Goal: Task Accomplishment & Management: Manage account settings

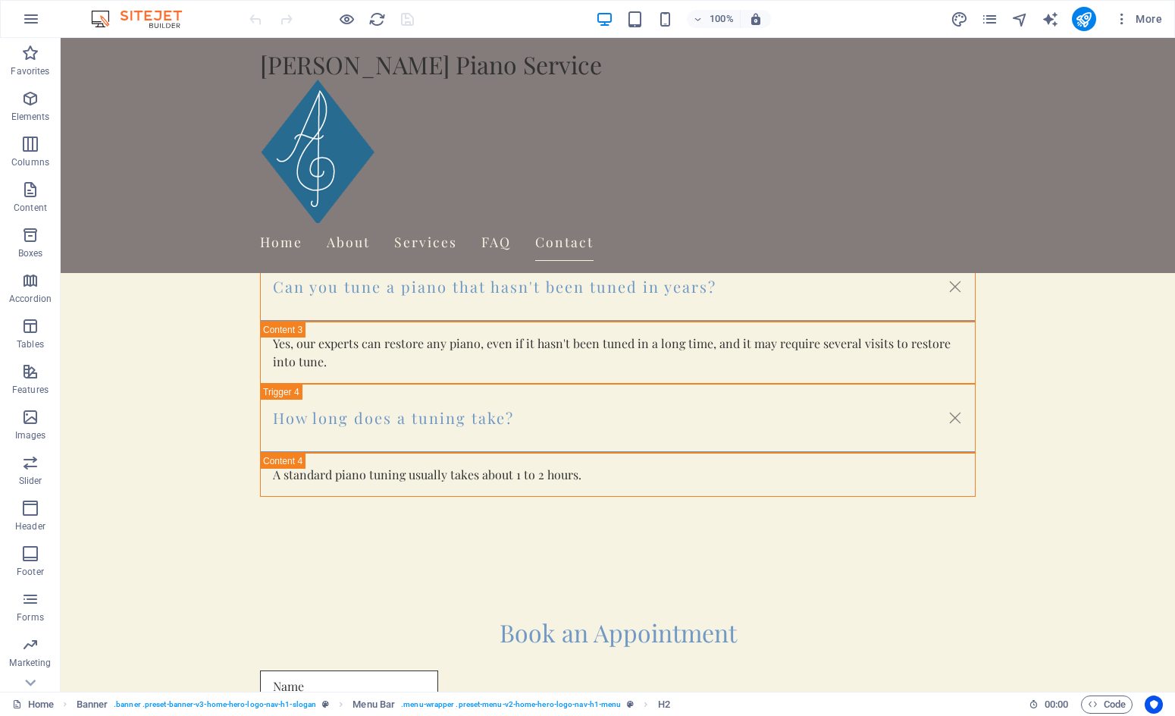
scroll to position [2440, 0]
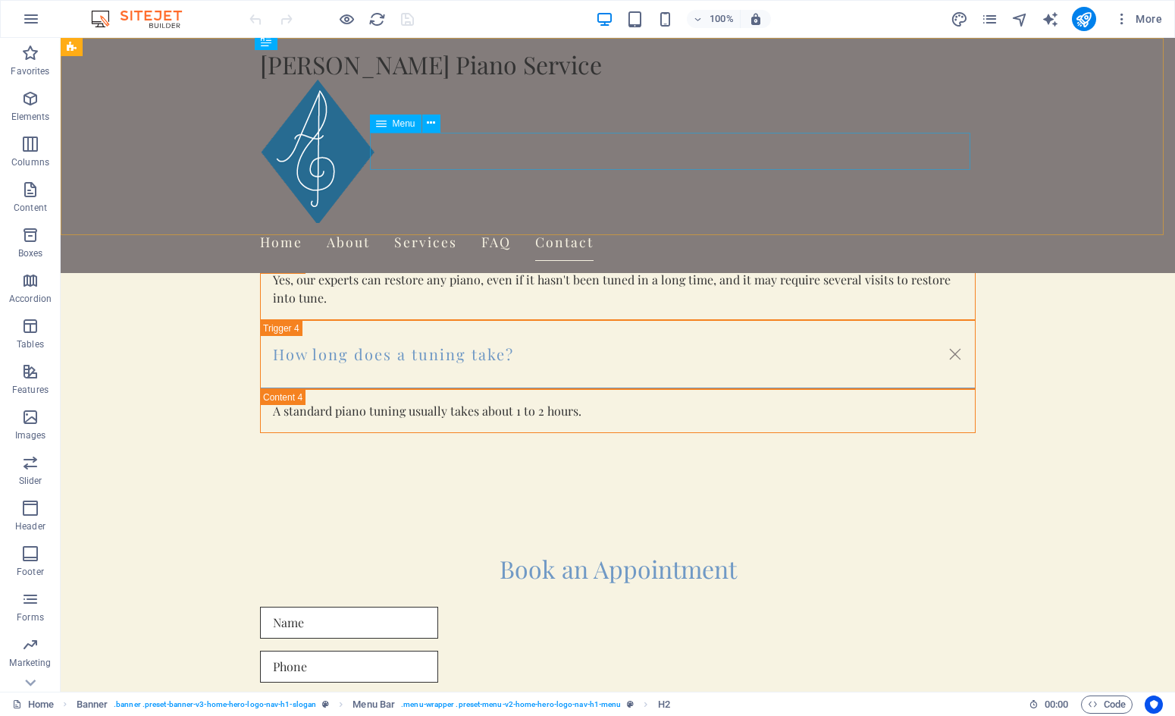
click at [449, 223] on nav "Home About Services FAQ Contact" at bounding box center [618, 242] width 716 height 38
click at [990, 17] on icon "pages" at bounding box center [989, 19] width 17 height 17
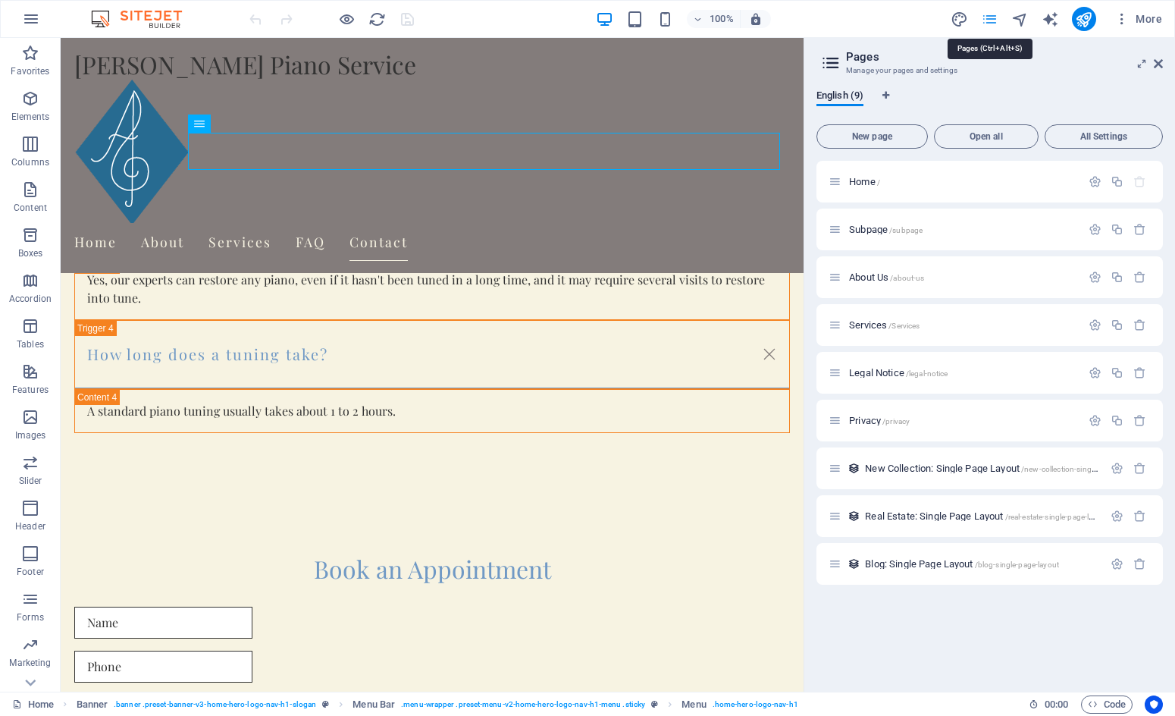
scroll to position [2437, 0]
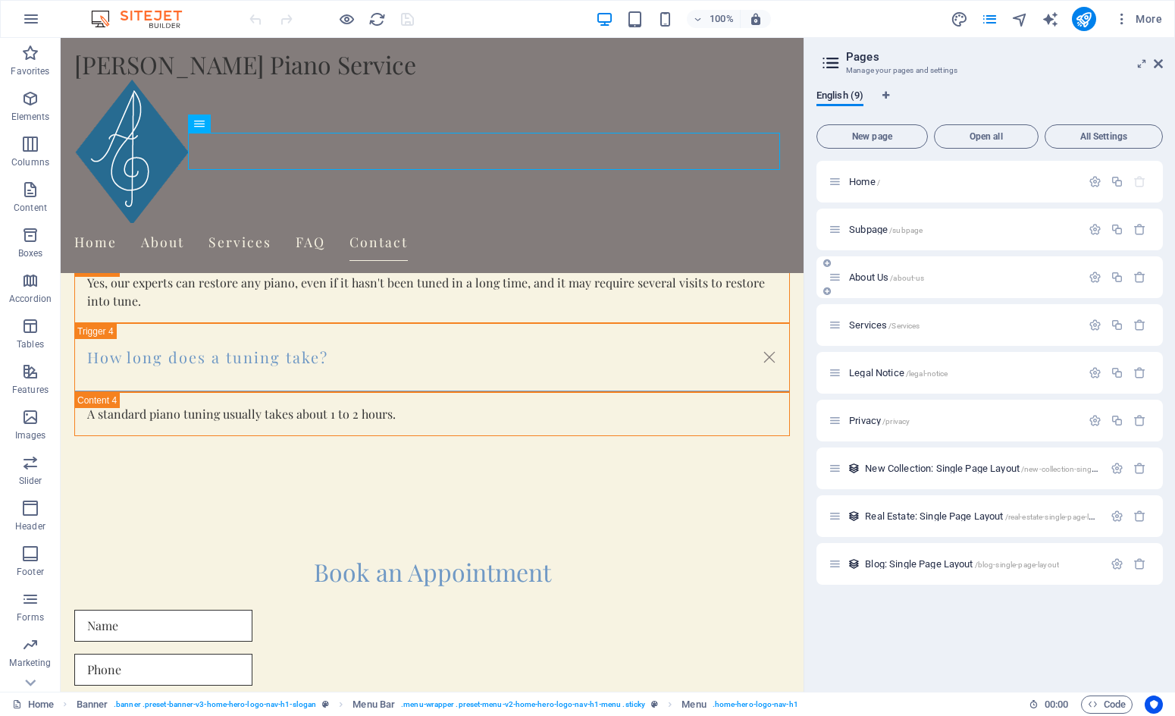
click at [837, 277] on icon at bounding box center [835, 277] width 13 height 13
click at [870, 277] on span "About Us /about-us" at bounding box center [886, 276] width 75 height 11
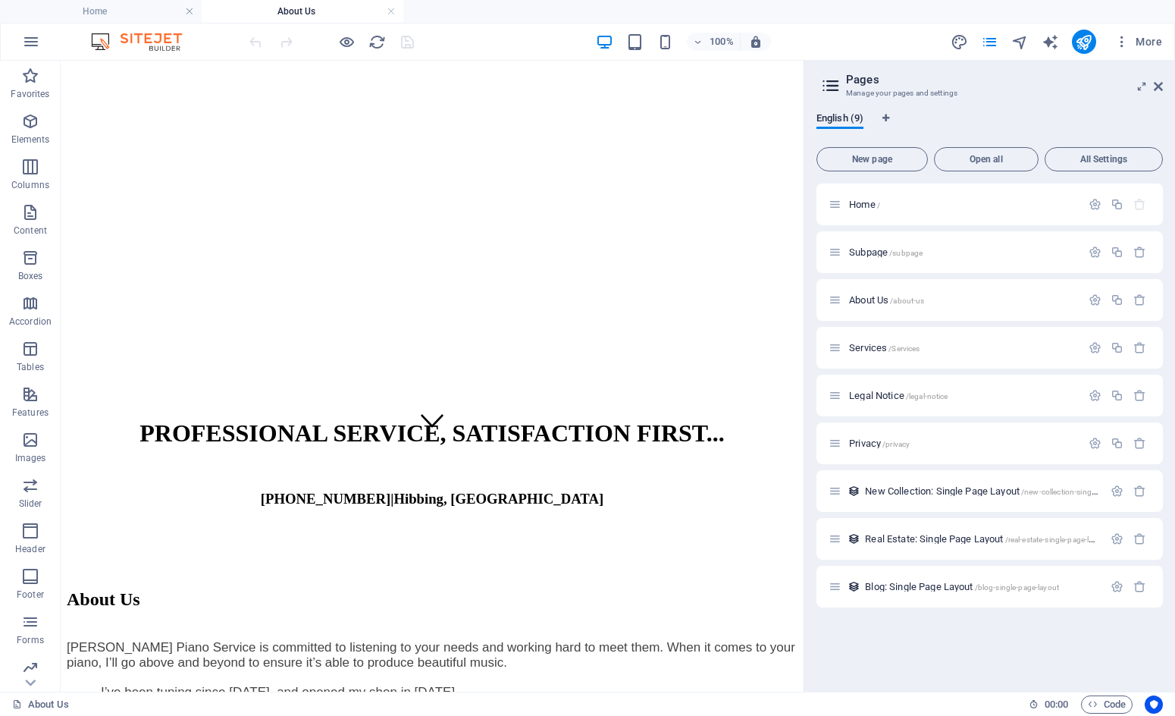
scroll to position [306, 0]
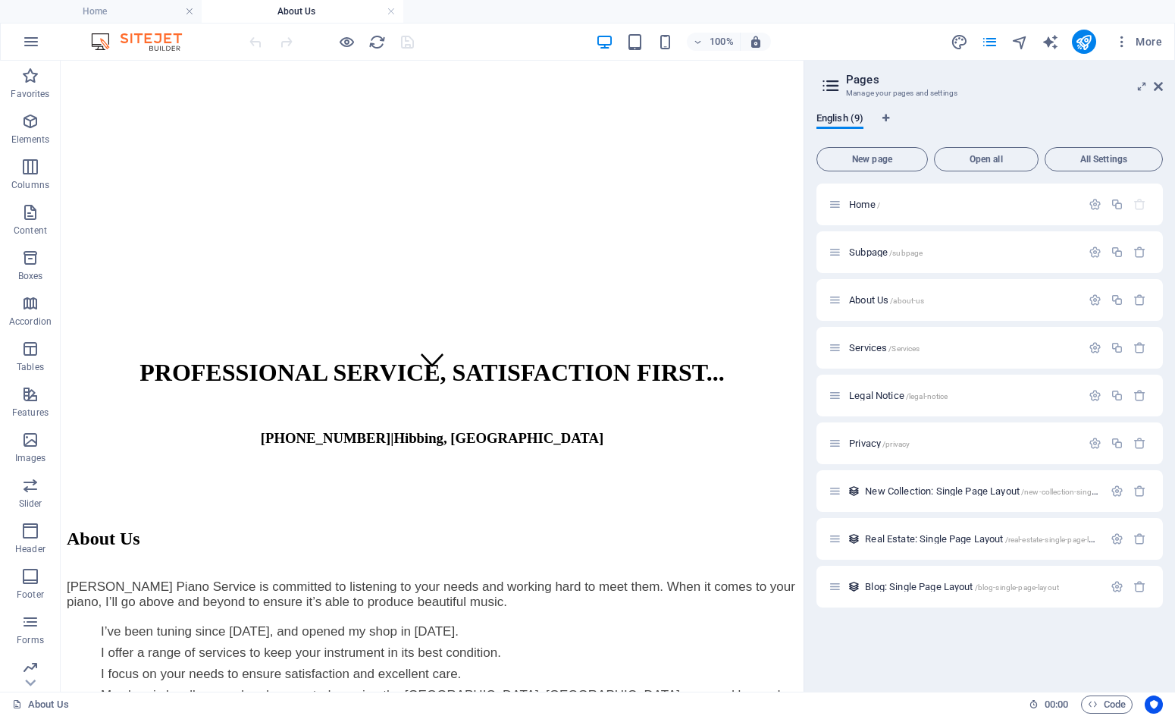
drag, startPoint x: 796, startPoint y: 275, endPoint x: 870, endPoint y: 651, distance: 384.0
click at [871, 348] on span "Services /Services" at bounding box center [884, 347] width 71 height 11
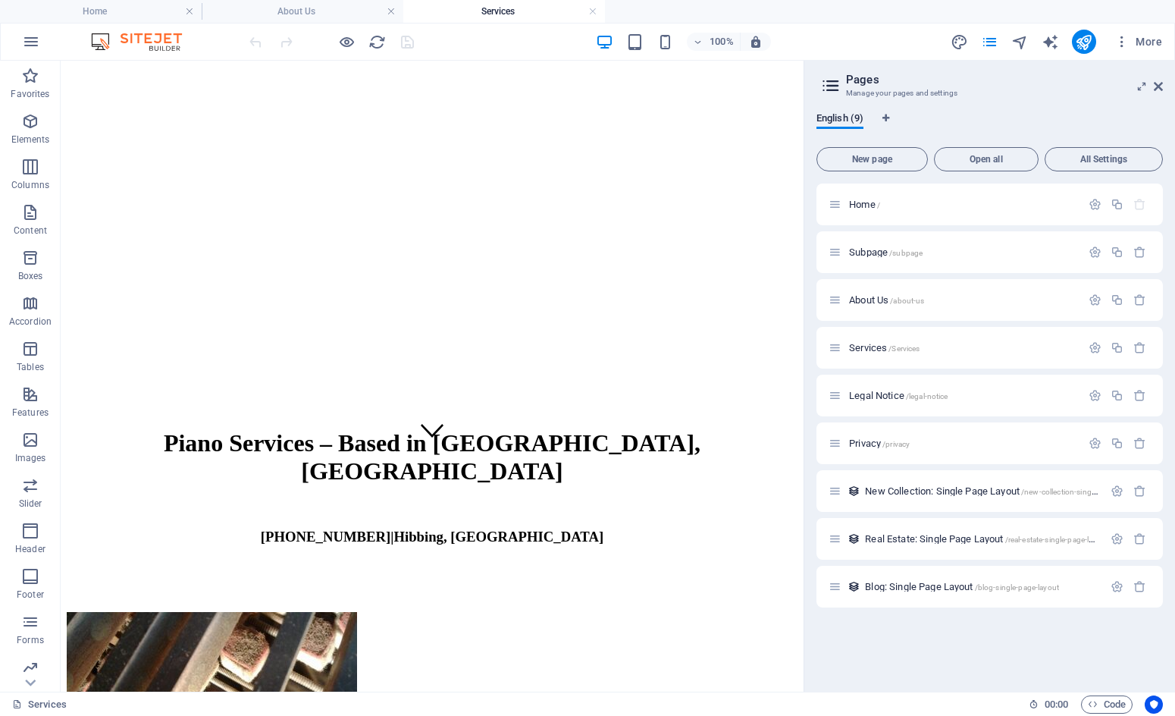
scroll to position [214, 0]
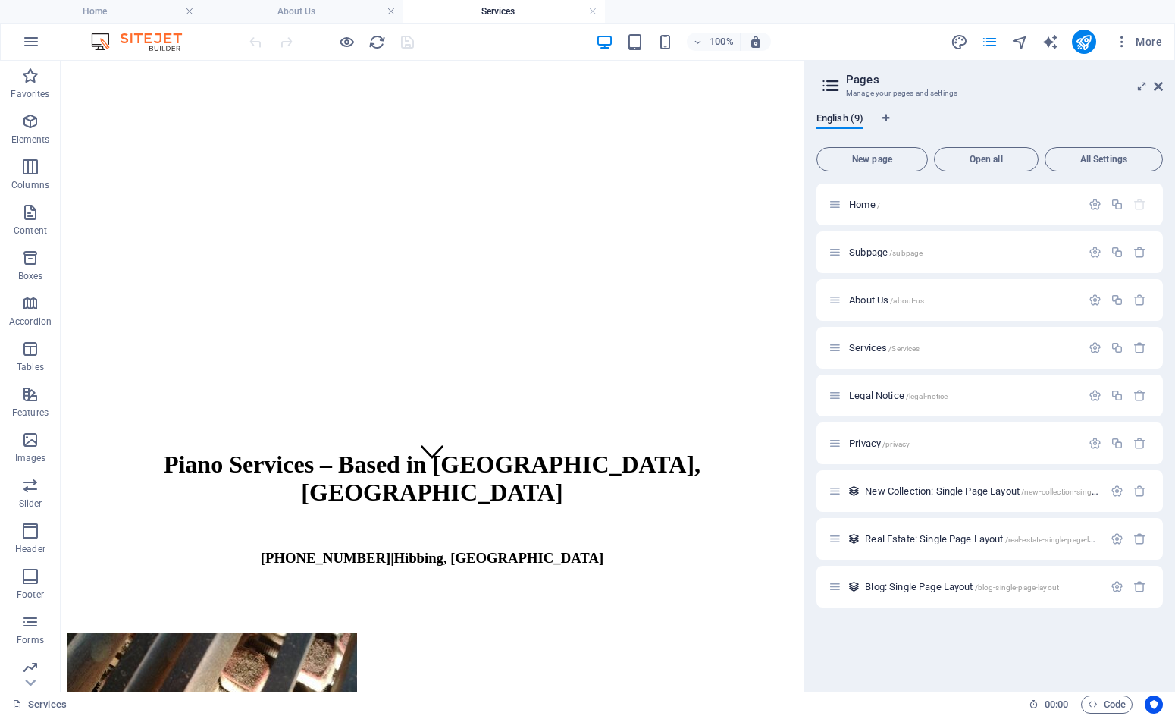
drag, startPoint x: 796, startPoint y: 262, endPoint x: 930, endPoint y: 409, distance: 199.2
click at [858, 202] on span "Home /" at bounding box center [864, 204] width 31 height 11
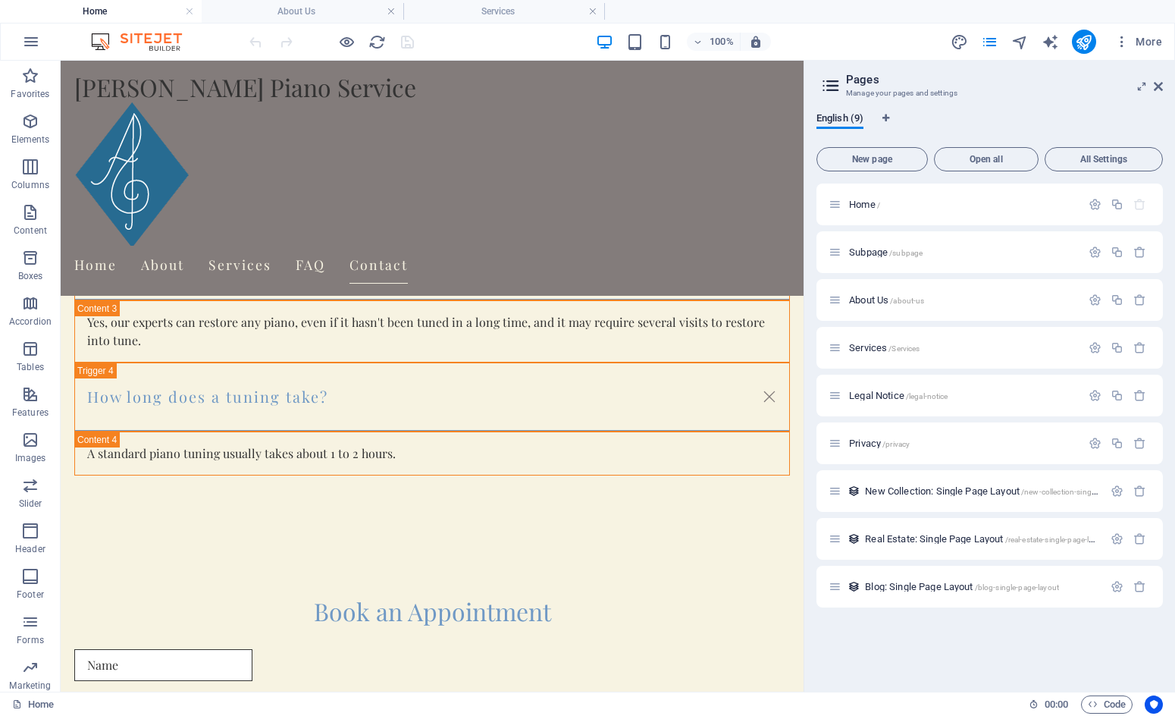
scroll to position [2460, 0]
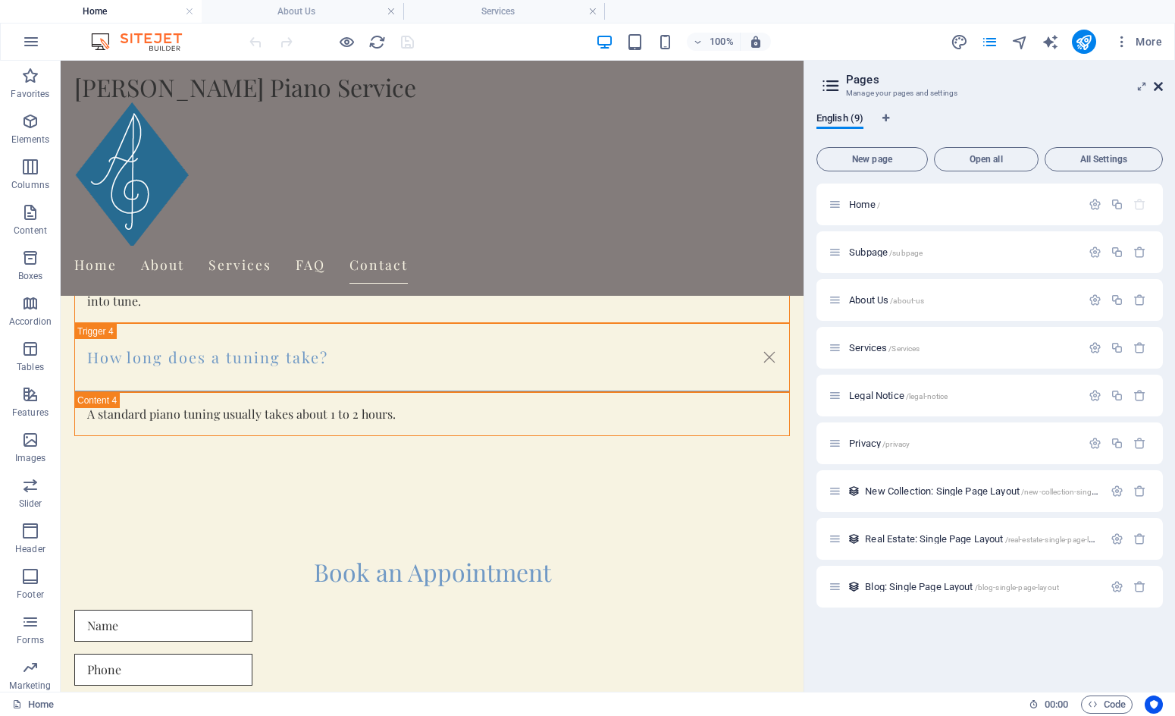
click at [1157, 87] on icon at bounding box center [1158, 86] width 9 height 12
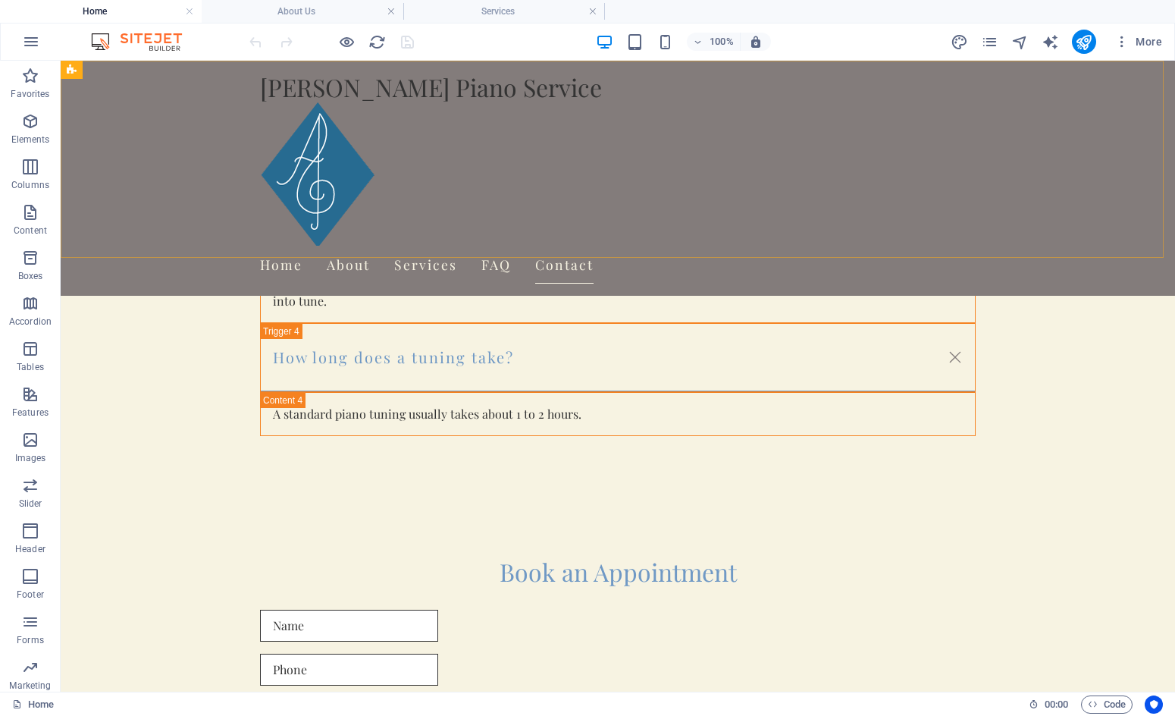
scroll to position [2463, 0]
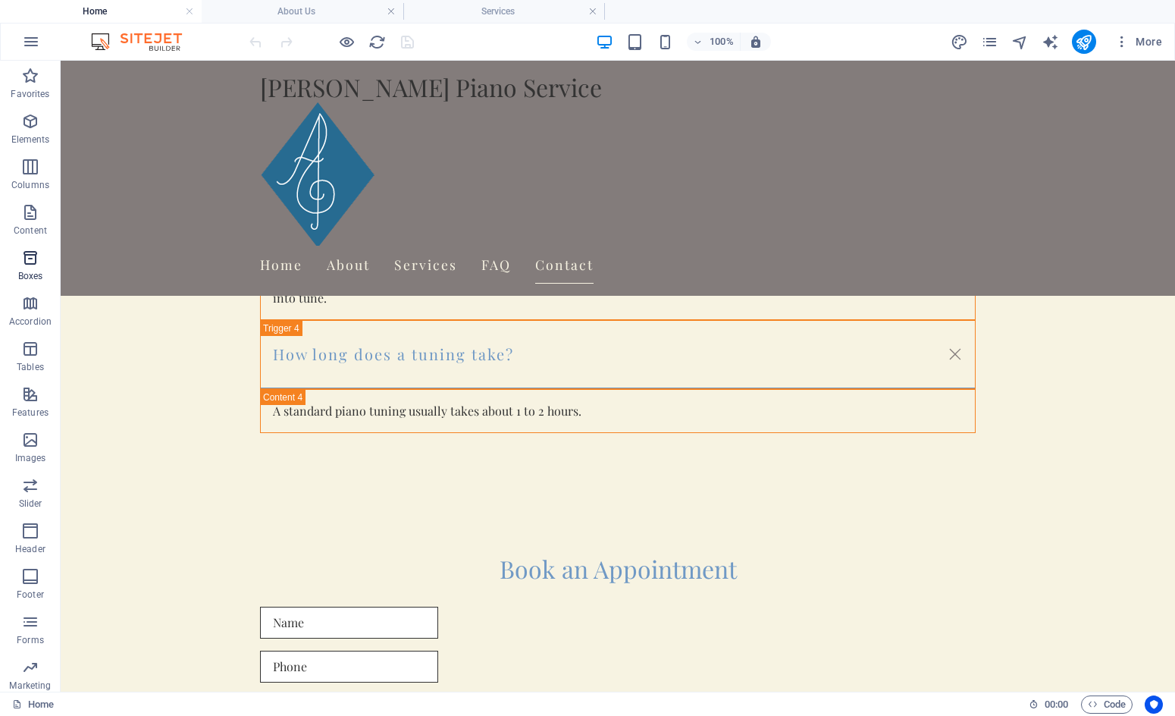
click at [27, 256] on icon "button" at bounding box center [30, 258] width 18 height 18
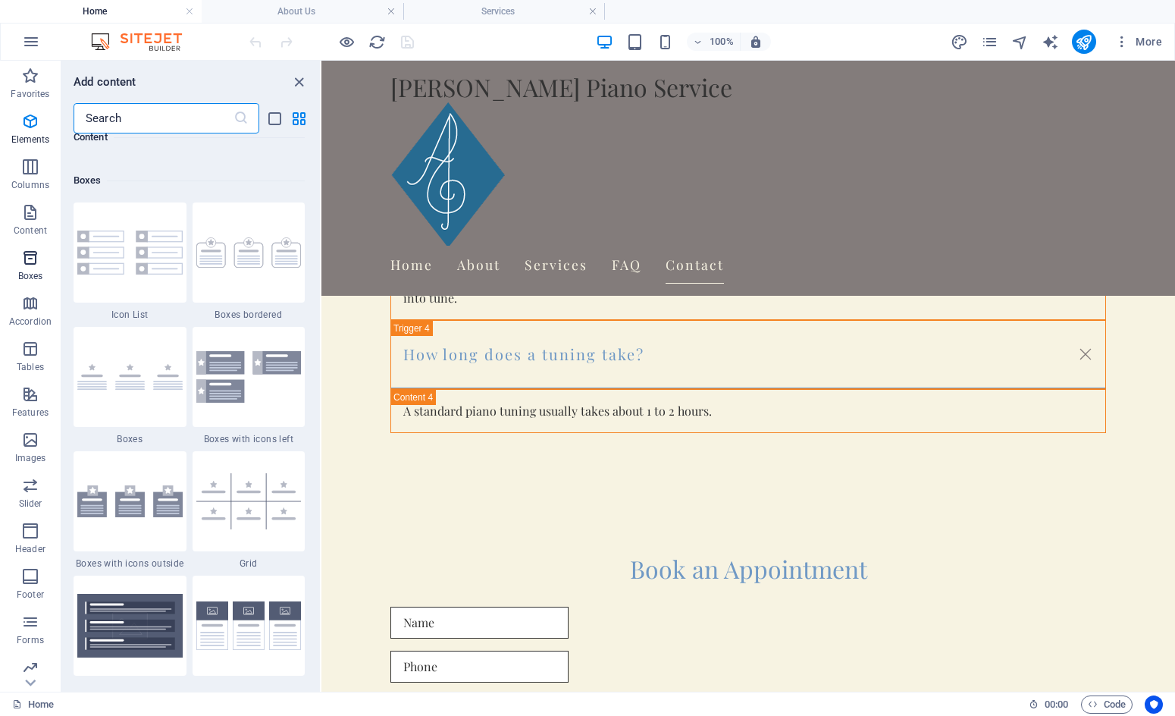
scroll to position [4183, 0]
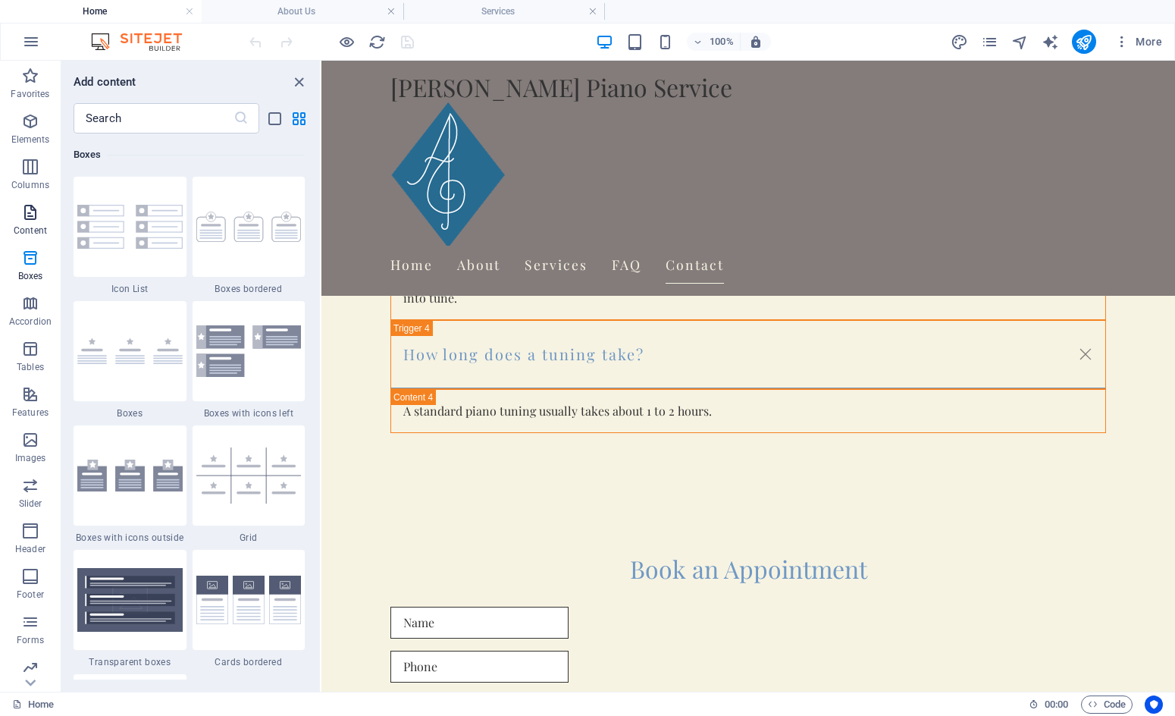
click at [31, 218] on icon "button" at bounding box center [30, 212] width 18 height 18
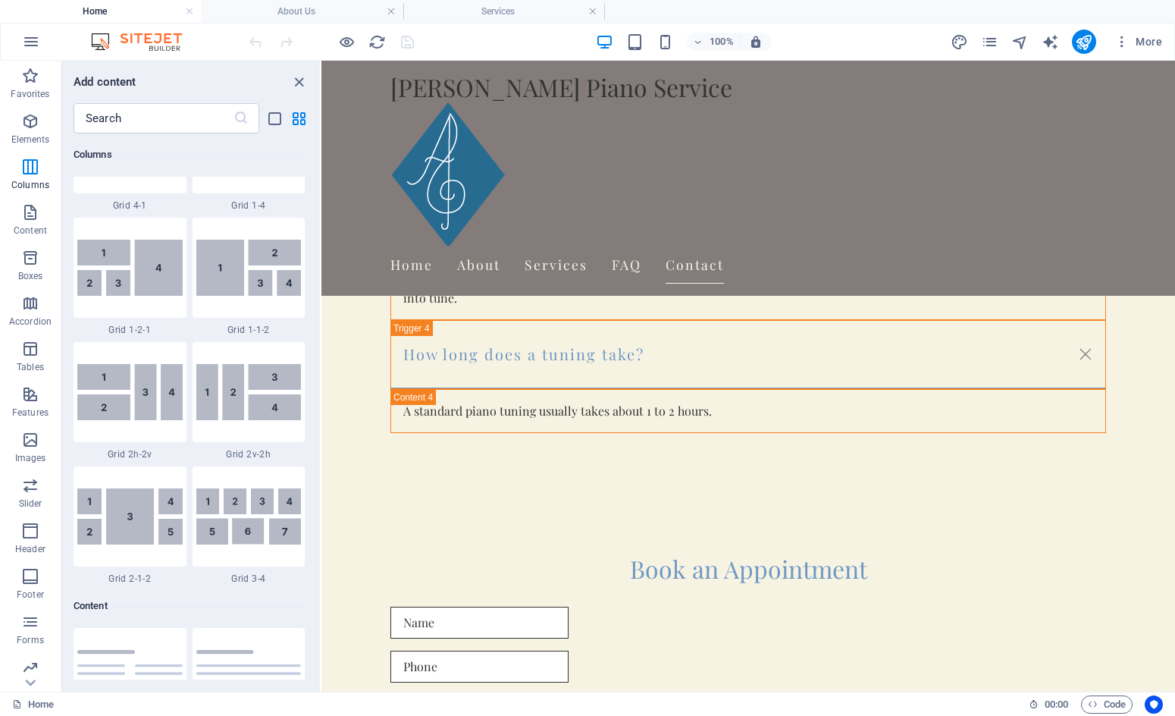
scroll to position [2160, 0]
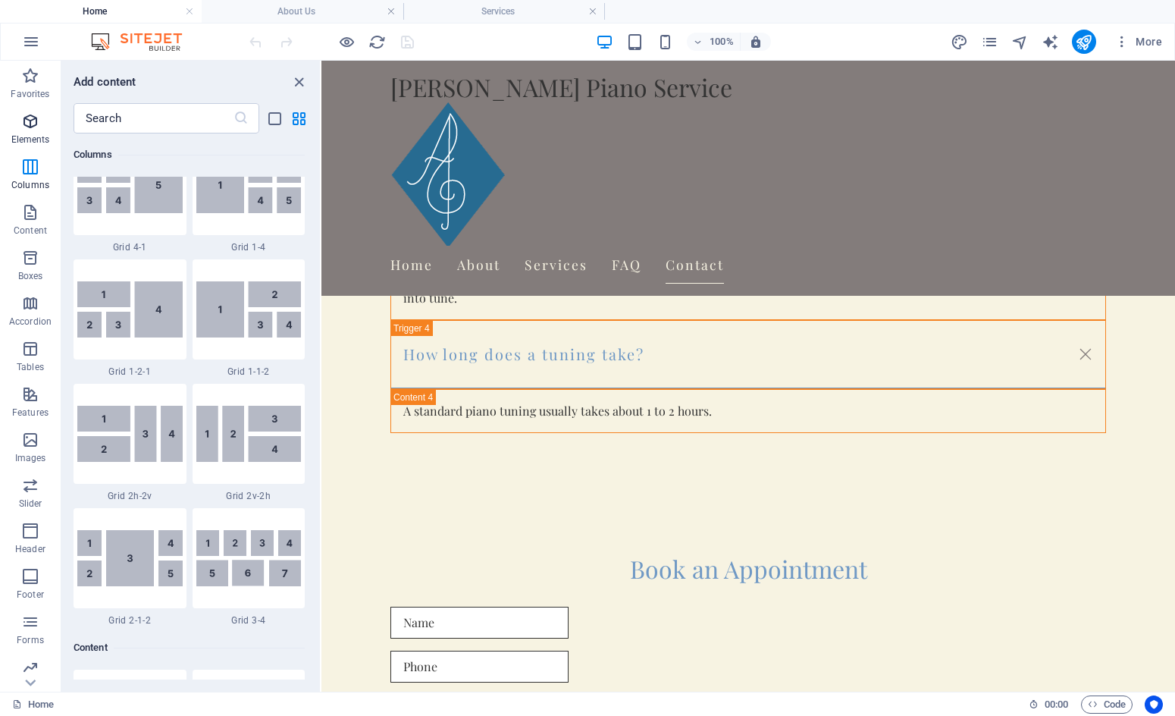
click at [27, 128] on icon "button" at bounding box center [30, 121] width 18 height 18
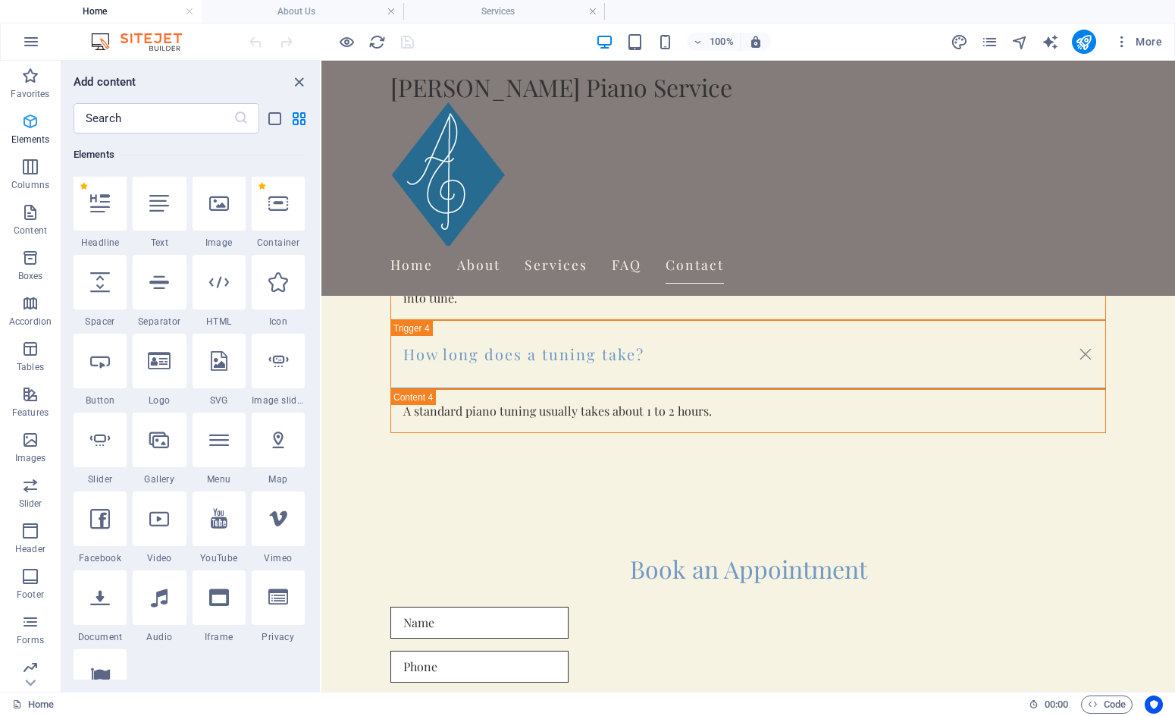
scroll to position [162, 0]
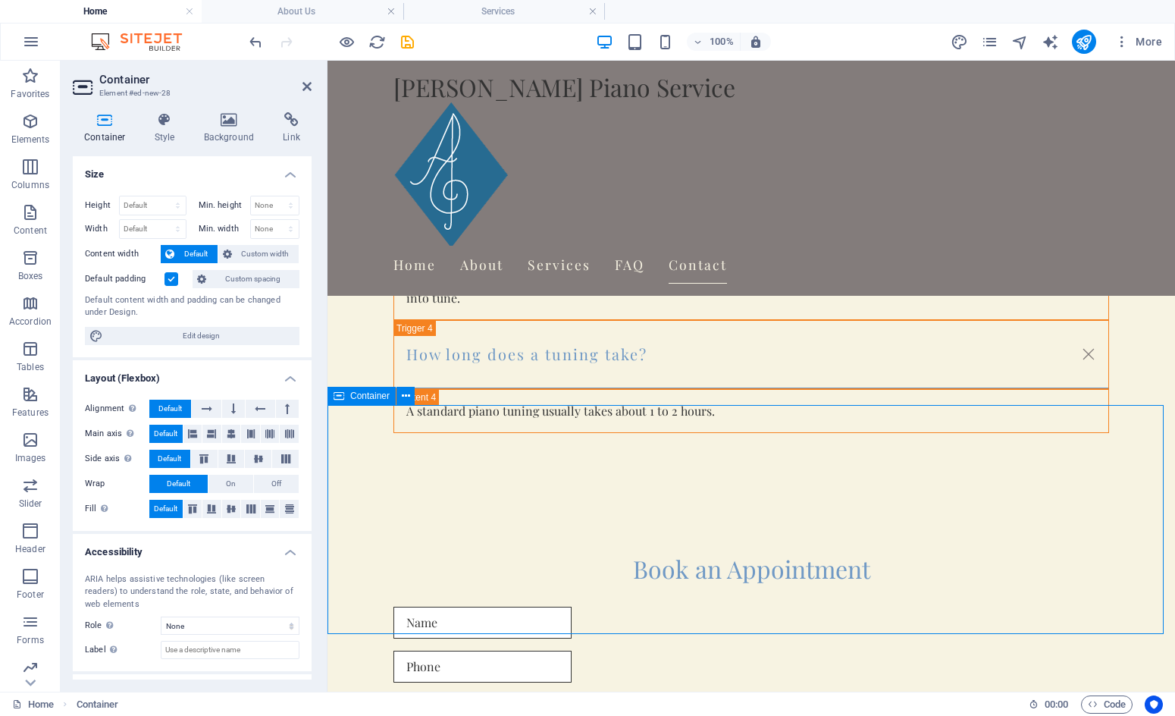
click at [308, 85] on icon at bounding box center [307, 86] width 9 height 12
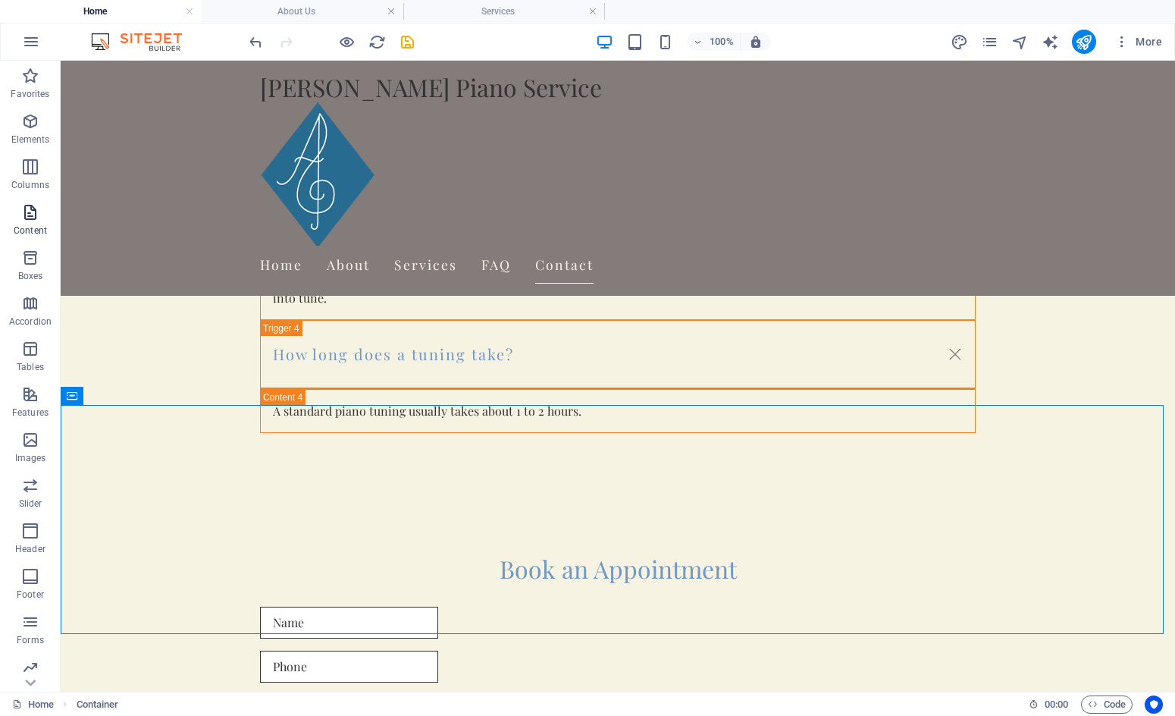
click at [28, 211] on icon "button" at bounding box center [30, 212] width 18 height 18
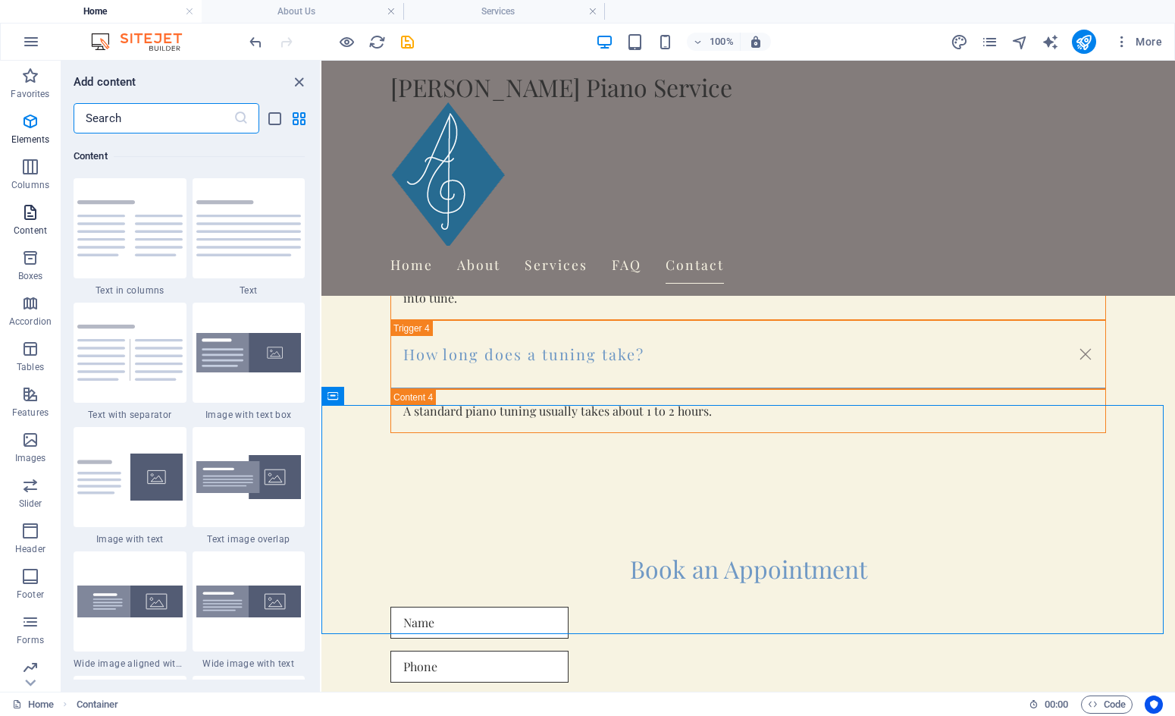
scroll to position [2653, 0]
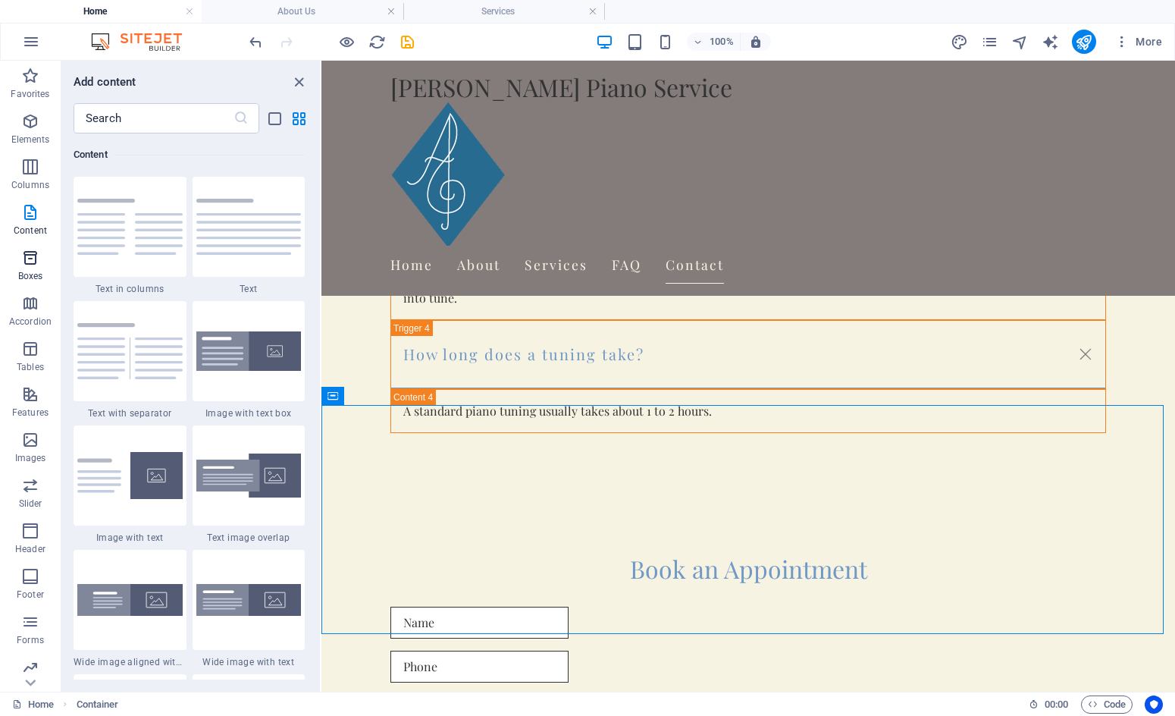
click at [31, 259] on icon "button" at bounding box center [30, 258] width 18 height 18
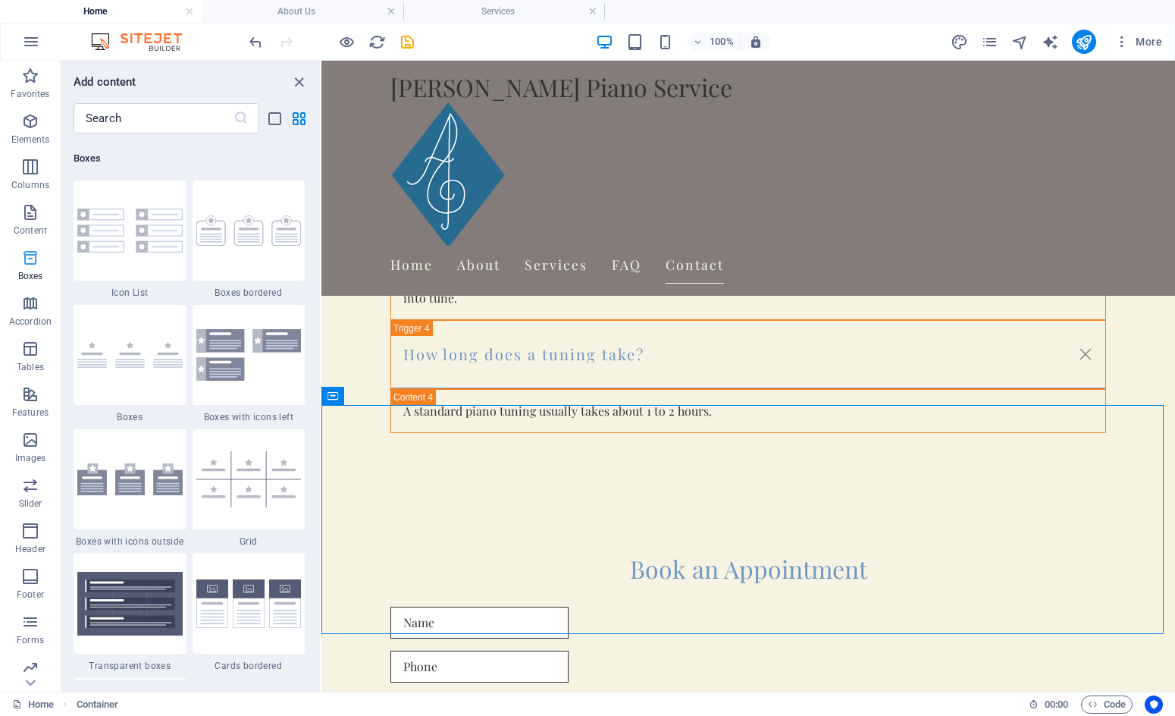
scroll to position [4183, 0]
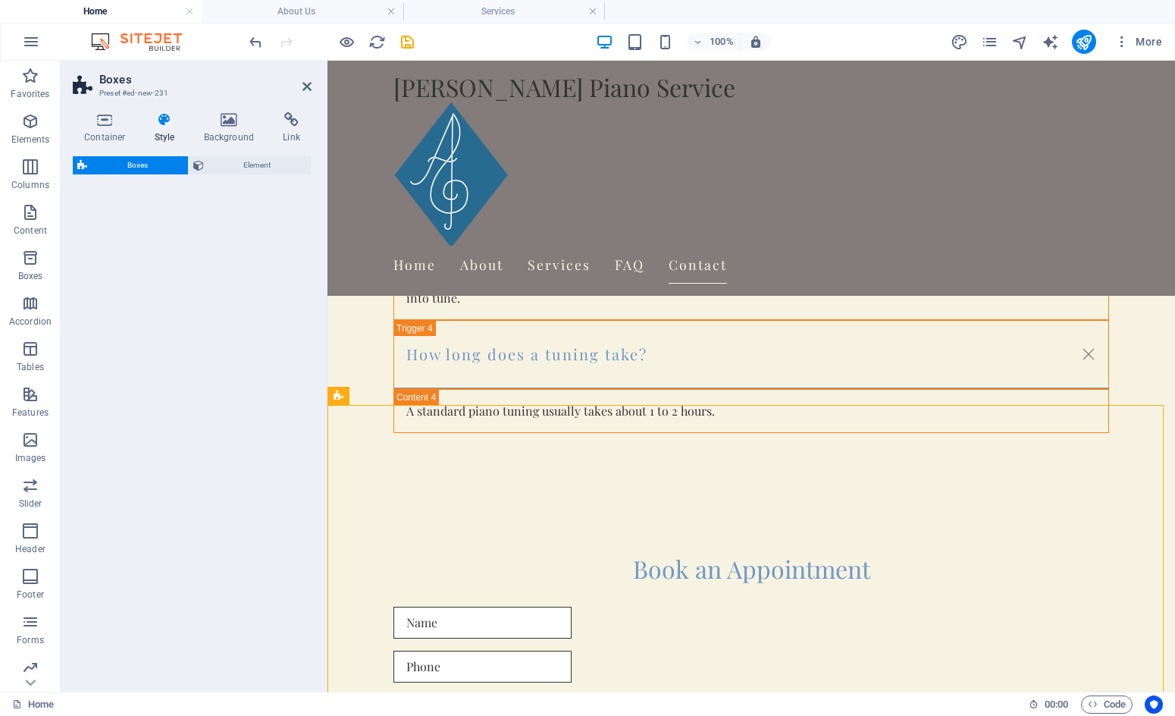
select select "rem"
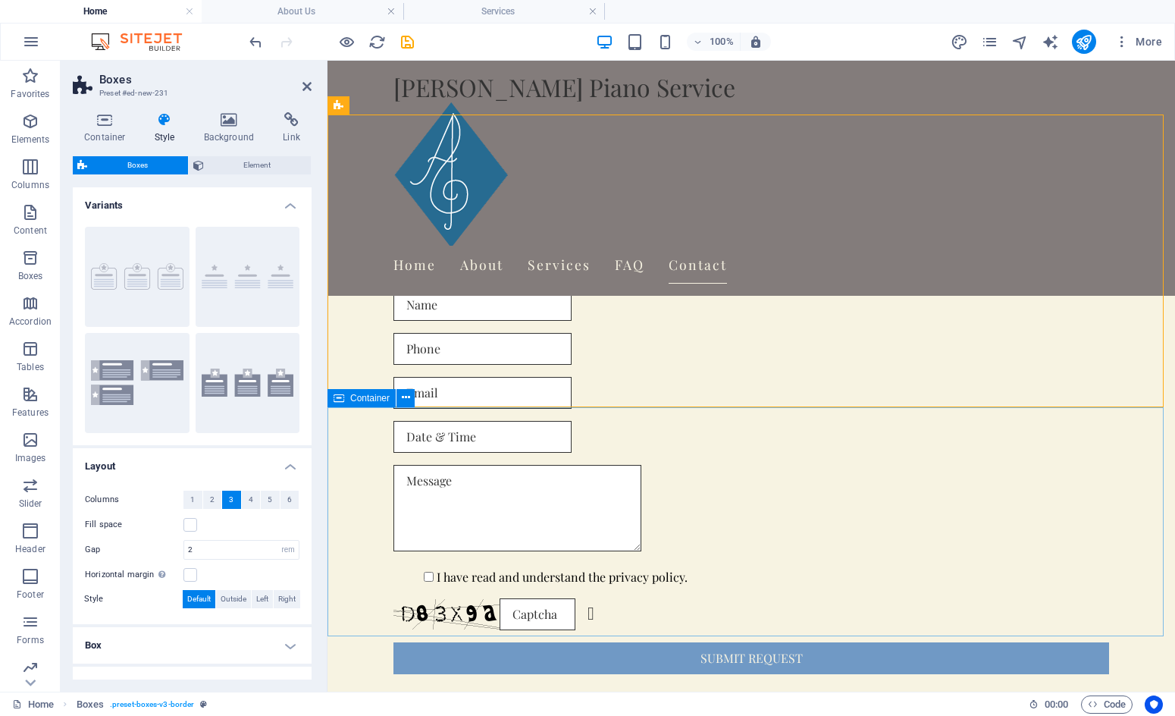
scroll to position [2753, 0]
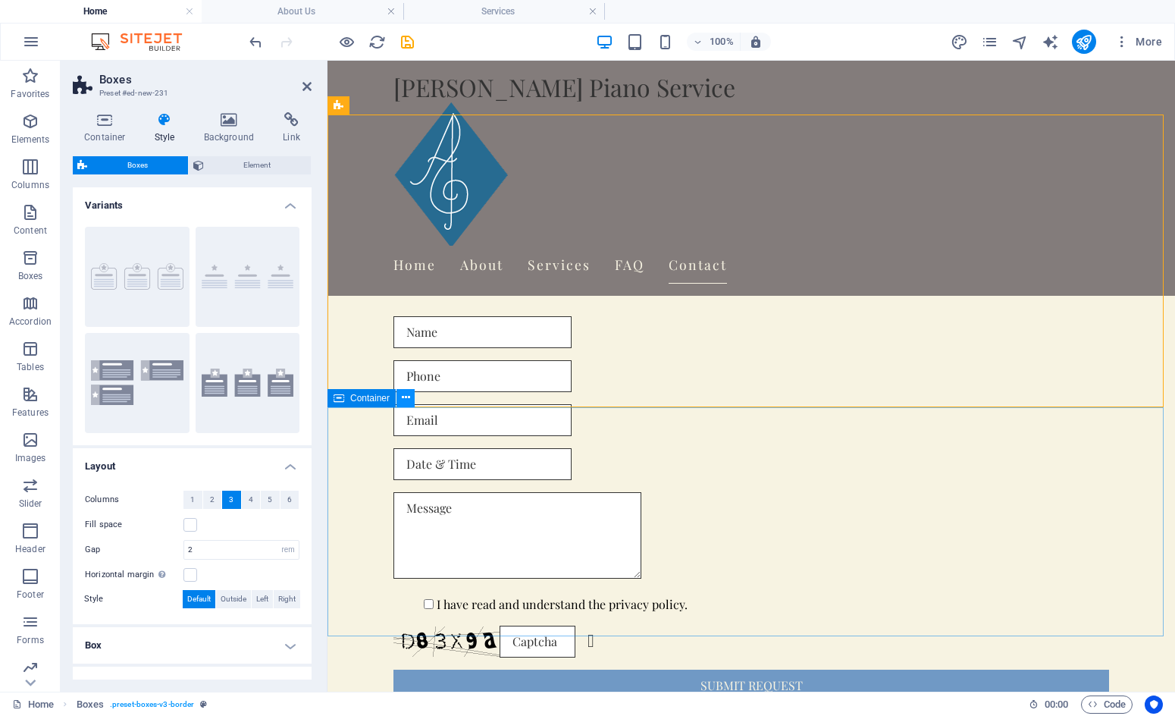
click at [403, 399] on icon at bounding box center [406, 398] width 8 height 16
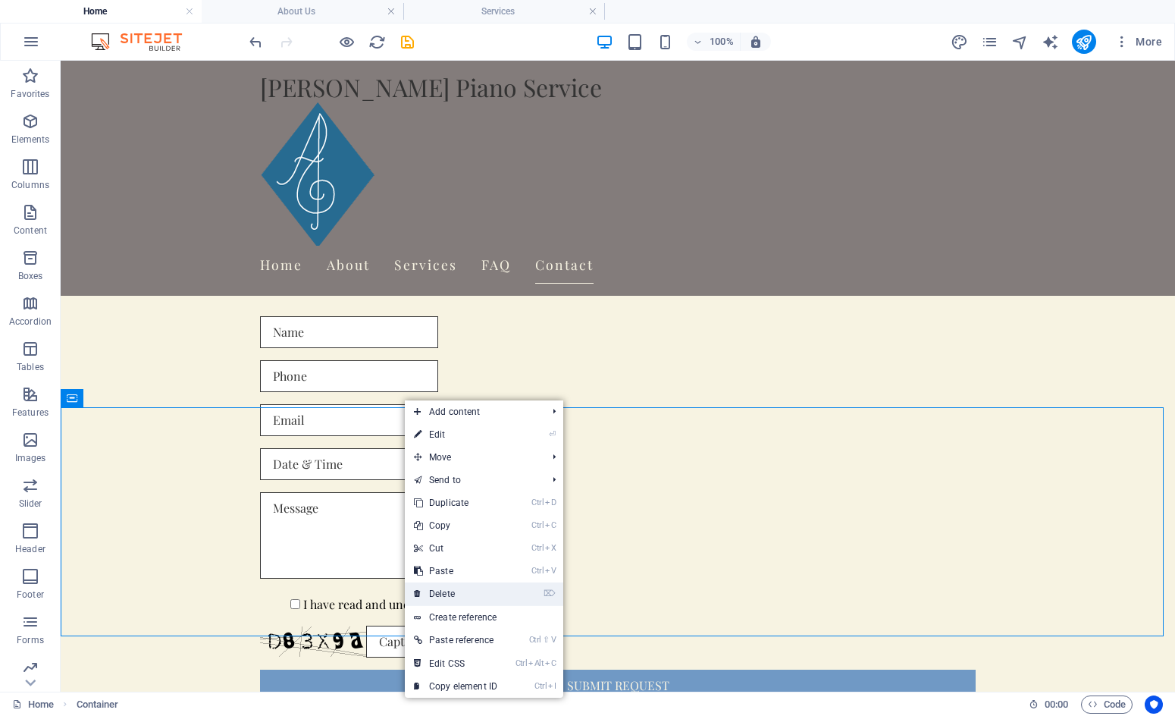
click at [451, 593] on link "⌦ Delete" at bounding box center [456, 593] width 102 height 23
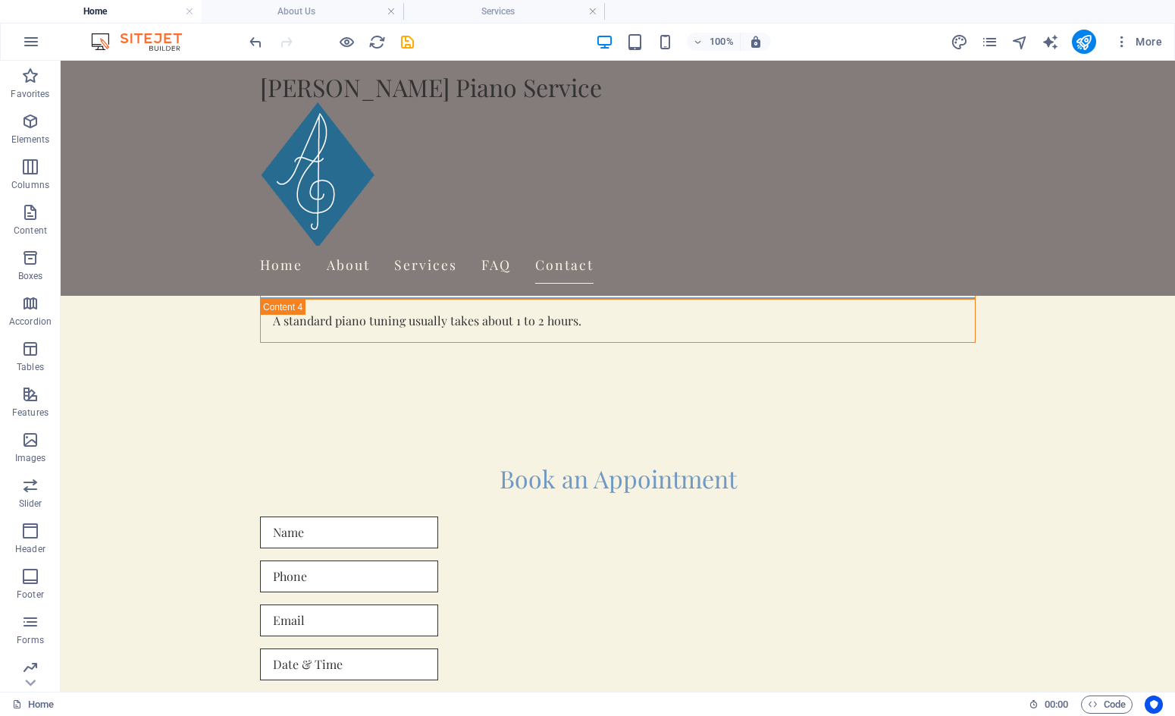
scroll to position [2549, 0]
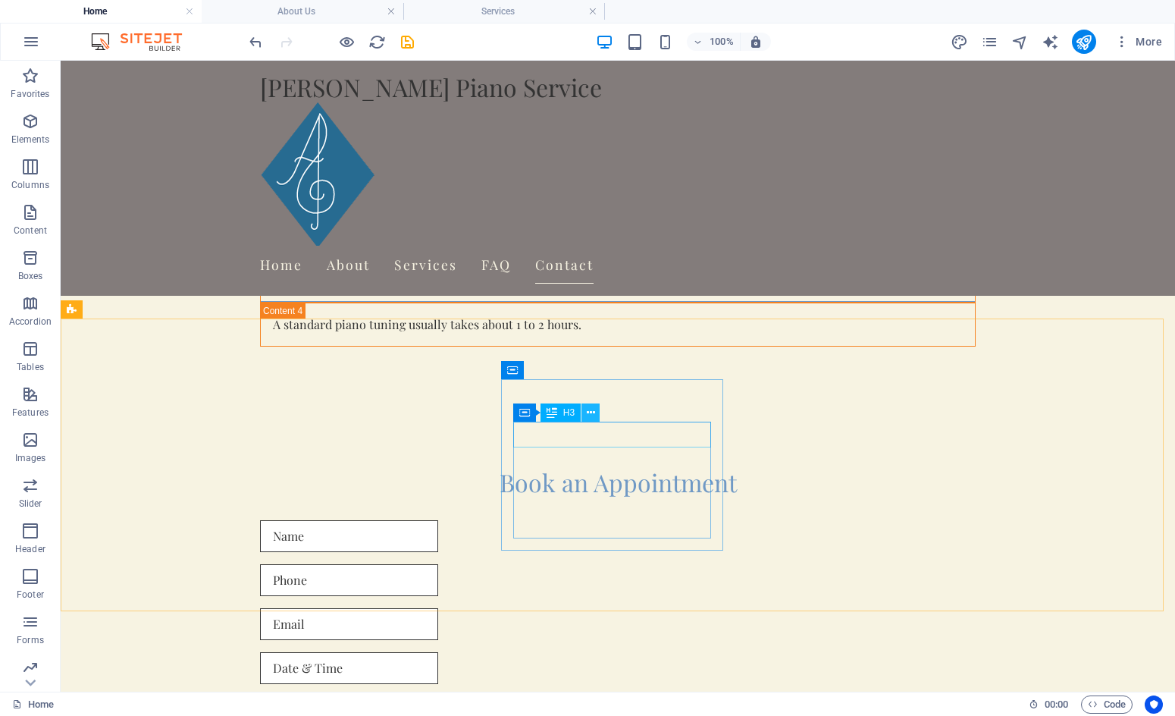
click at [592, 415] on icon at bounding box center [591, 413] width 8 height 16
click at [590, 414] on icon at bounding box center [591, 413] width 8 height 16
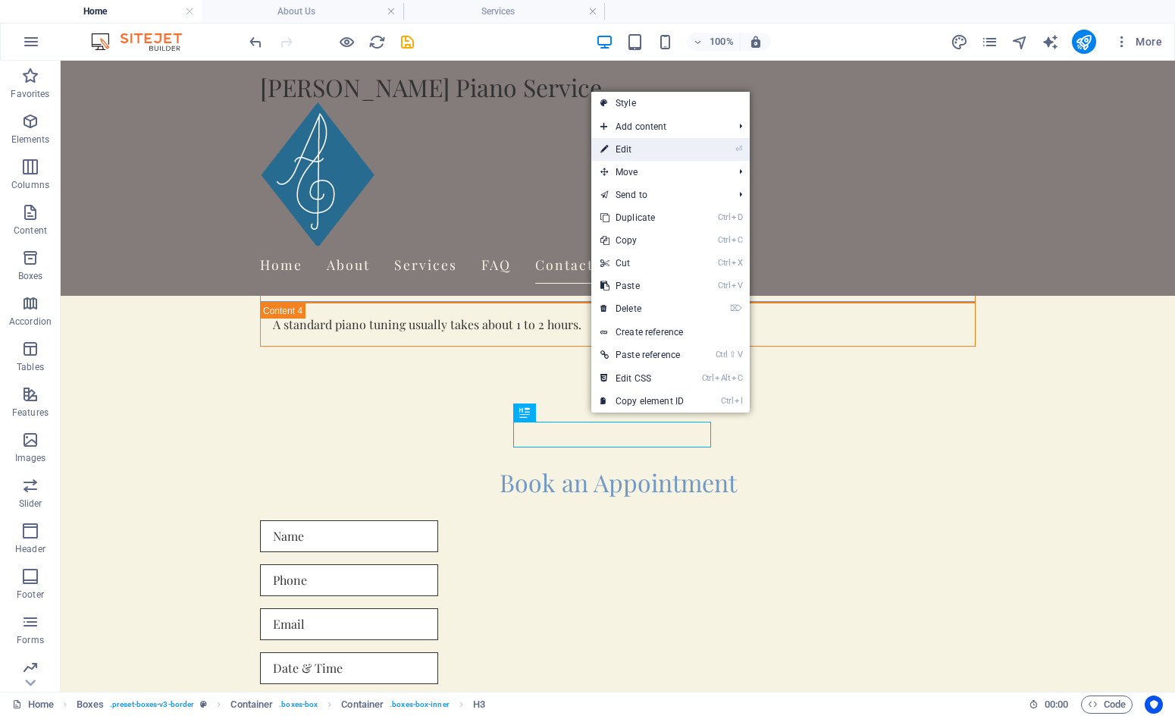
click at [673, 147] on link "⏎ Edit" at bounding box center [642, 149] width 102 height 23
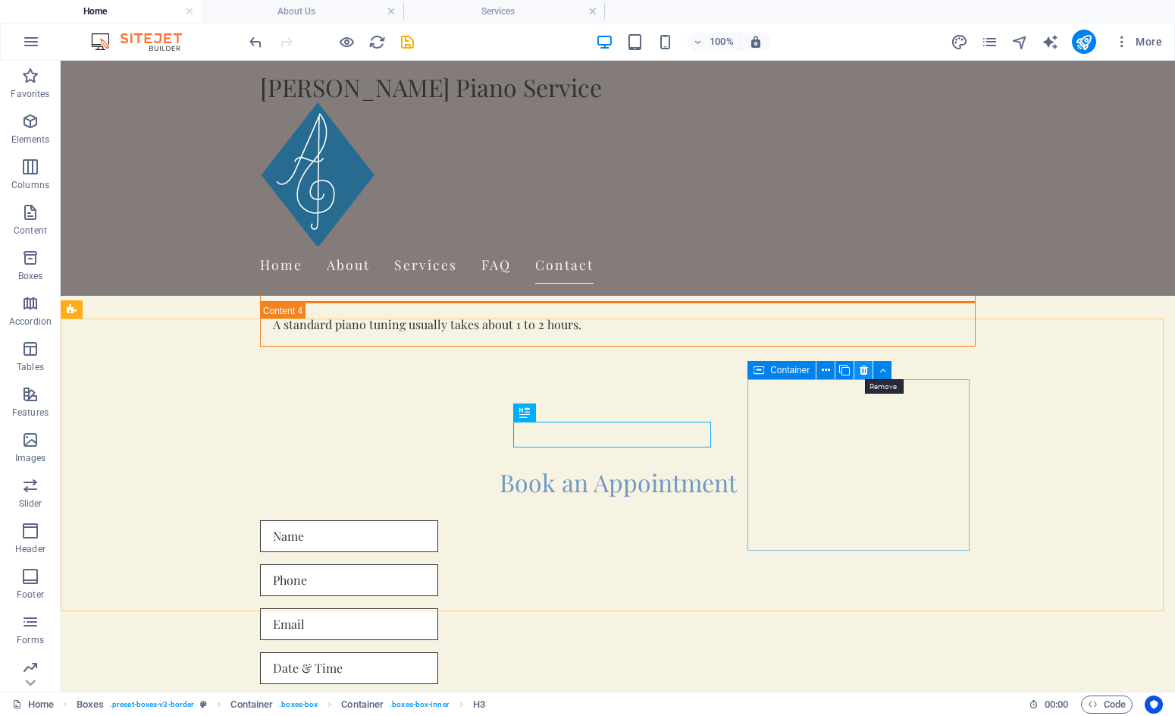
click at [864, 371] on icon at bounding box center [864, 370] width 8 height 16
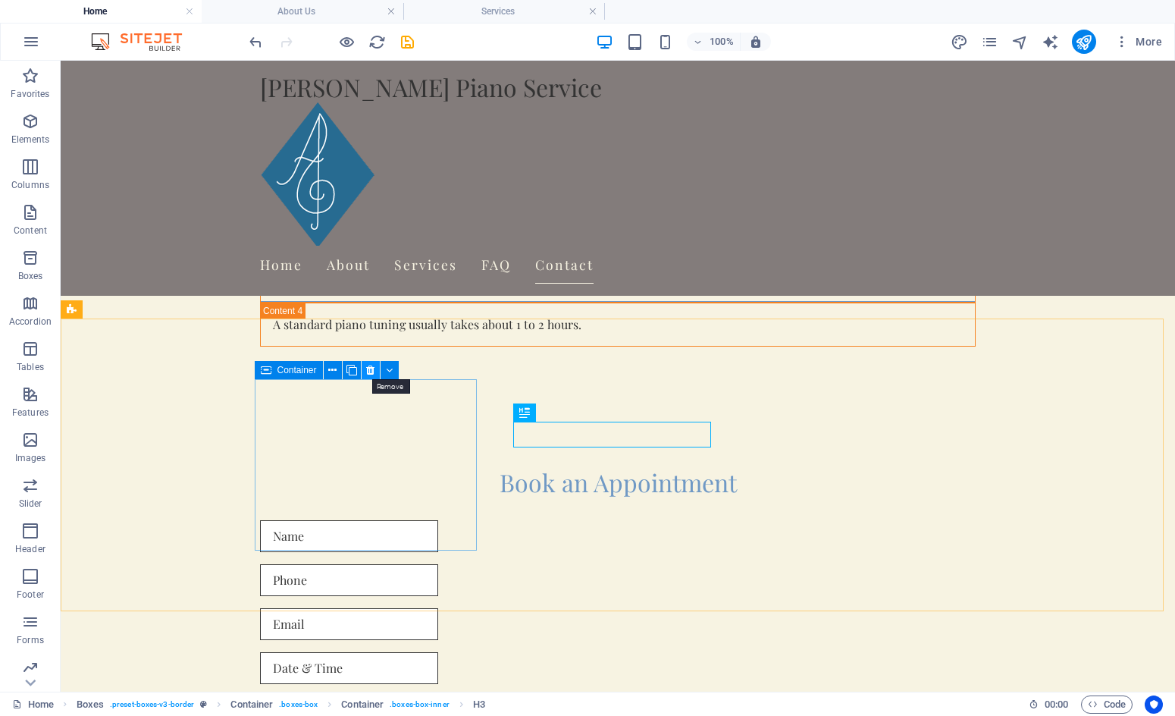
click at [369, 368] on icon at bounding box center [370, 370] width 8 height 16
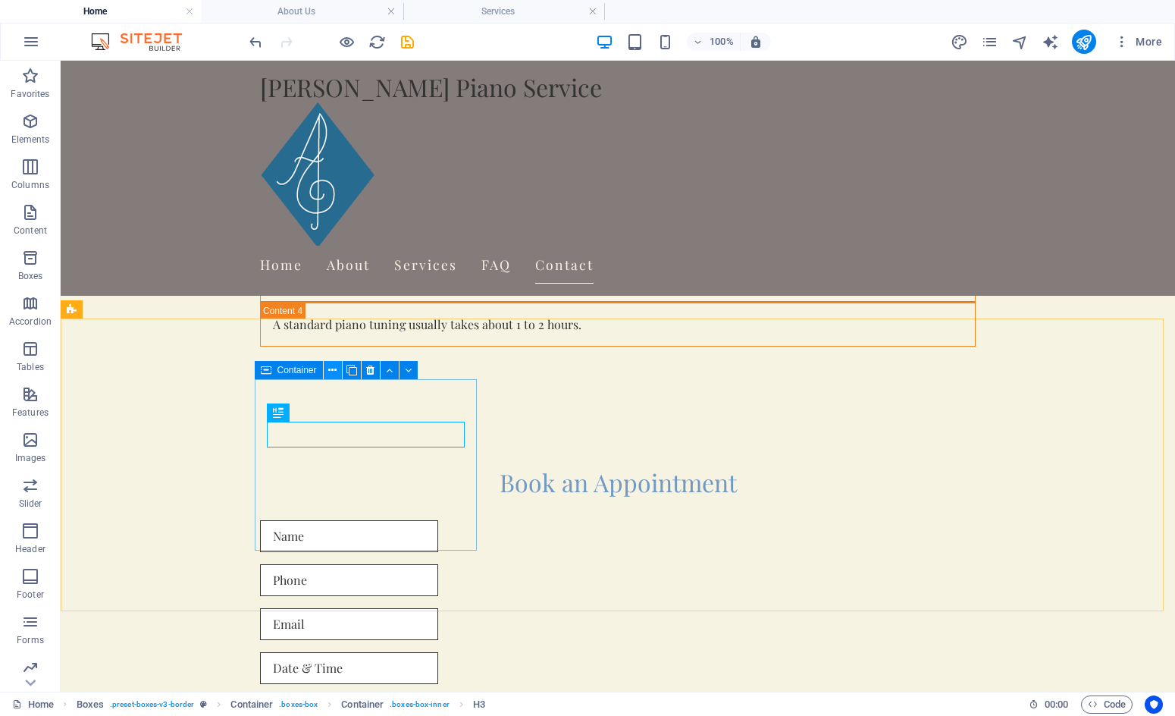
click at [331, 369] on icon at bounding box center [332, 370] width 8 height 16
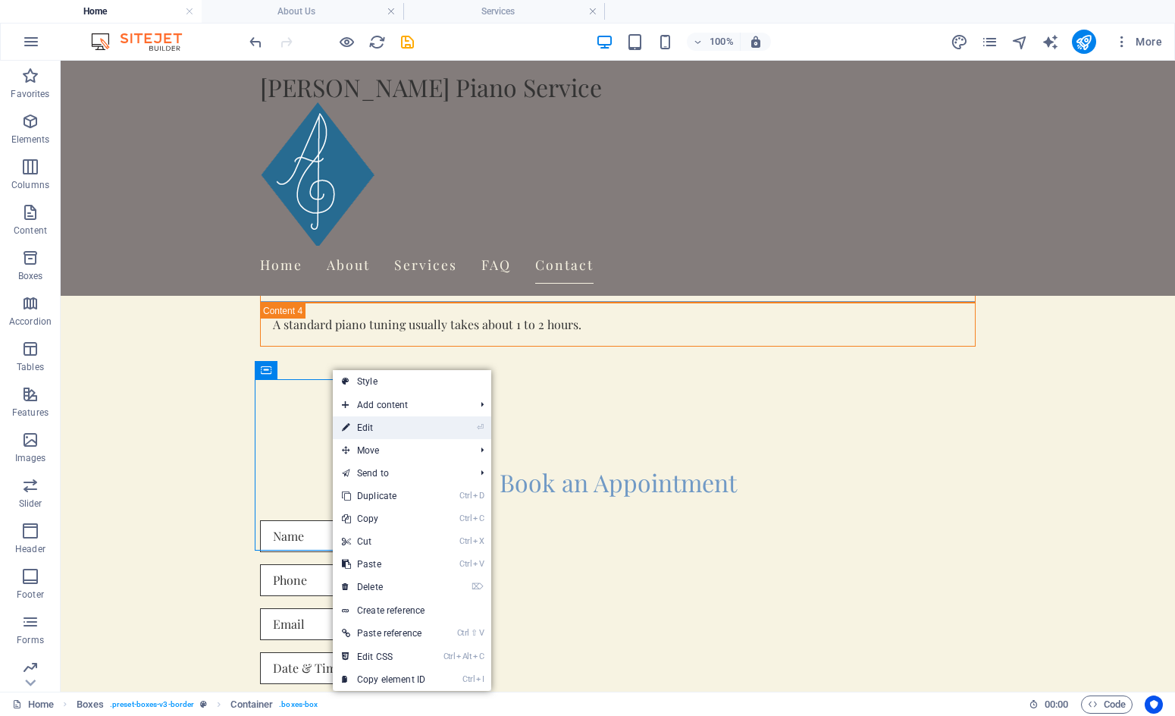
click at [384, 428] on link "⏎ Edit" at bounding box center [384, 427] width 102 height 23
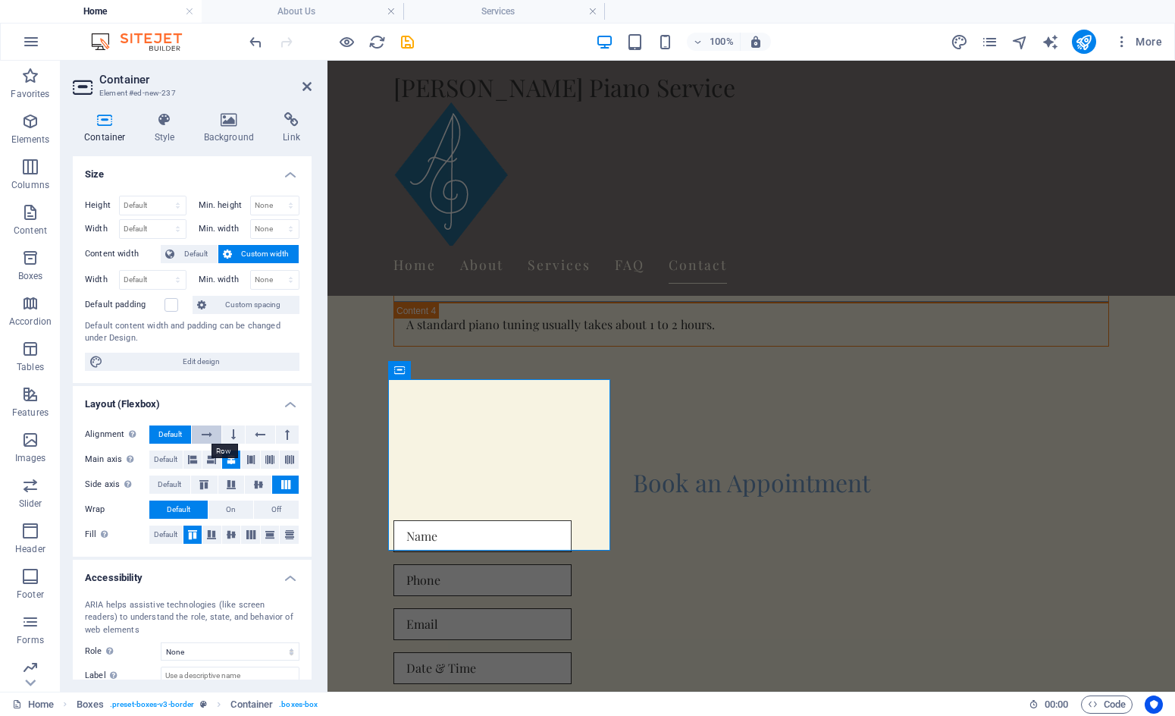
click at [206, 435] on icon at bounding box center [207, 434] width 11 height 18
click at [259, 431] on icon at bounding box center [260, 434] width 11 height 18
click at [225, 433] on button at bounding box center [233, 434] width 23 height 18
click at [281, 433] on button at bounding box center [287, 434] width 23 height 18
click at [174, 432] on span "Default" at bounding box center [170, 434] width 24 height 18
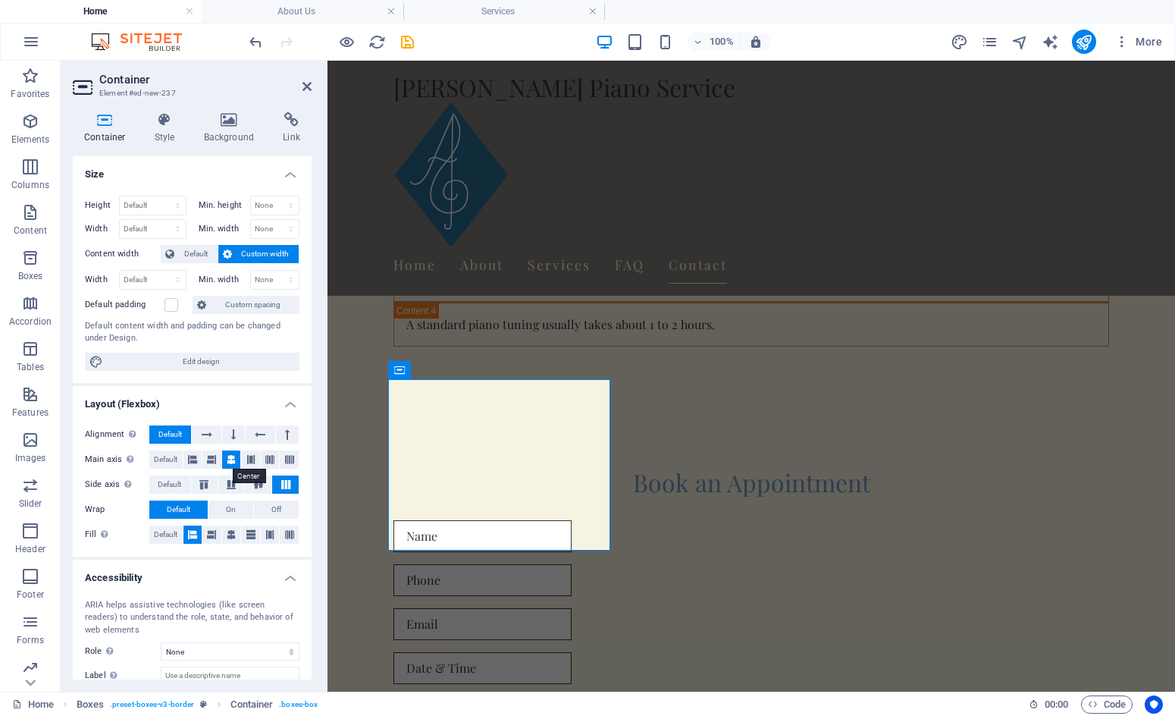
click at [230, 460] on icon at bounding box center [231, 459] width 9 height 18
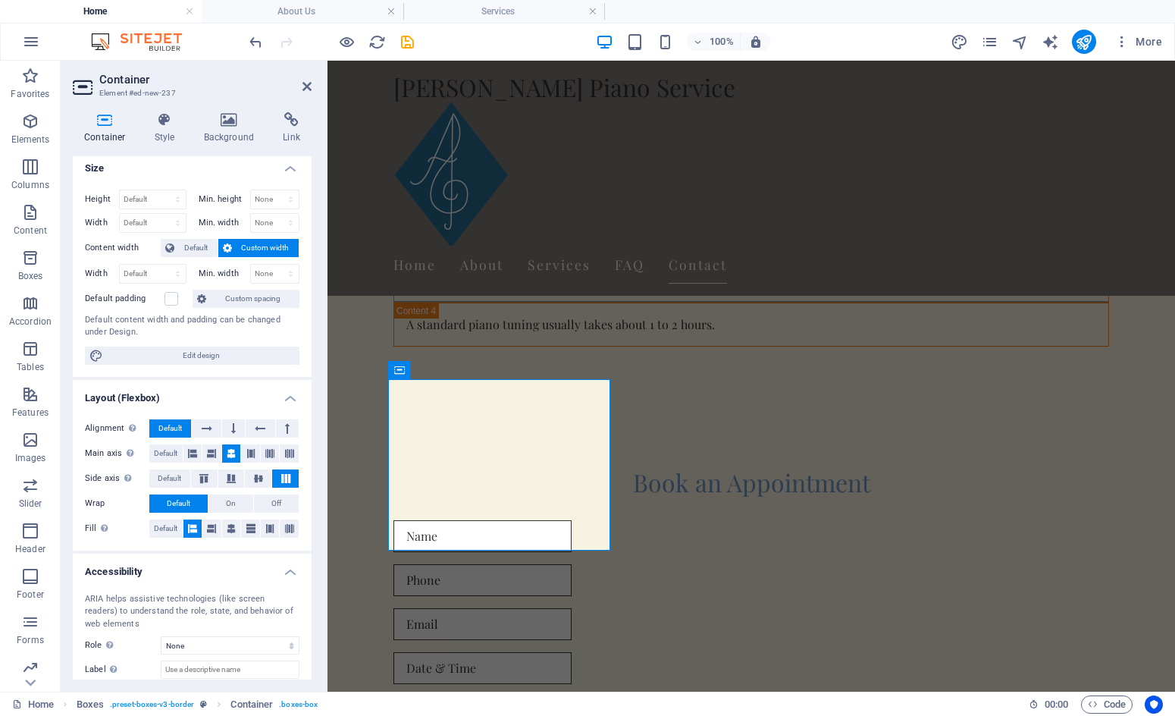
scroll to position [0, 0]
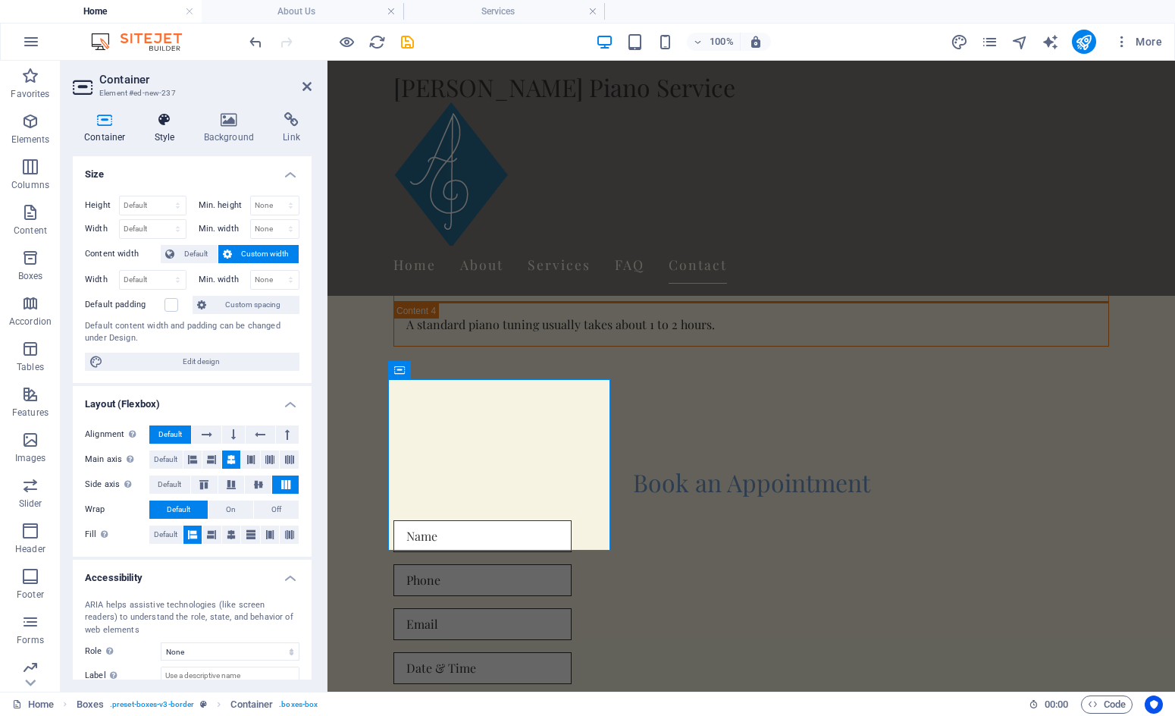
click at [165, 121] on icon at bounding box center [164, 119] width 43 height 15
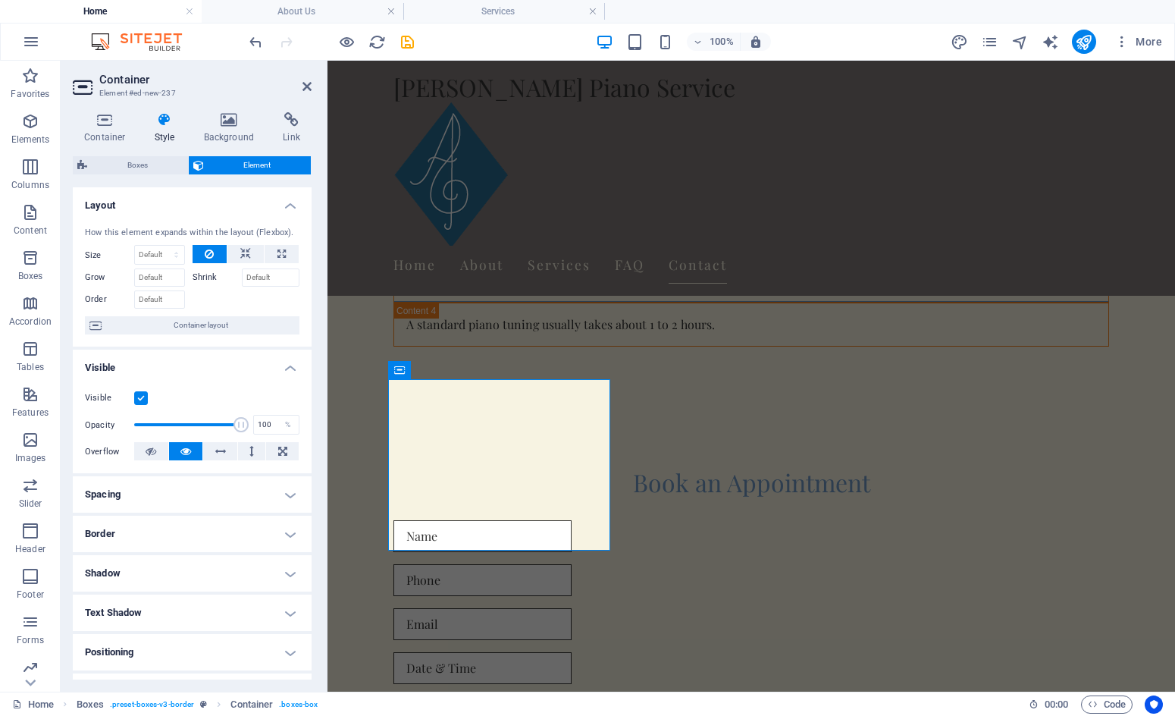
click at [283, 493] on h4 "Spacing" at bounding box center [192, 494] width 239 height 36
drag, startPoint x: 312, startPoint y: 405, endPoint x: 311, endPoint y: 425, distance: 20.5
click at [311, 425] on div "Container Style Background Link Size Height Default px rem % vh vw Min. height …" at bounding box center [192, 395] width 263 height 591
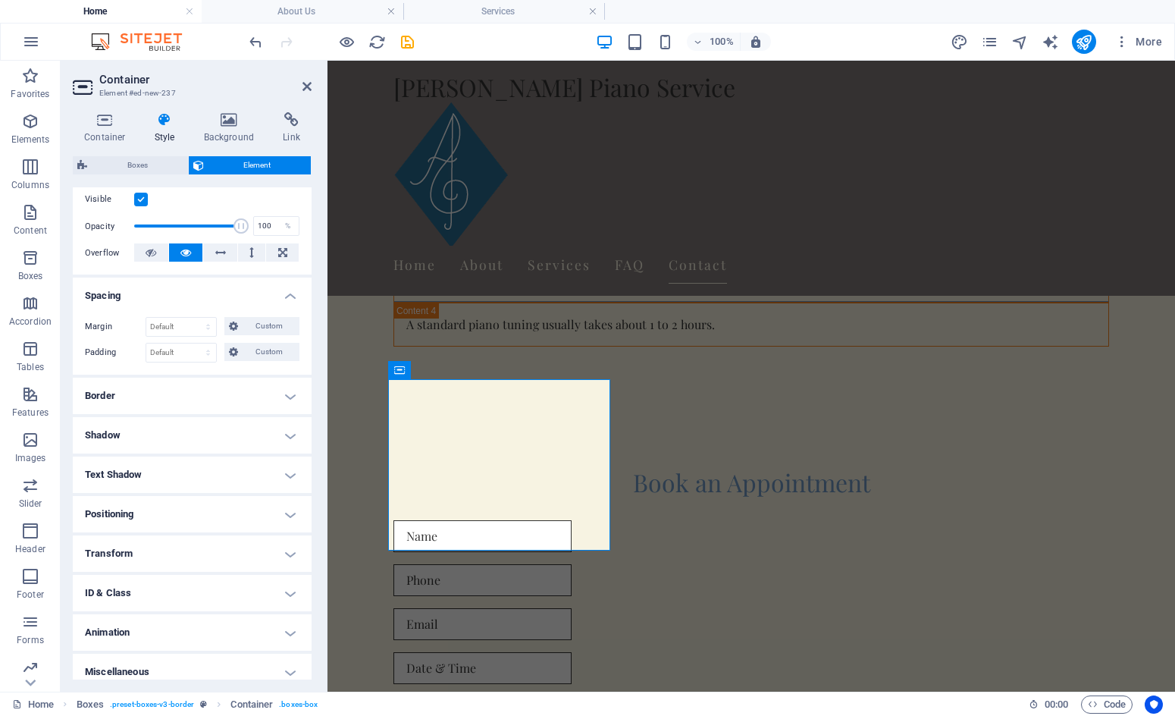
scroll to position [206, 0]
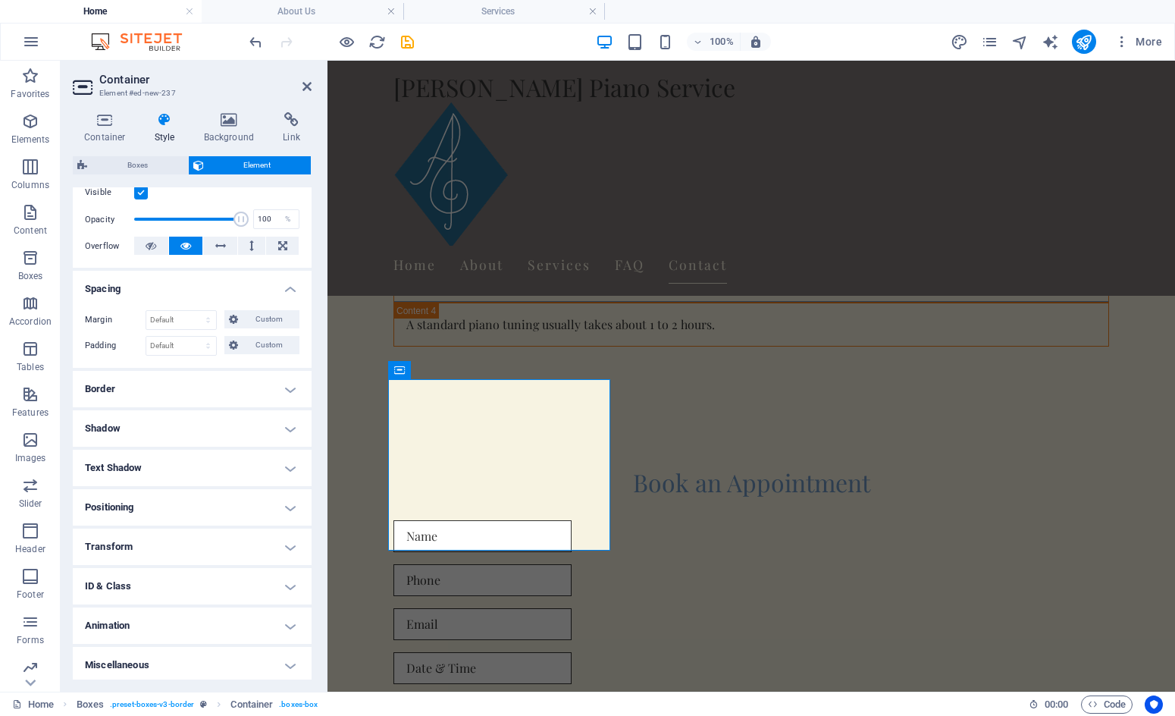
click at [285, 506] on h4 "Positioning" at bounding box center [192, 507] width 239 height 36
click at [287, 506] on h4 "Positioning" at bounding box center [192, 502] width 239 height 27
click at [281, 657] on h4 "Miscellaneous" at bounding box center [192, 661] width 239 height 36
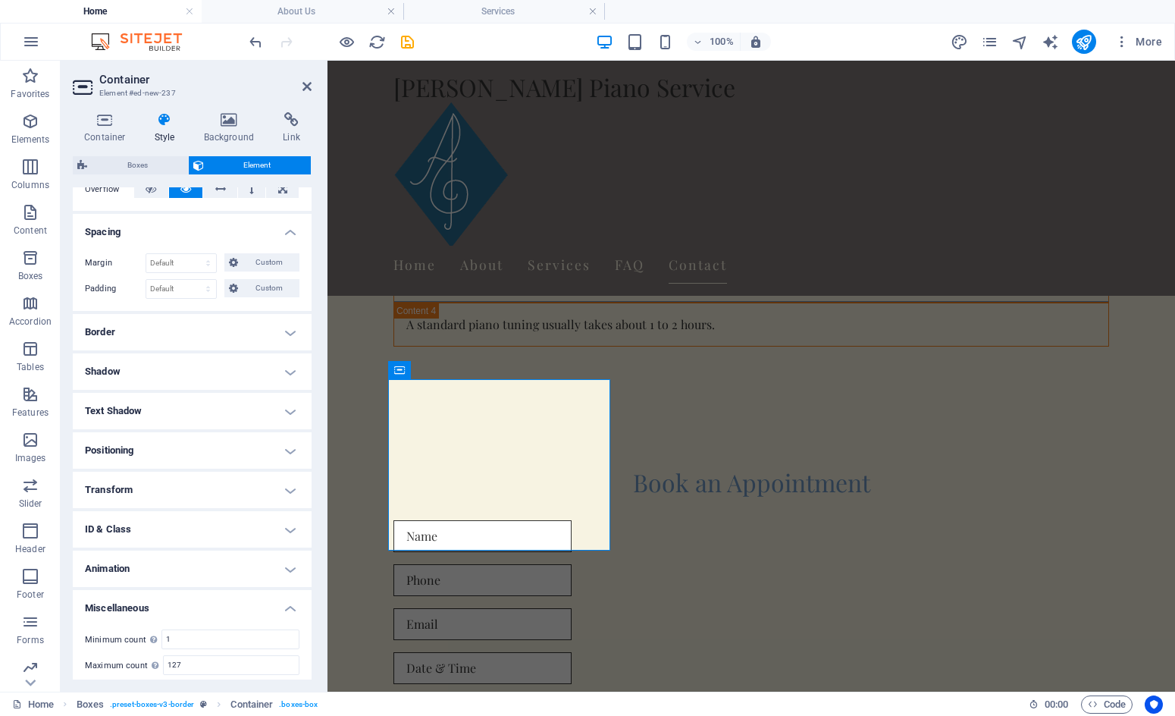
scroll to position [303, 0]
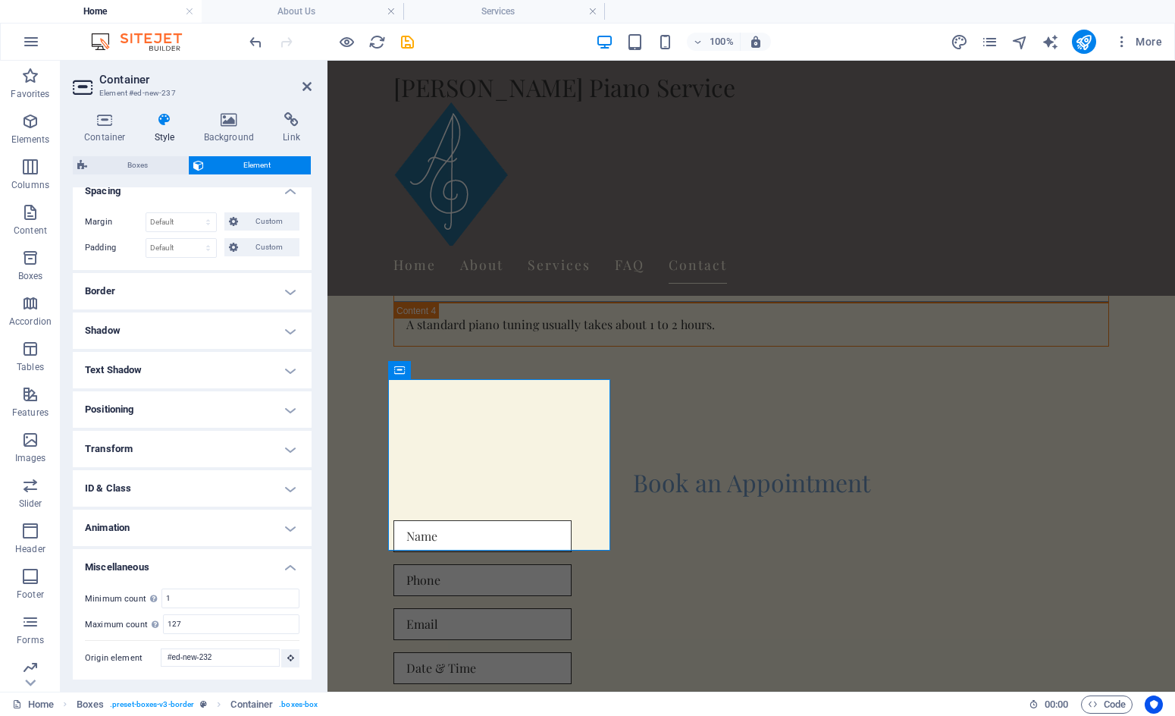
click at [288, 566] on h4 "Miscellaneous" at bounding box center [192, 562] width 239 height 27
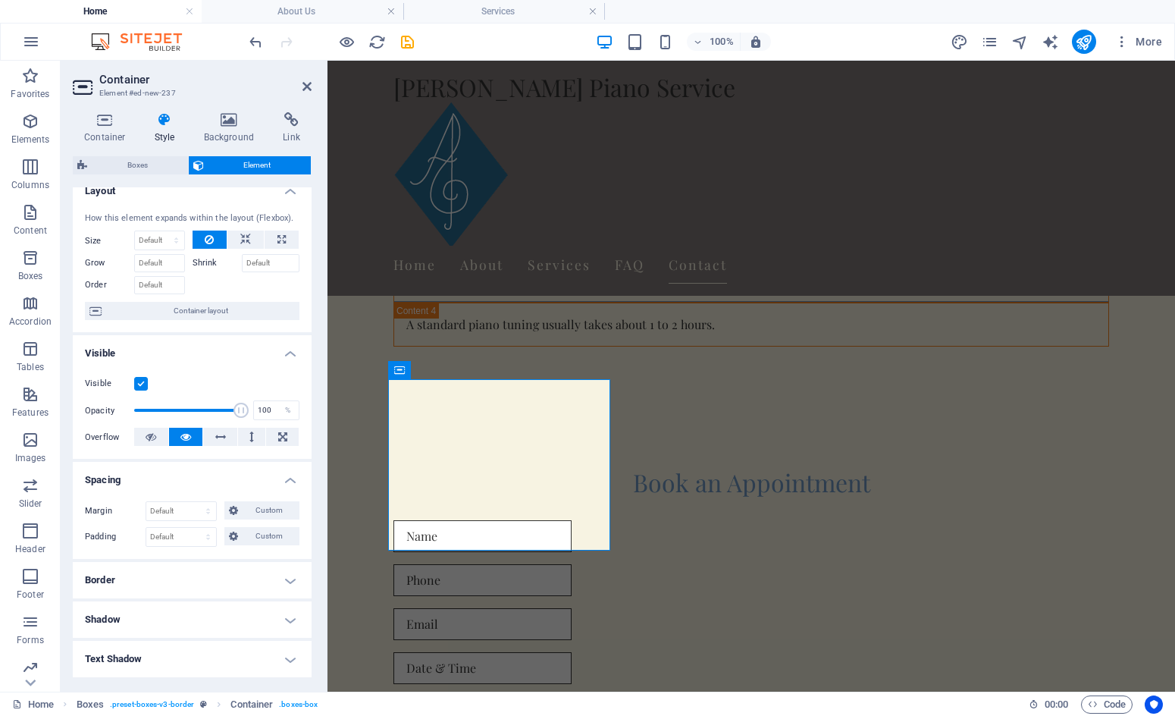
scroll to position [0, 0]
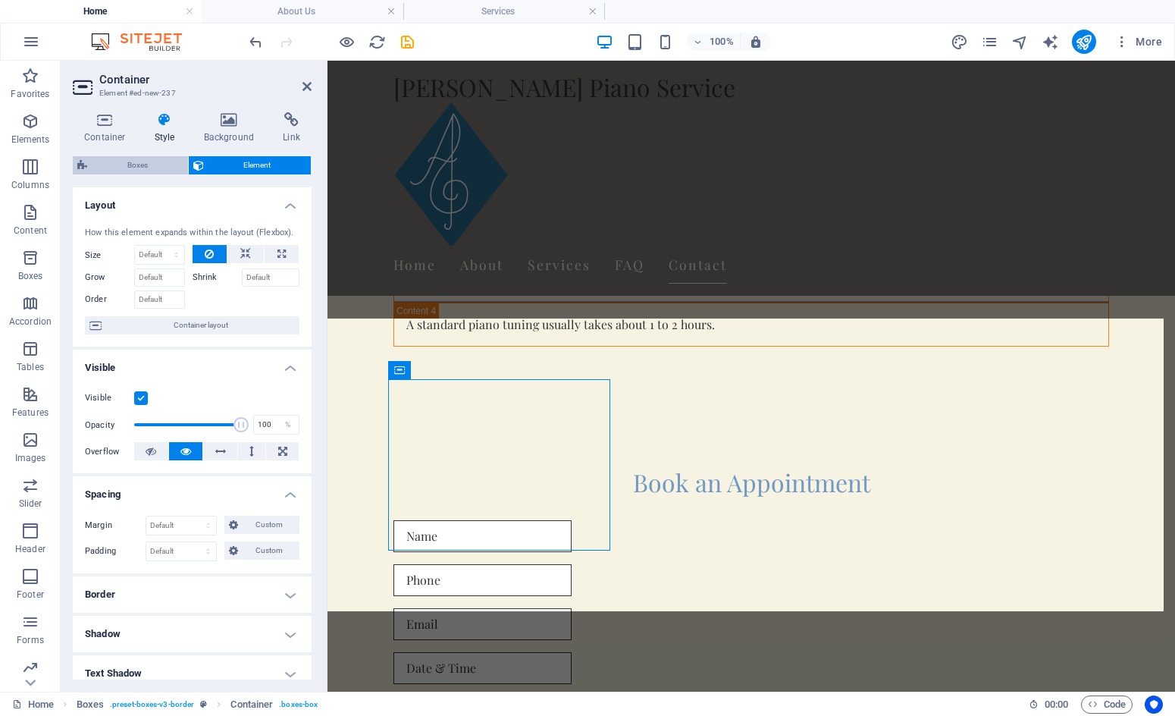
click at [147, 165] on span "Boxes" at bounding box center [138, 165] width 92 height 18
select select "rem"
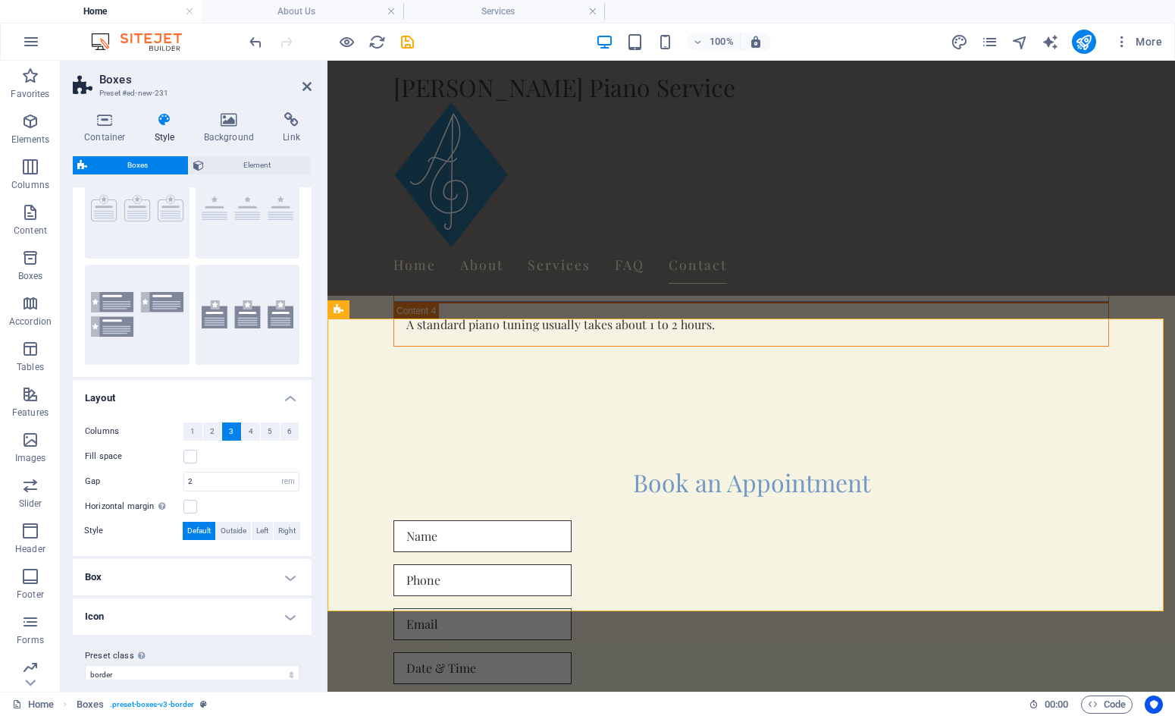
scroll to position [84, 0]
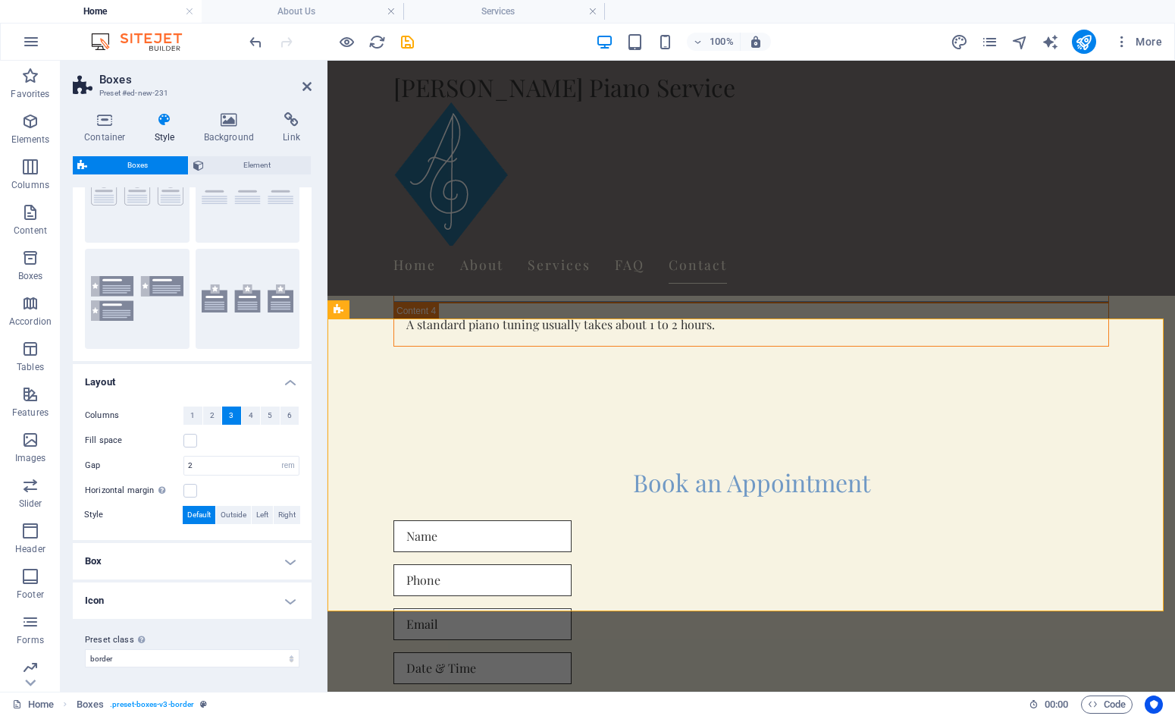
click at [284, 560] on h4 "Box" at bounding box center [192, 561] width 239 height 36
drag, startPoint x: 308, startPoint y: 521, endPoint x: 306, endPoint y: 550, distance: 28.9
click at [306, 550] on ul "Layout Columns 1 2 3 4 5 6 Fill space Gap 2 px rem % vh vw Horizontal margin On…" at bounding box center [192, 562] width 239 height 396
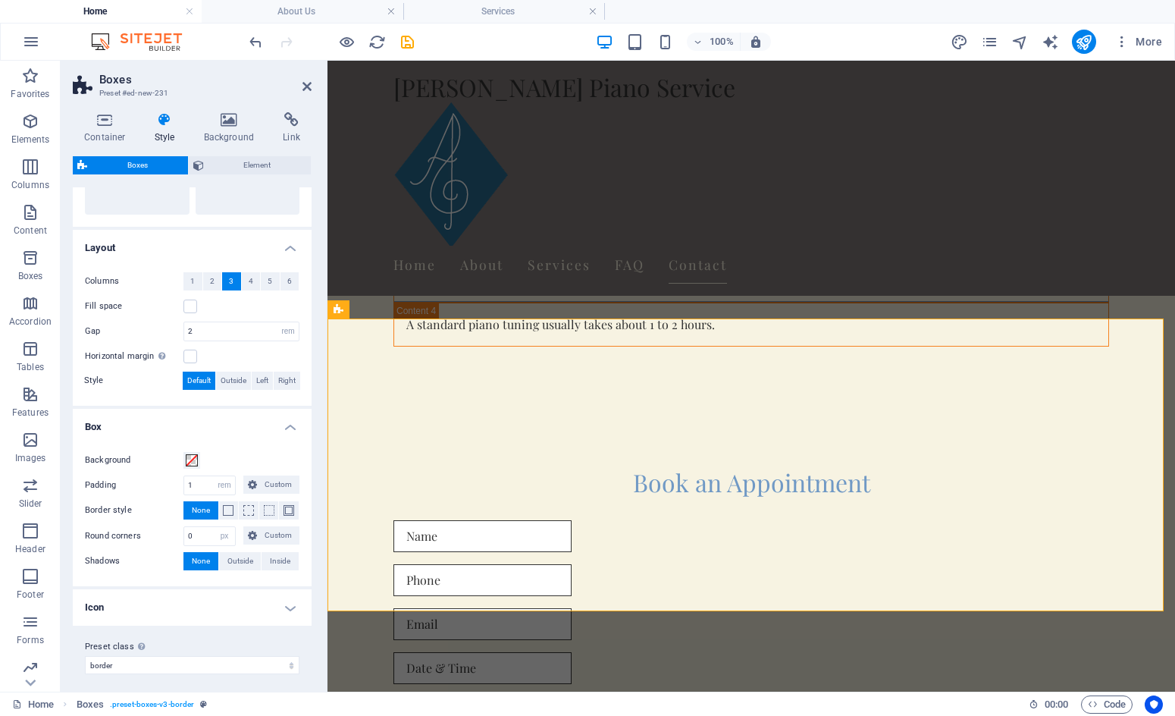
scroll to position [221, 0]
click at [285, 604] on h4 "Icon" at bounding box center [192, 605] width 239 height 36
drag, startPoint x: 312, startPoint y: 524, endPoint x: 305, endPoint y: 563, distance: 39.3
click at [305, 563] on div "Container Style Background Link Size Height Default px rem % vh vw Min. height …" at bounding box center [192, 395] width 263 height 591
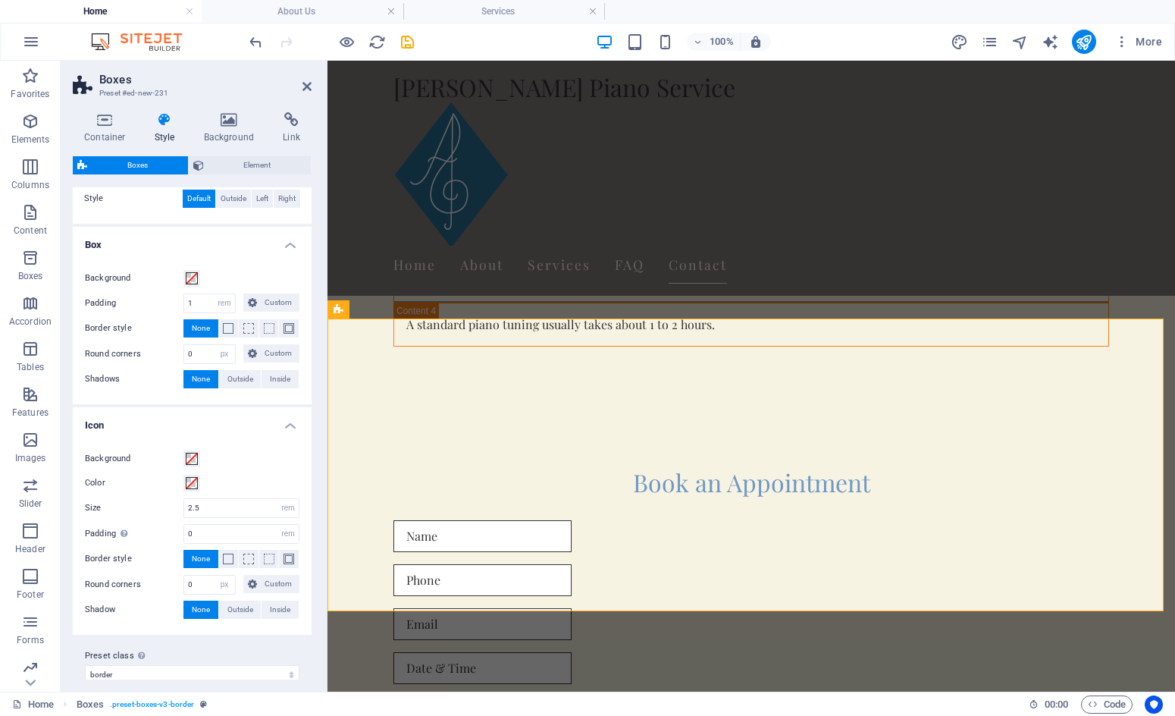
scroll to position [416, 0]
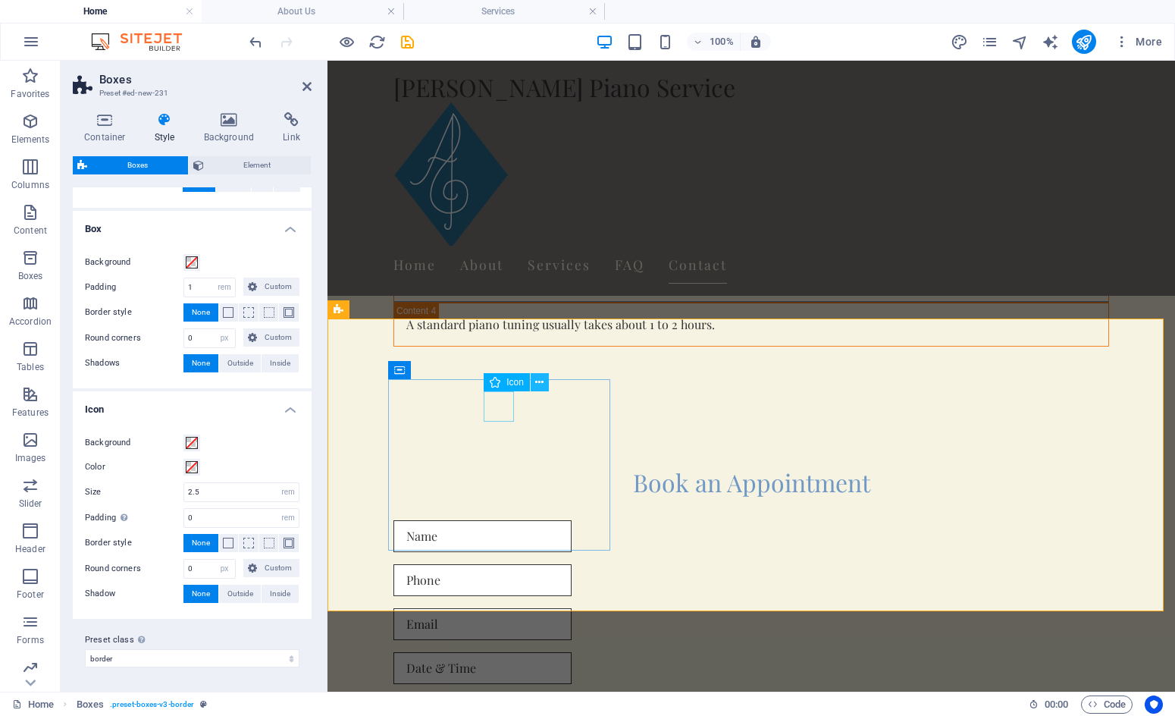
click at [540, 381] on icon at bounding box center [539, 383] width 8 height 16
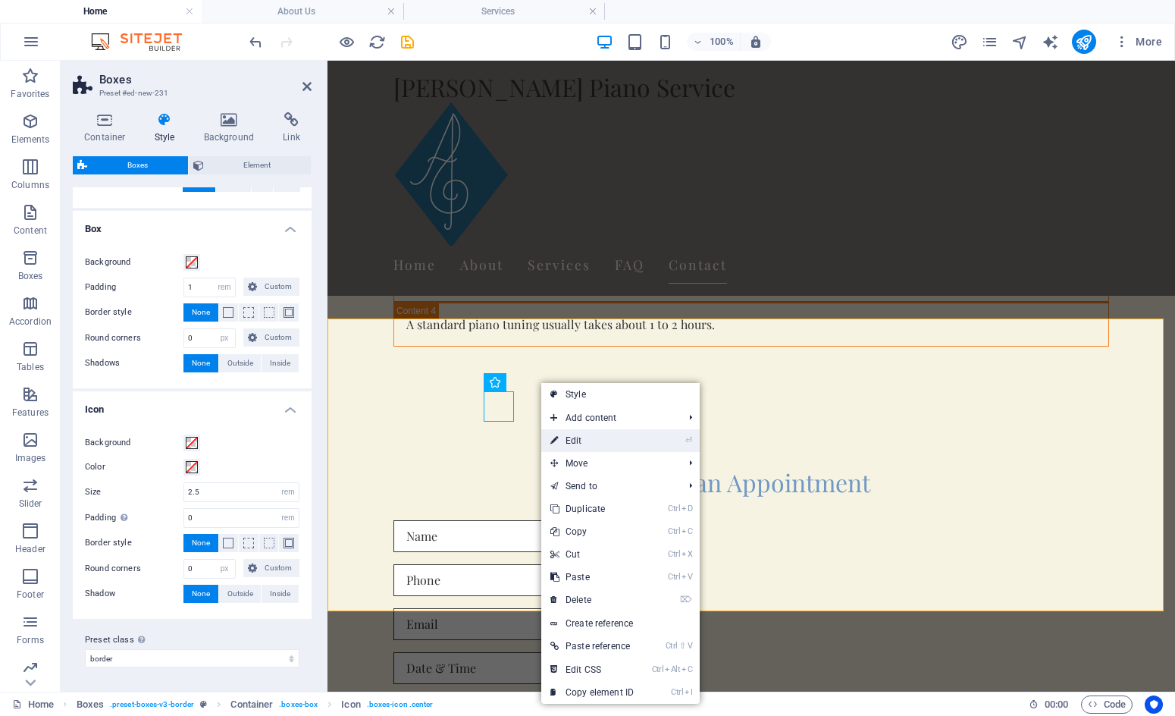
click at [601, 435] on link "⏎ Edit" at bounding box center [592, 440] width 102 height 23
select select "xMidYMid"
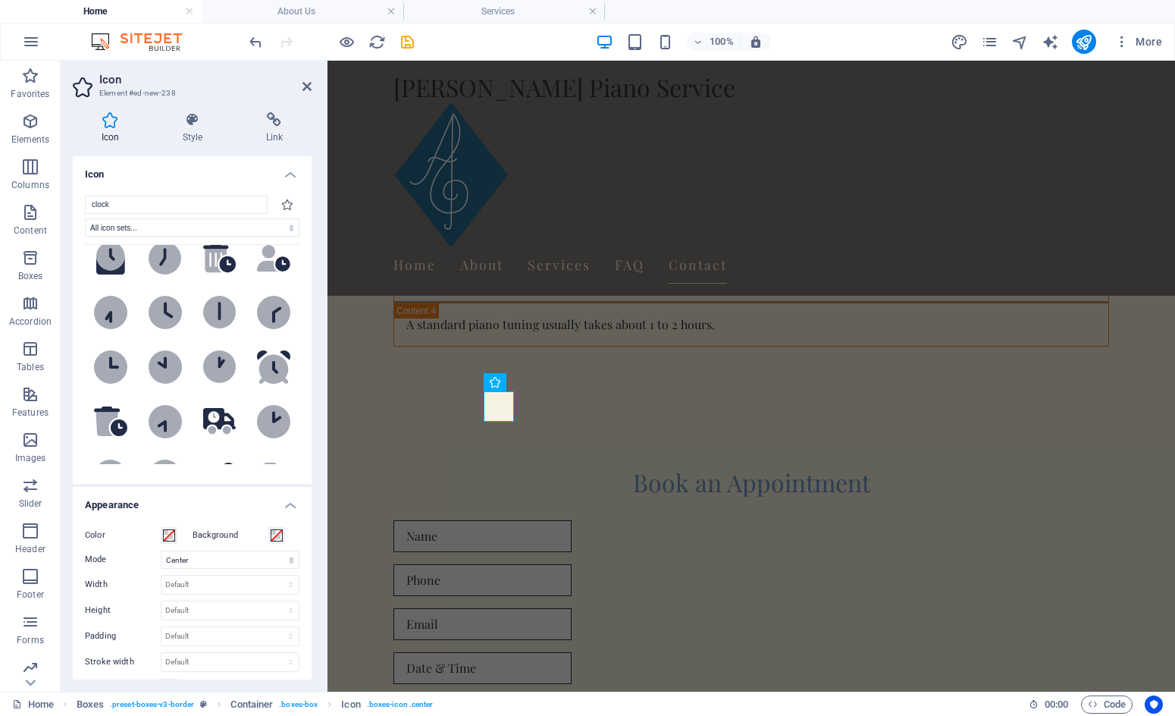
scroll to position [0, 0]
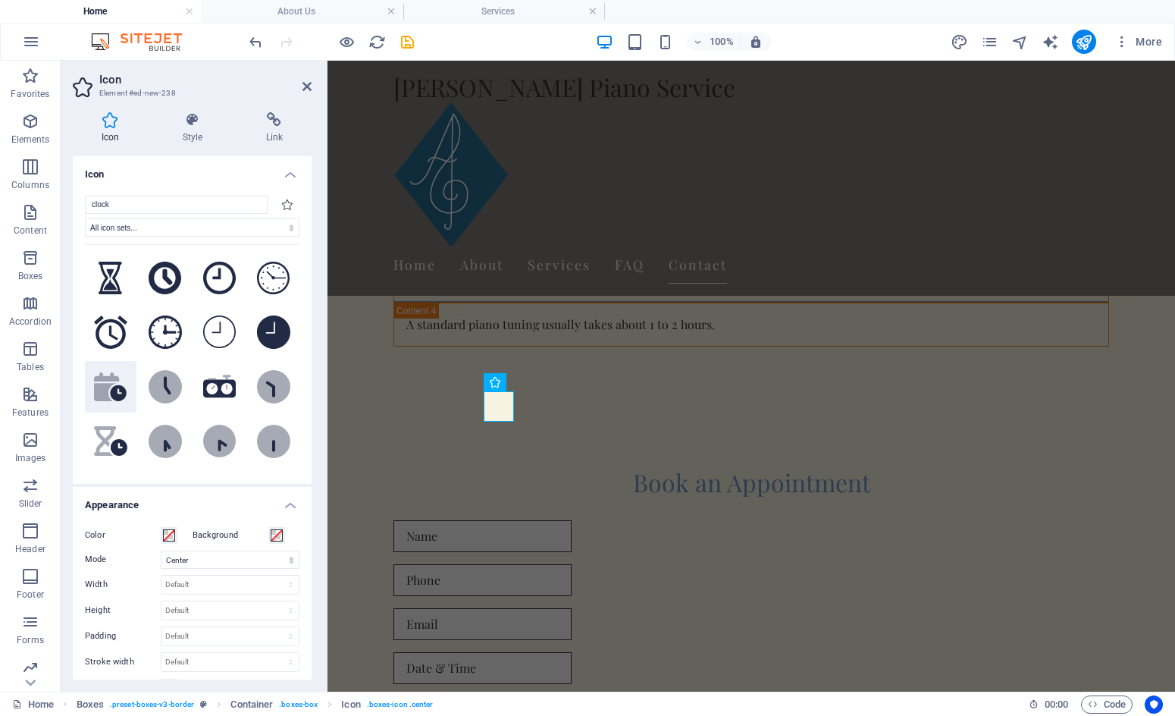
type input "clock"
click at [106, 381] on icon at bounding box center [107, 387] width 26 height 30
click at [308, 90] on icon at bounding box center [307, 86] width 9 height 12
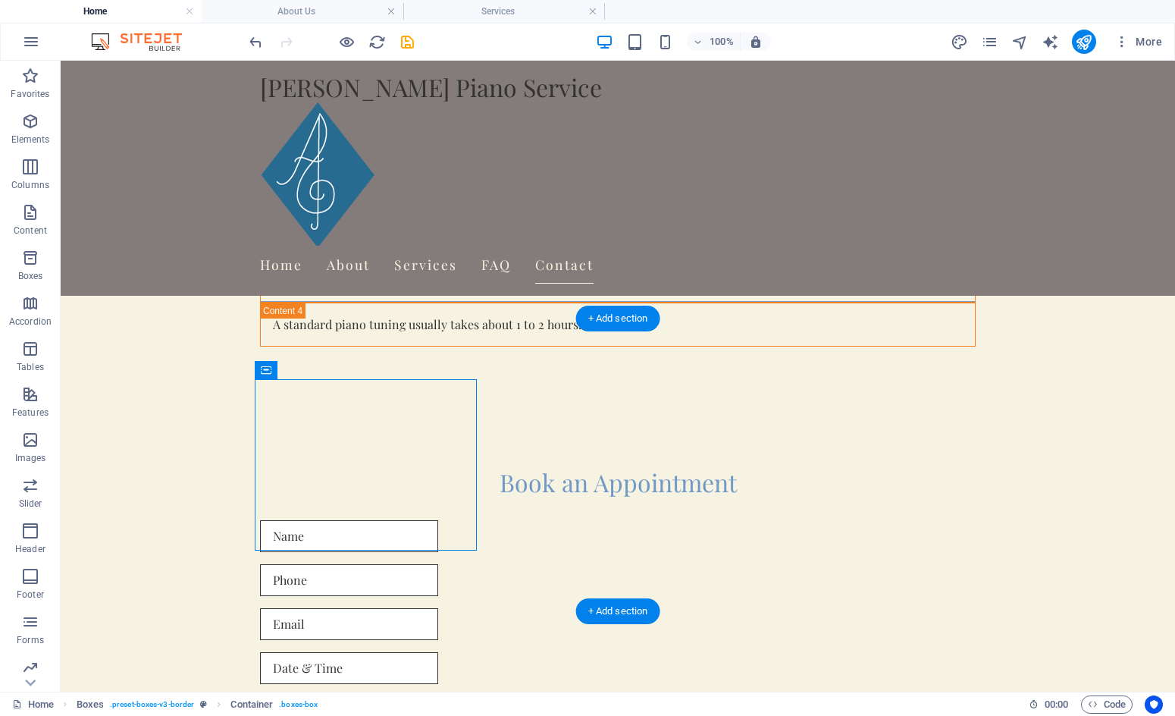
drag, startPoint x: 349, startPoint y: 434, endPoint x: 495, endPoint y: 382, distance: 155.2
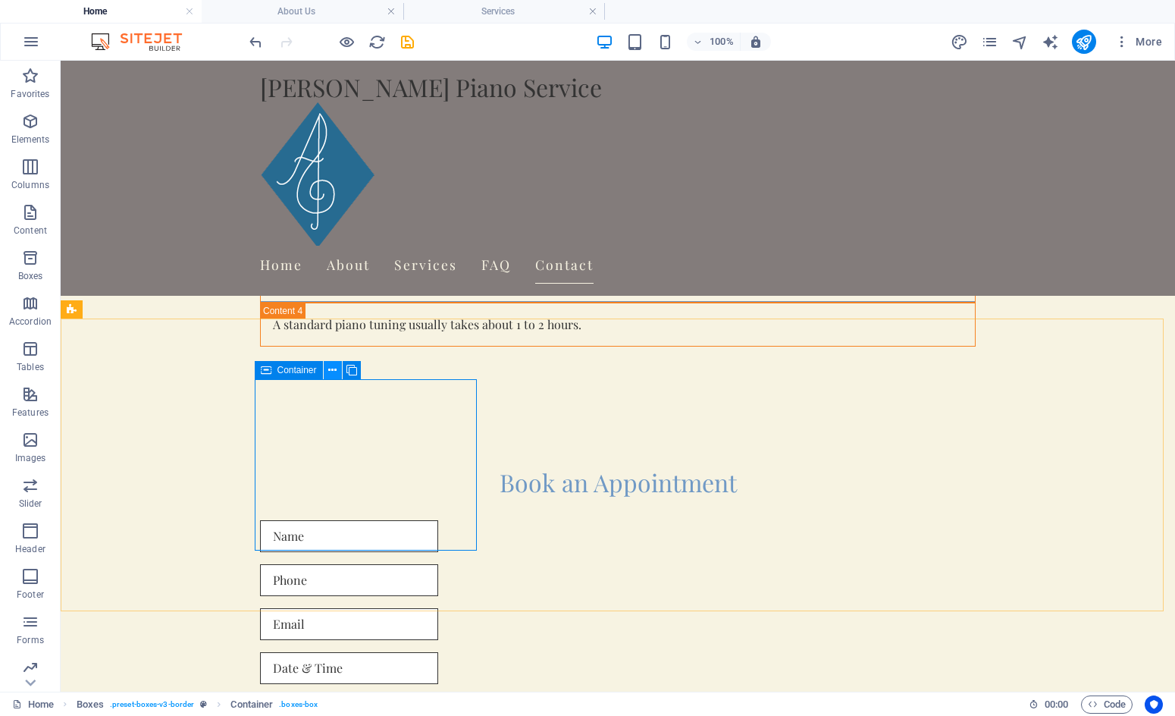
click at [335, 369] on icon at bounding box center [332, 370] width 8 height 16
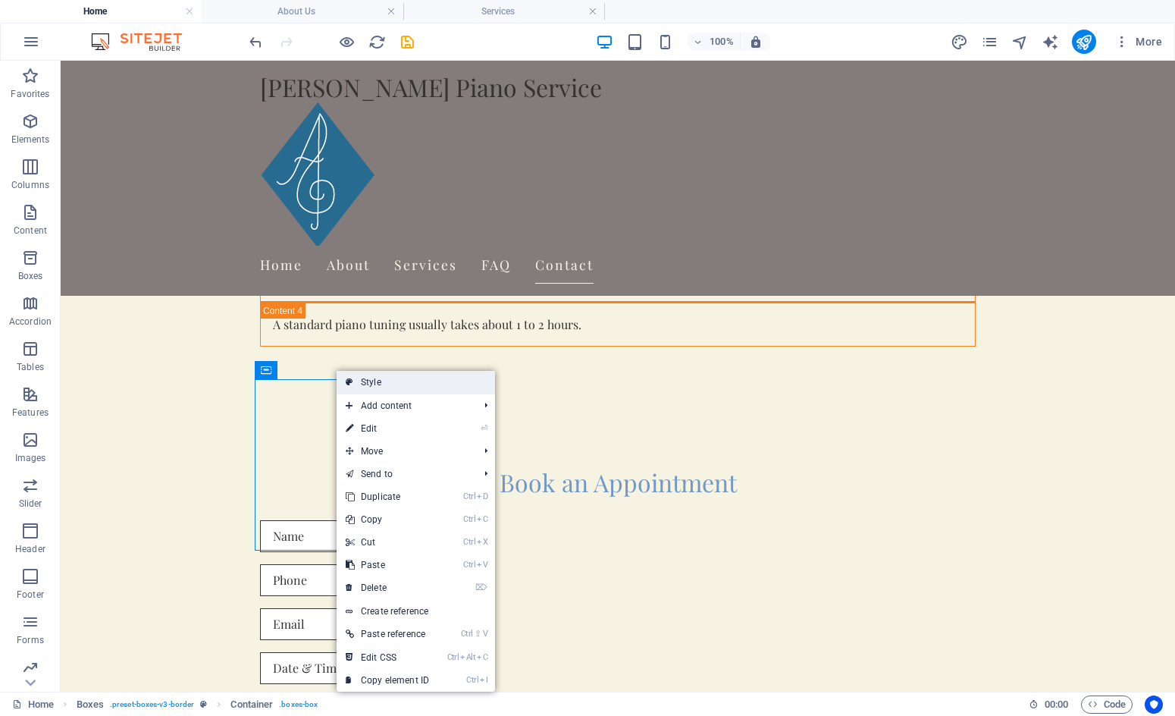
click at [372, 381] on link "Style" at bounding box center [416, 382] width 158 height 23
select select "rem"
select select "px"
select select "rem"
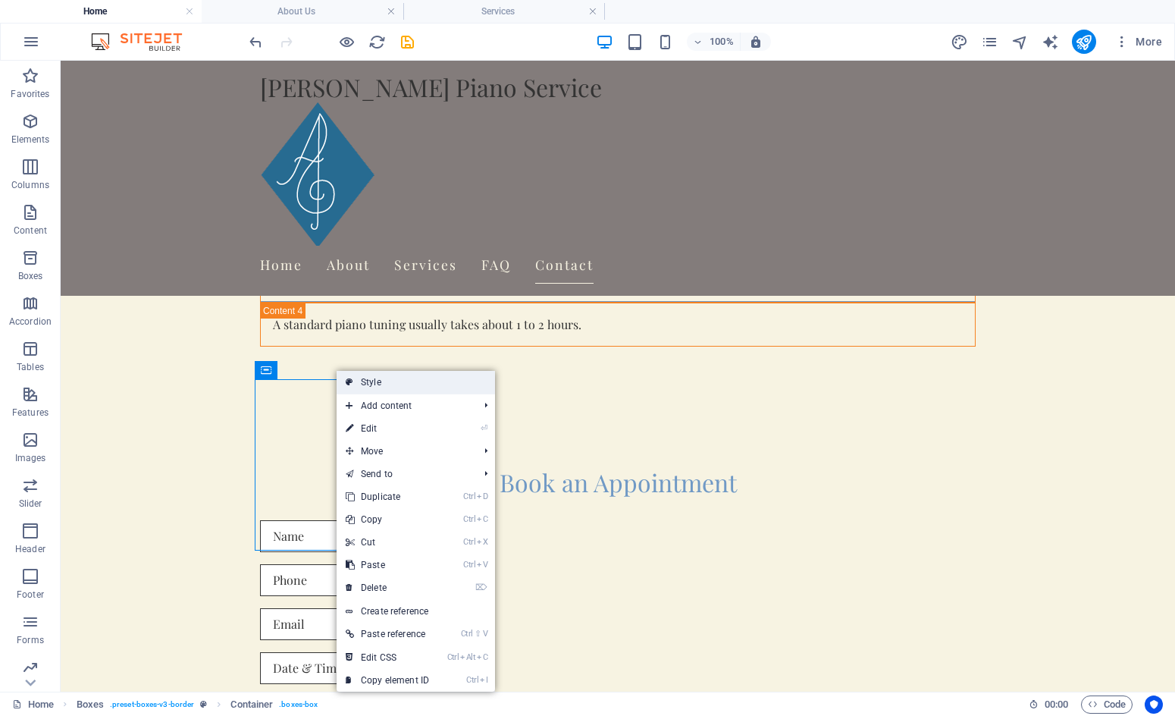
select select "rem"
select select "px"
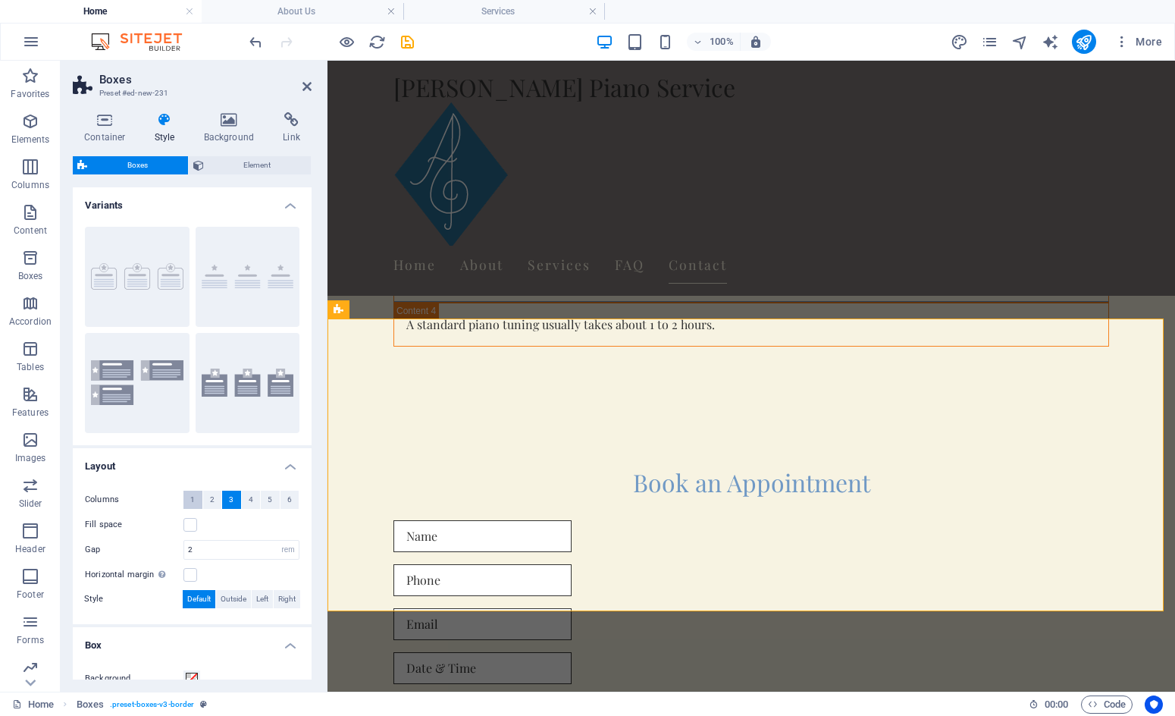
click at [194, 501] on span "1" at bounding box center [192, 500] width 5 height 18
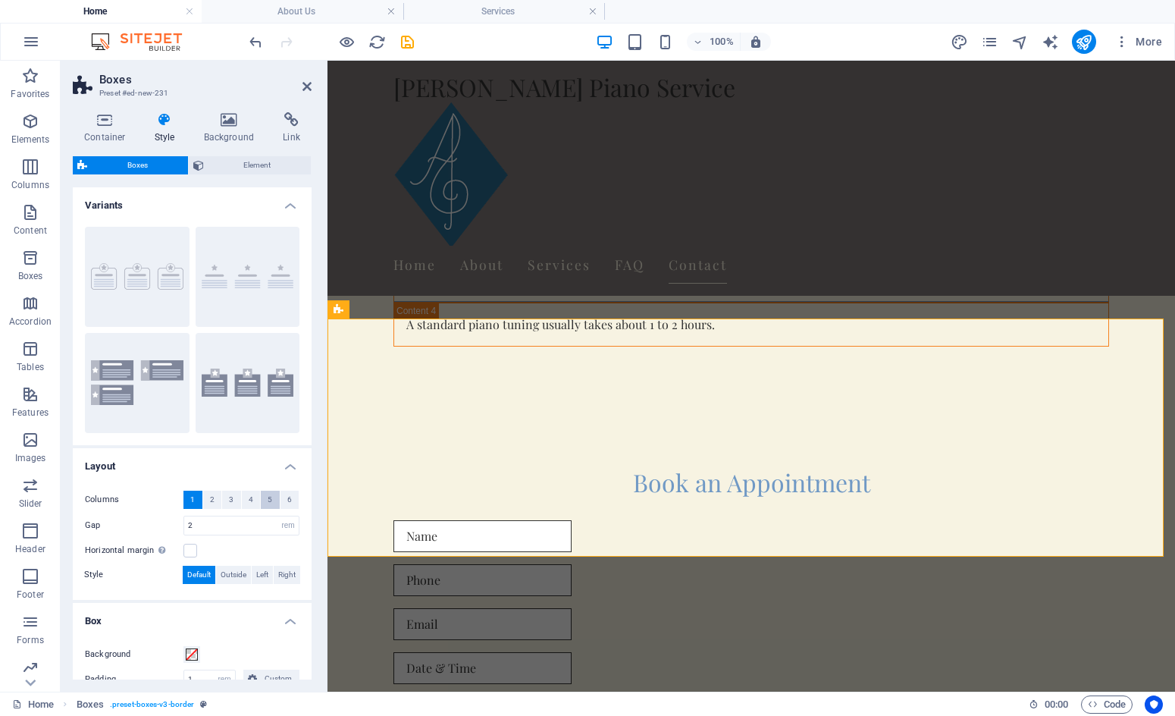
click at [268, 498] on span "5" at bounding box center [270, 500] width 5 height 18
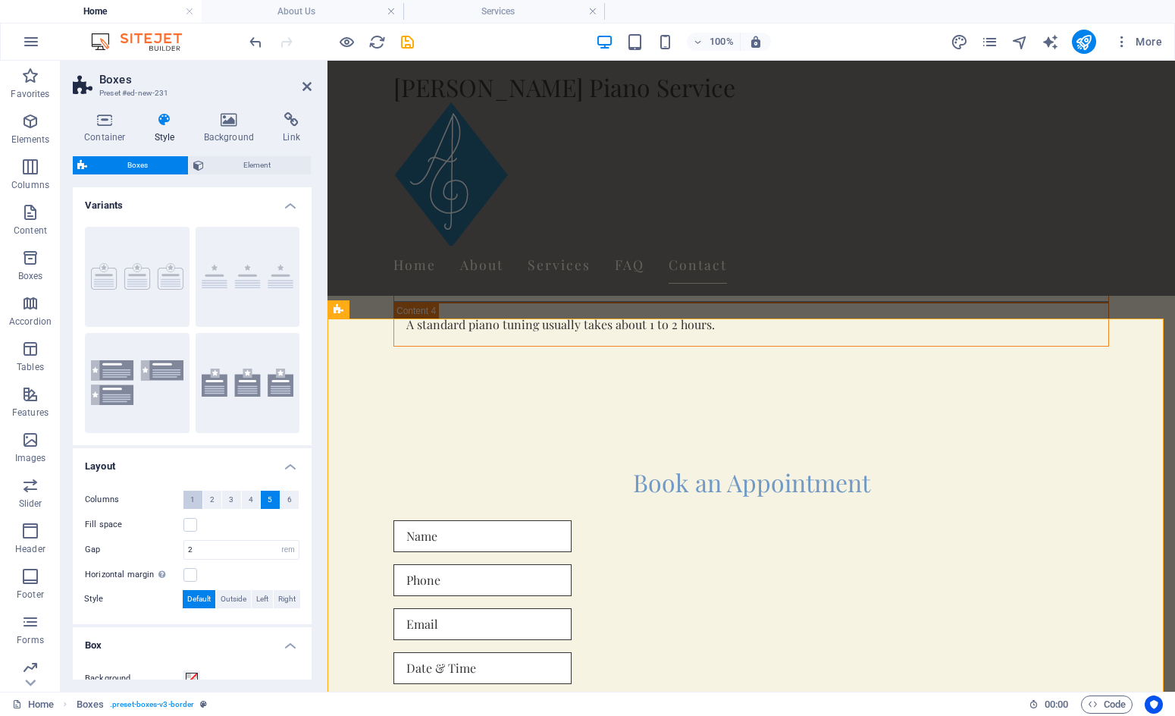
click at [190, 496] on span "1" at bounding box center [192, 500] width 5 height 18
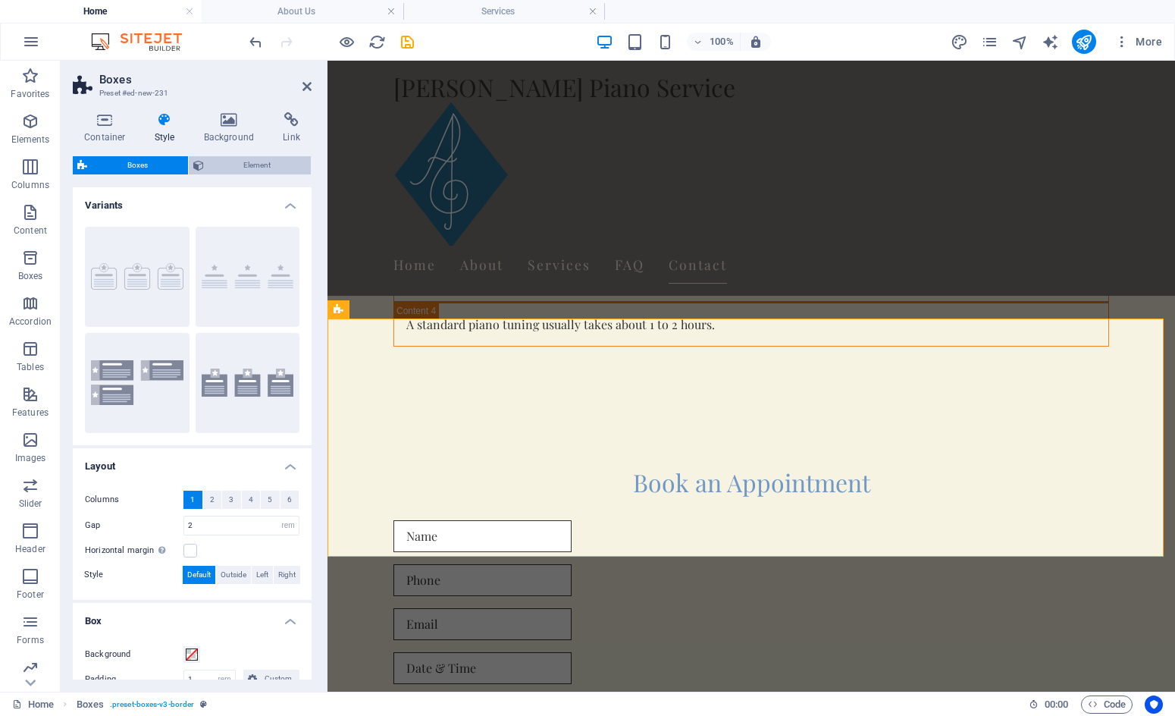
click at [262, 164] on span "Element" at bounding box center [258, 165] width 99 height 18
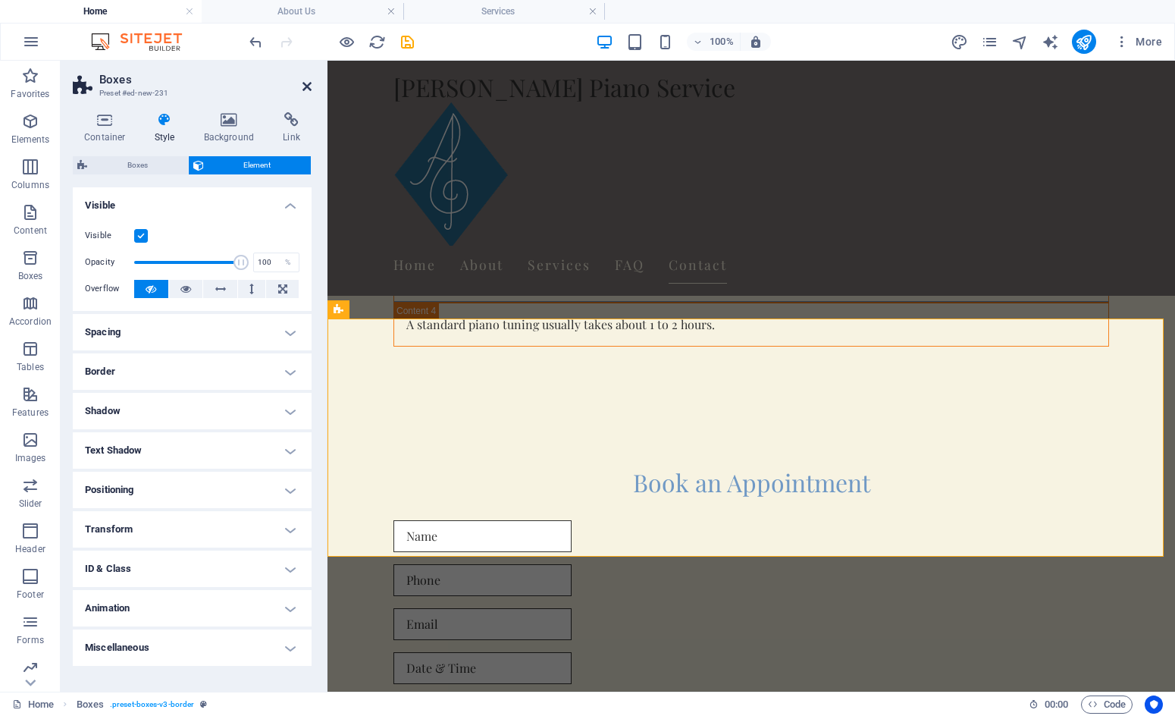
click at [306, 84] on icon at bounding box center [307, 86] width 9 height 12
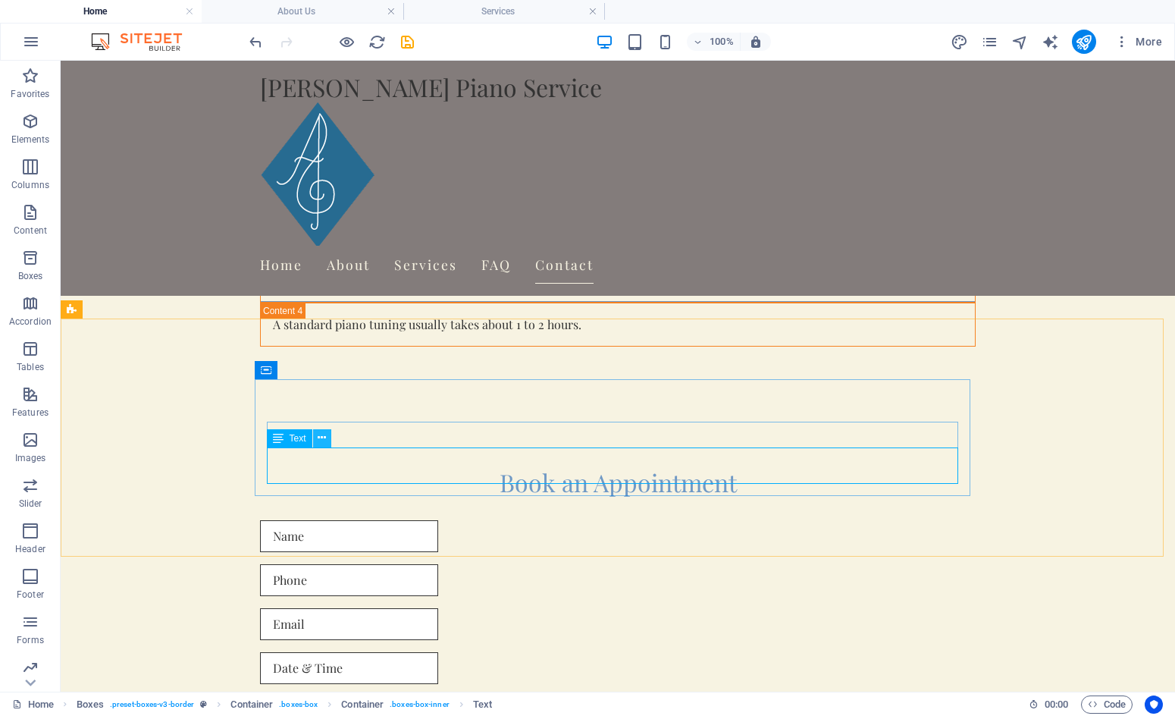
click at [321, 435] on icon at bounding box center [322, 438] width 8 height 16
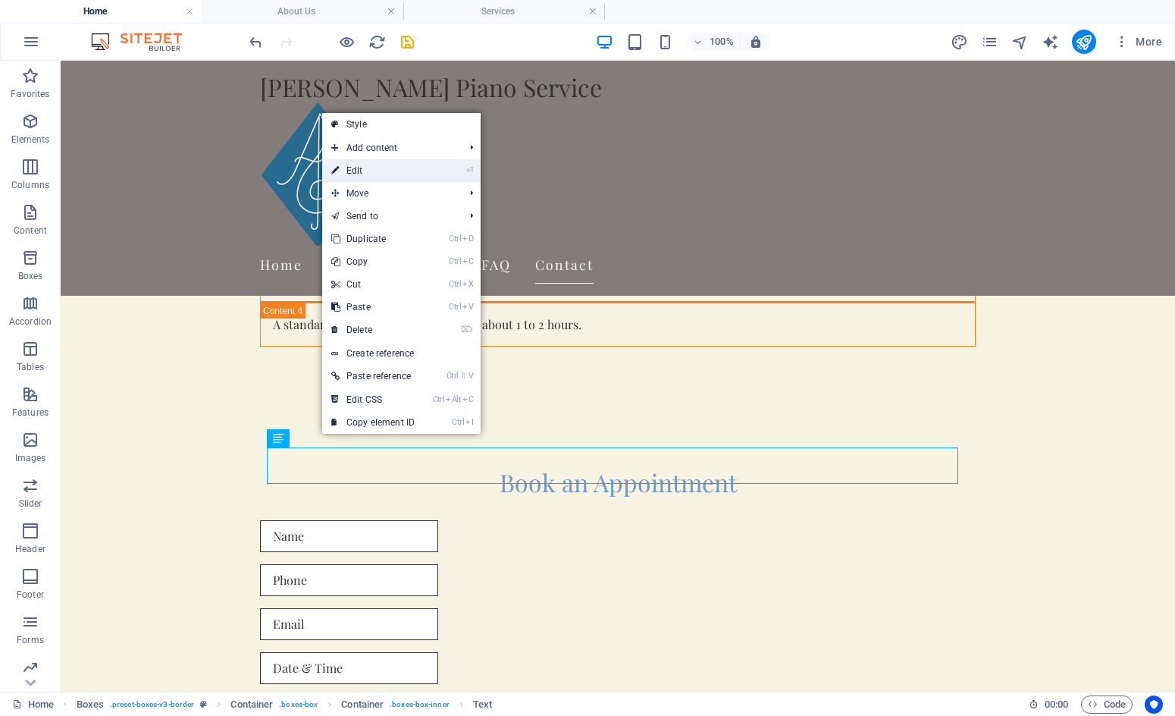
click at [399, 169] on link "⏎ Edit" at bounding box center [373, 170] width 102 height 23
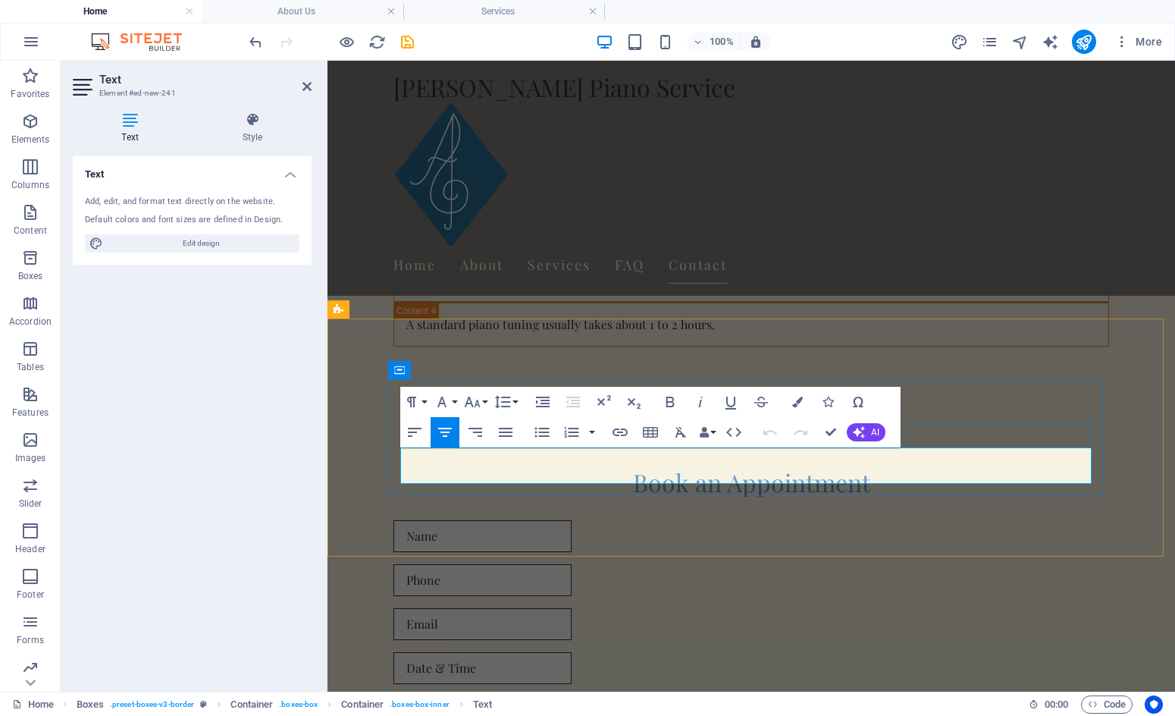
drag, startPoint x: 859, startPoint y: 475, endPoint x: 745, endPoint y: 508, distance: 118.5
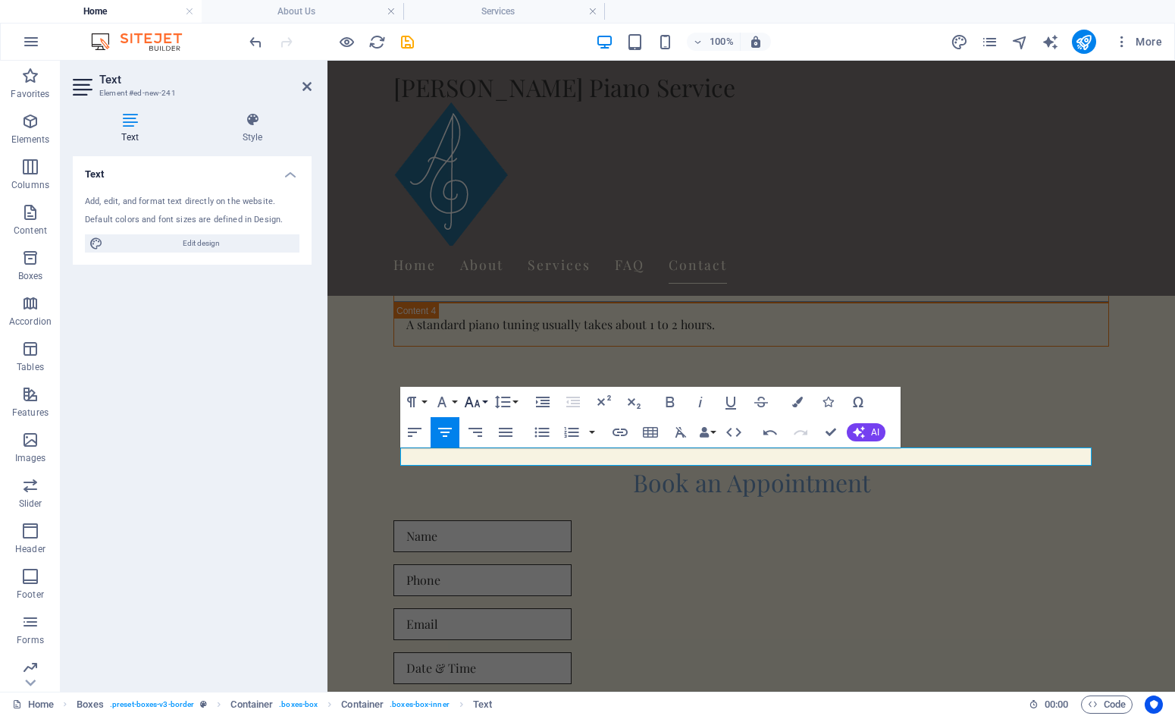
click at [485, 400] on button "Font Size" at bounding box center [475, 402] width 29 height 30
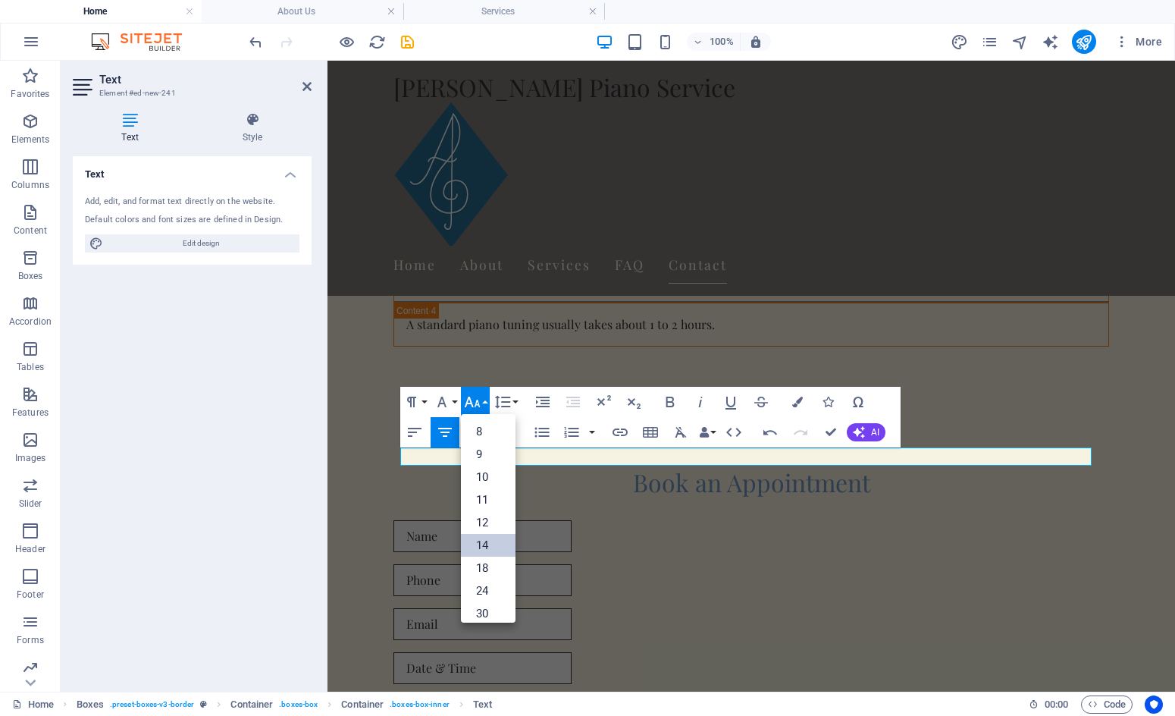
click at [490, 544] on link "14" at bounding box center [488, 545] width 55 height 23
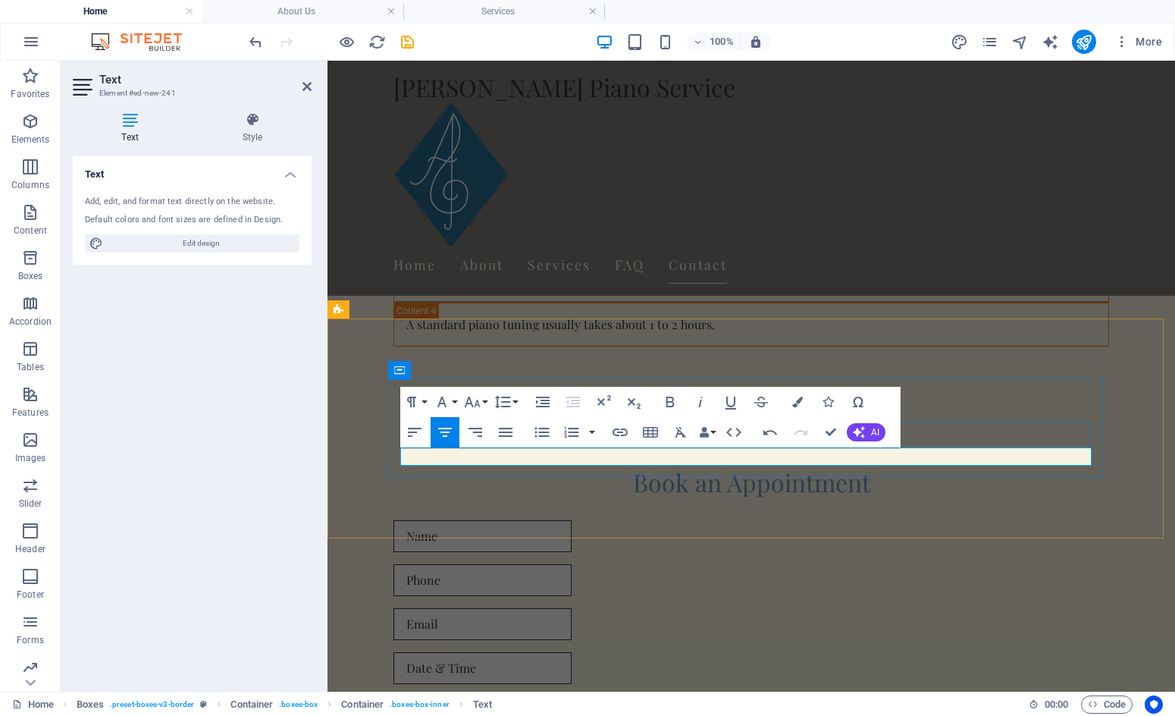
drag, startPoint x: 850, startPoint y: 457, endPoint x: 647, endPoint y: 460, distance: 203.3
click at [482, 400] on button "Font Size" at bounding box center [475, 402] width 29 height 30
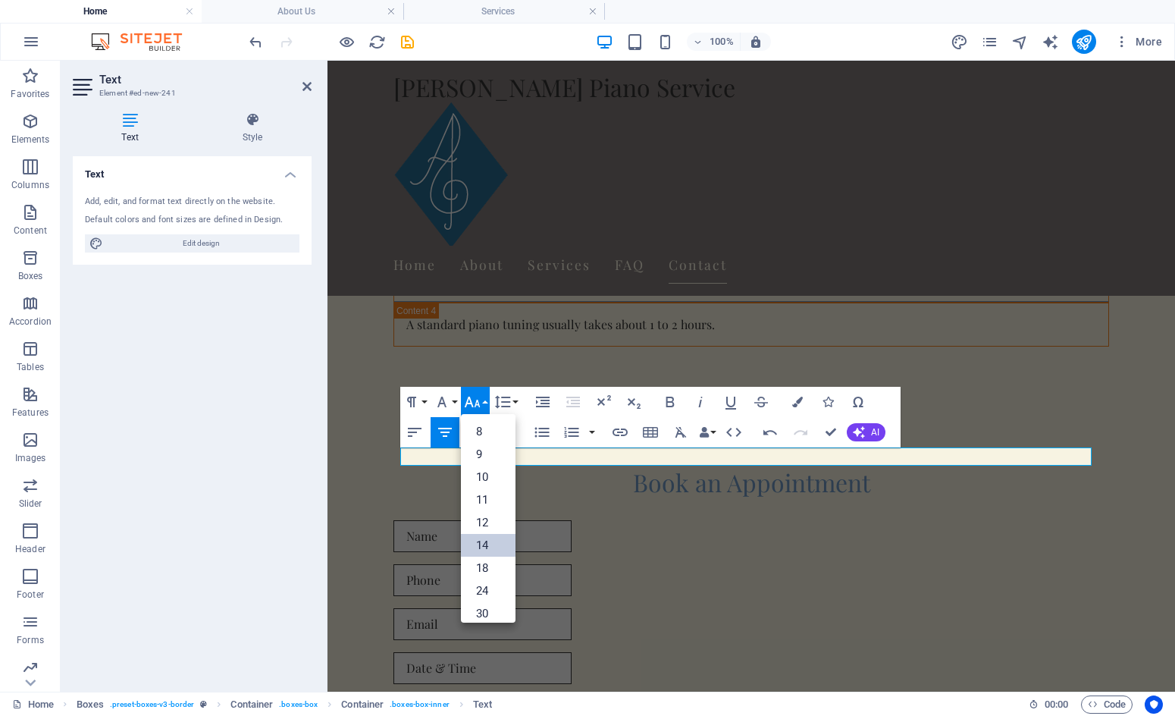
click at [493, 538] on link "14" at bounding box center [488, 545] width 55 height 23
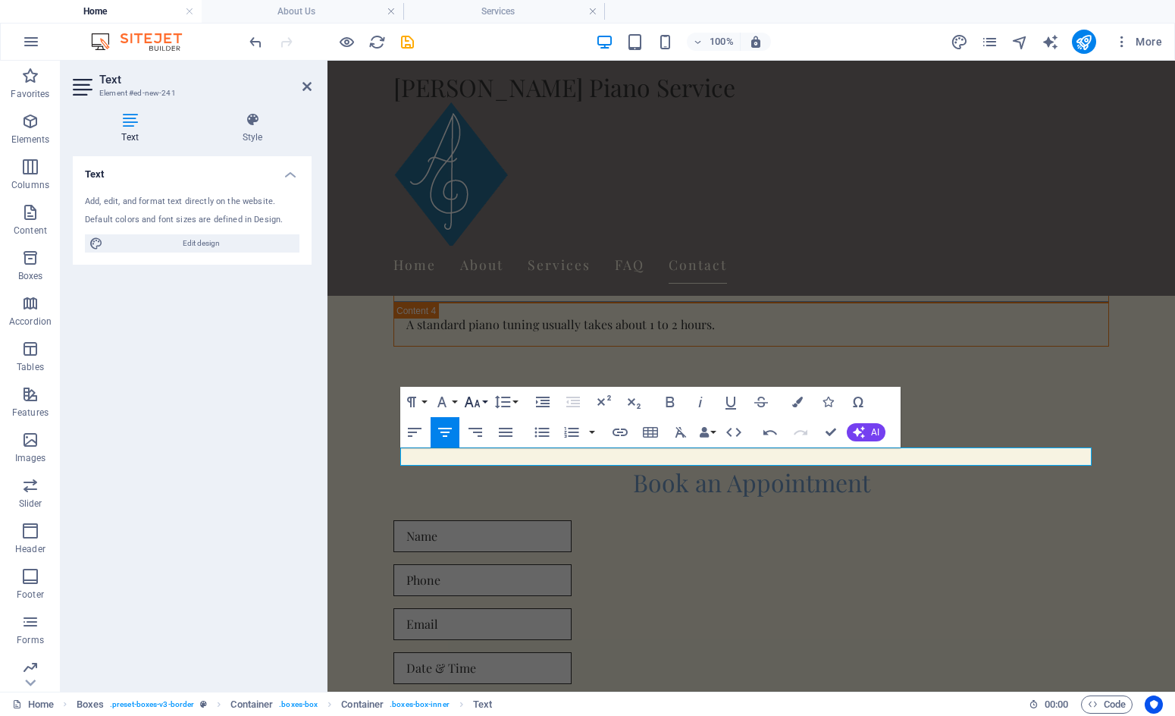
click at [485, 399] on button "Font Size" at bounding box center [475, 402] width 29 height 30
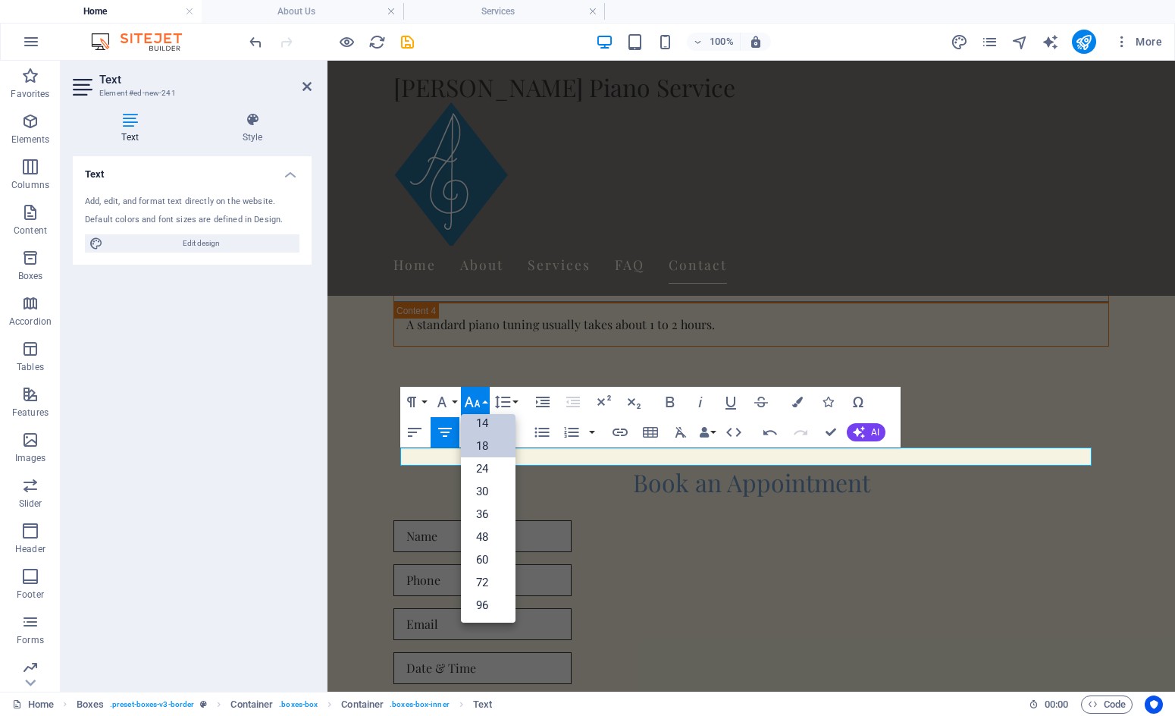
scroll to position [122, 0]
click at [495, 468] on link "24" at bounding box center [488, 468] width 55 height 23
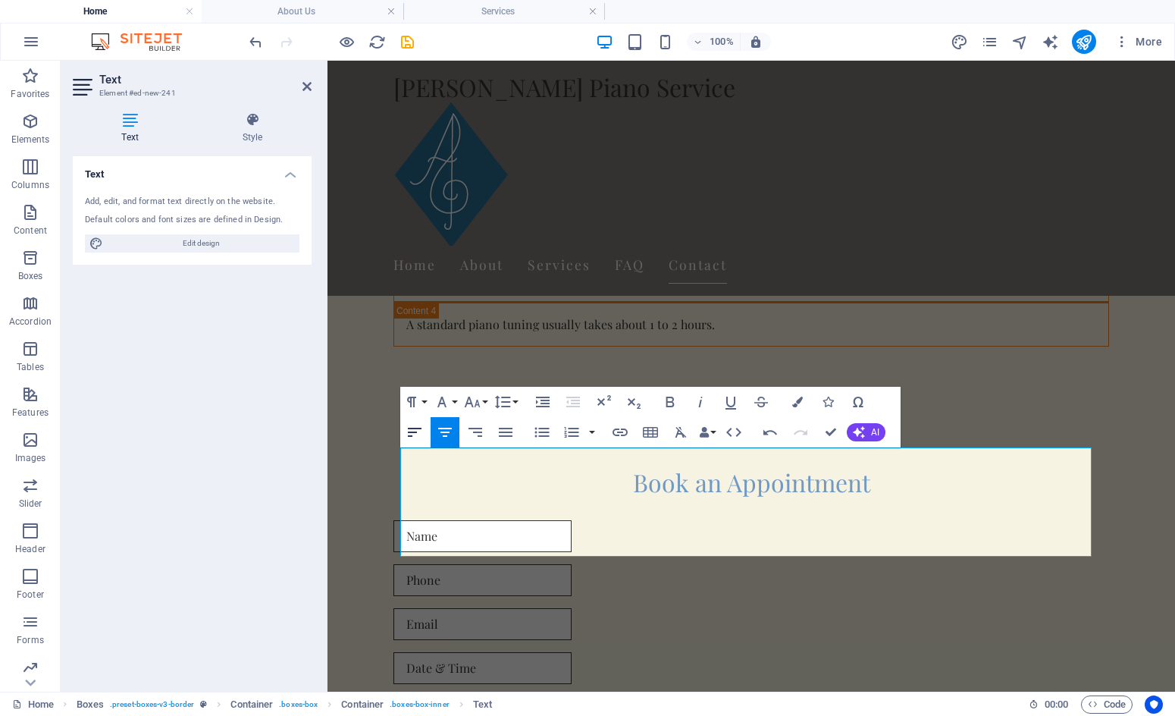
click at [411, 434] on icon "button" at bounding box center [415, 432] width 18 height 18
drag, startPoint x: 612, startPoint y: 543, endPoint x: 575, endPoint y: 466, distance: 85.8
click at [419, 430] on icon "button" at bounding box center [415, 432] width 18 height 18
click at [503, 431] on icon "button" at bounding box center [506, 432] width 14 height 9
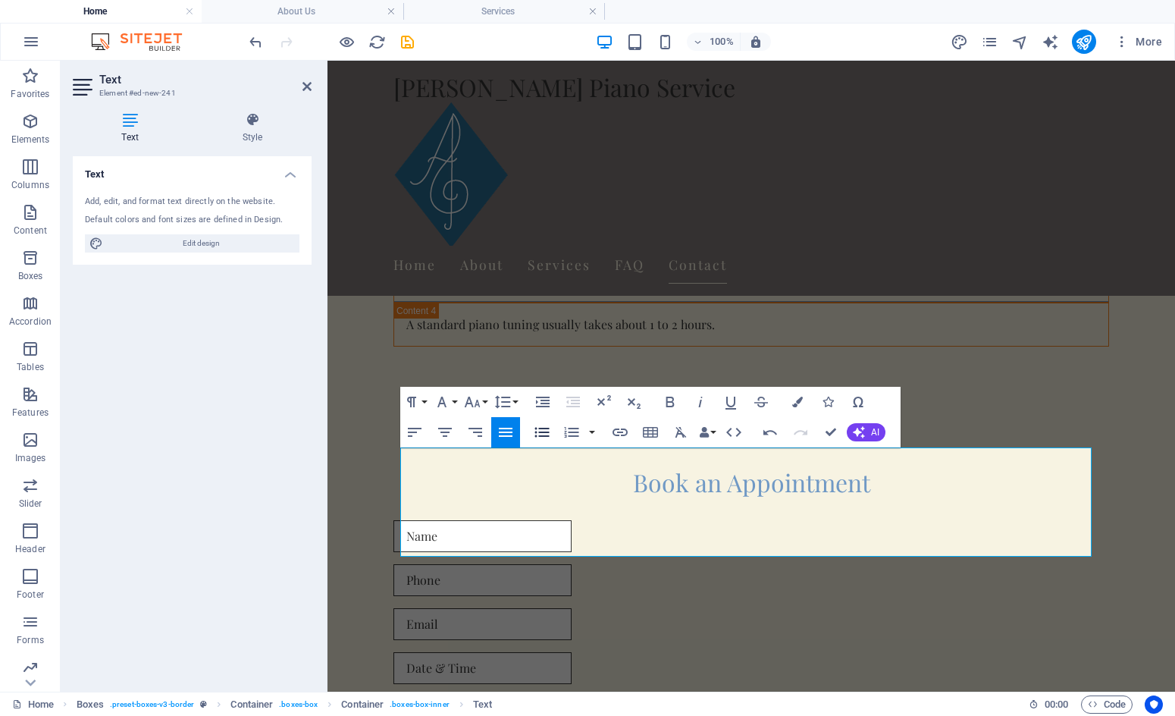
click at [540, 434] on icon "button" at bounding box center [542, 432] width 18 height 18
click at [444, 433] on icon "button" at bounding box center [445, 432] width 18 height 18
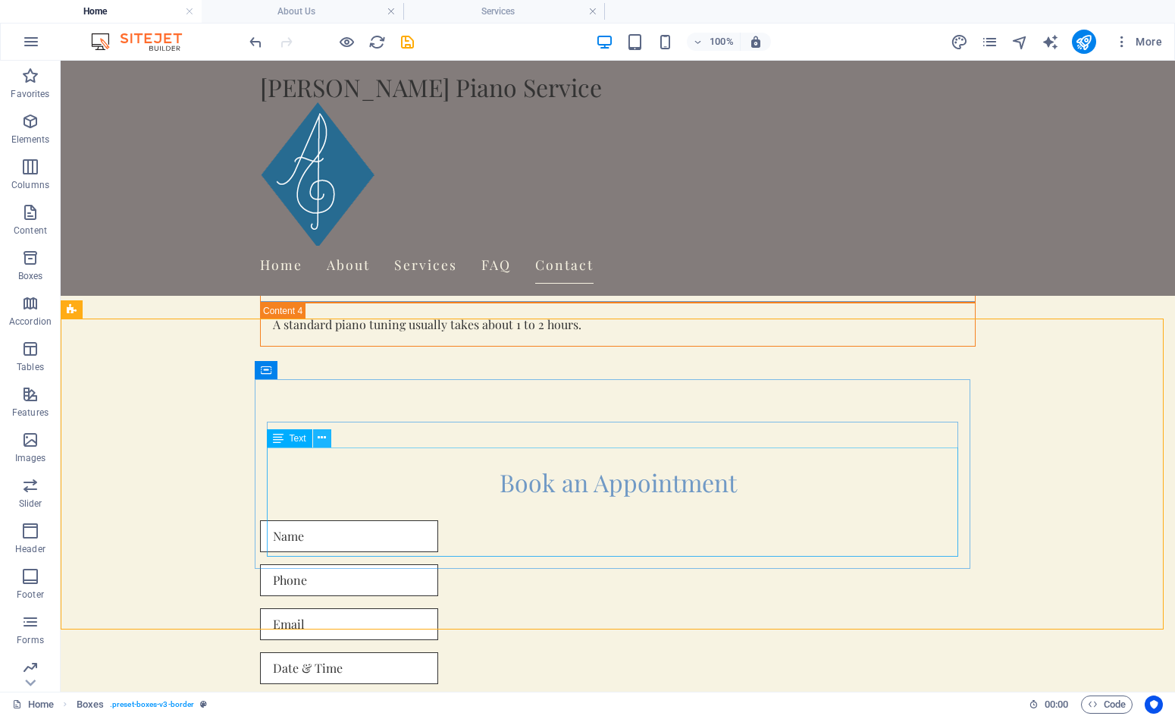
click at [324, 437] on icon at bounding box center [322, 438] width 8 height 16
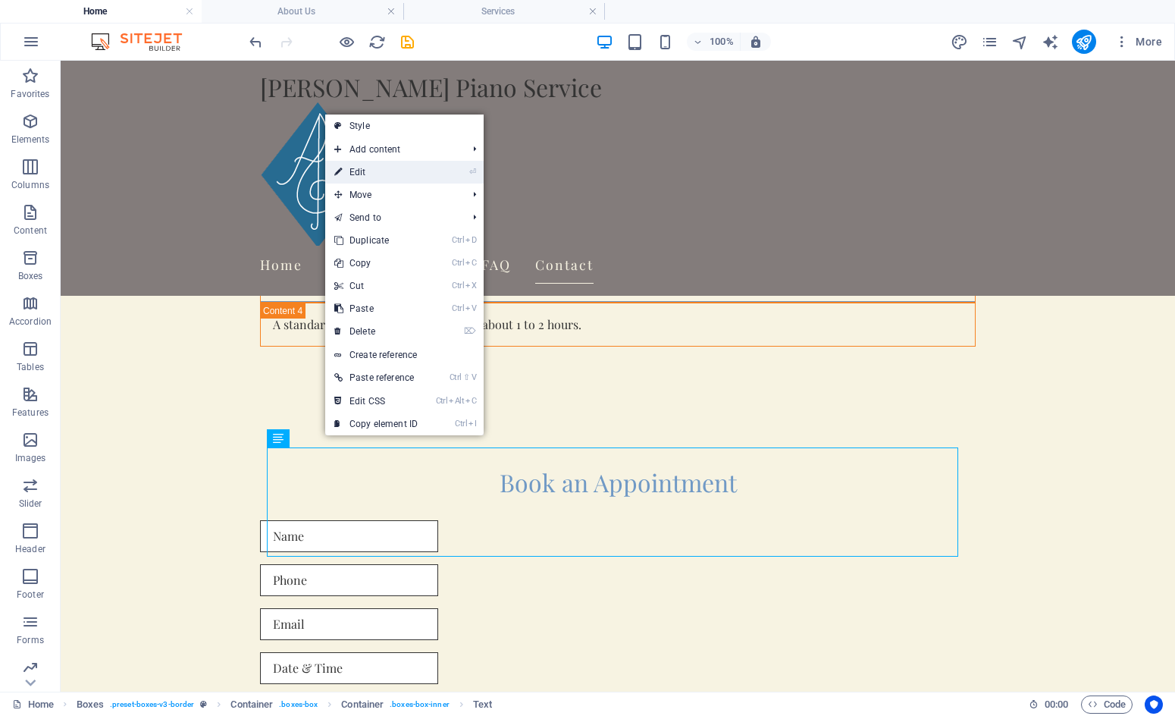
click at [395, 172] on link "⏎ Edit" at bounding box center [376, 172] width 102 height 23
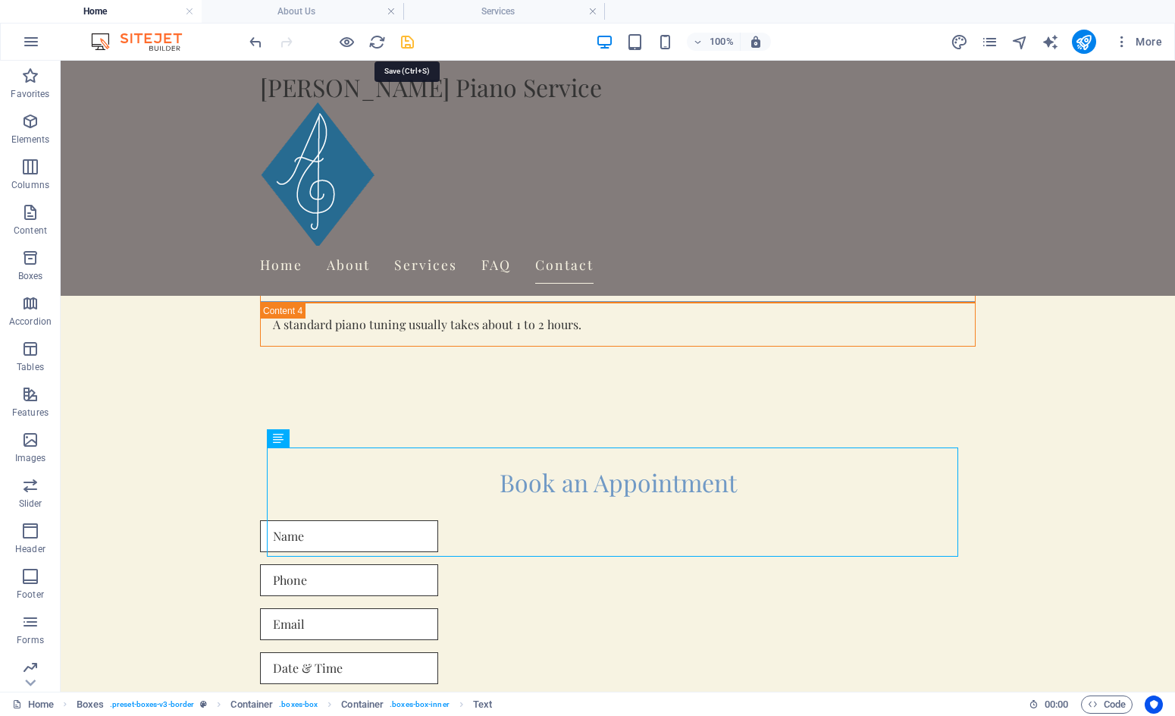
click at [406, 41] on icon "save" at bounding box center [407, 41] width 17 height 17
checkbox input "false"
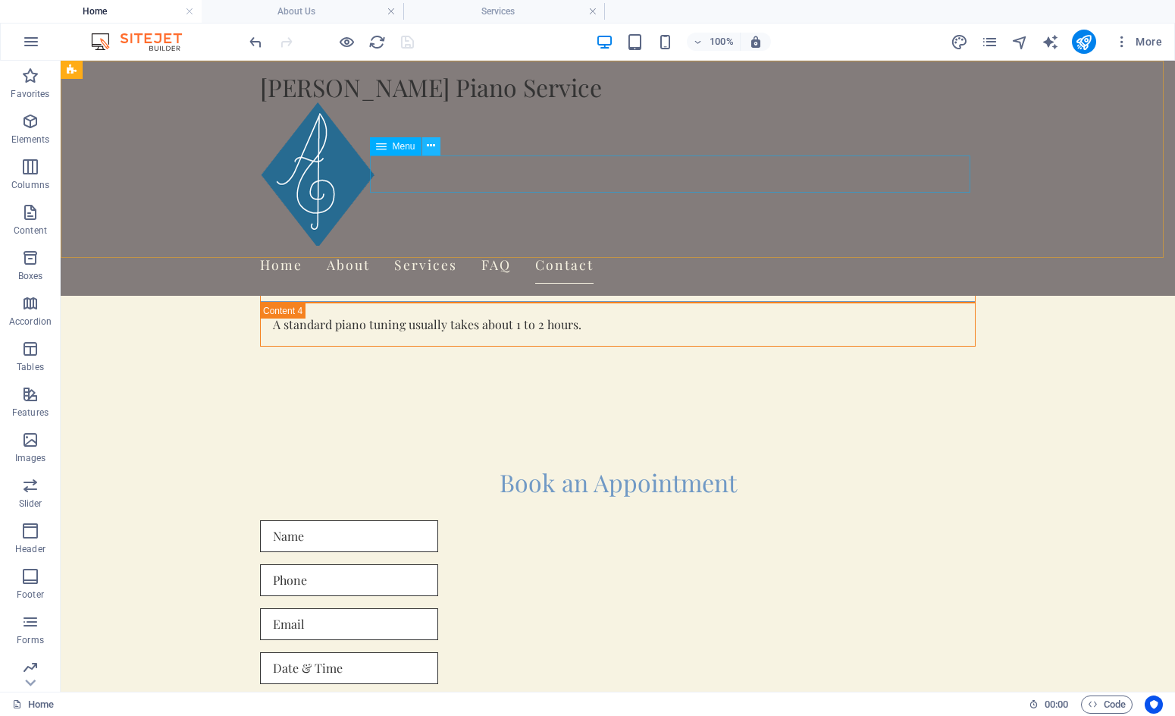
click at [428, 146] on icon at bounding box center [431, 146] width 8 height 16
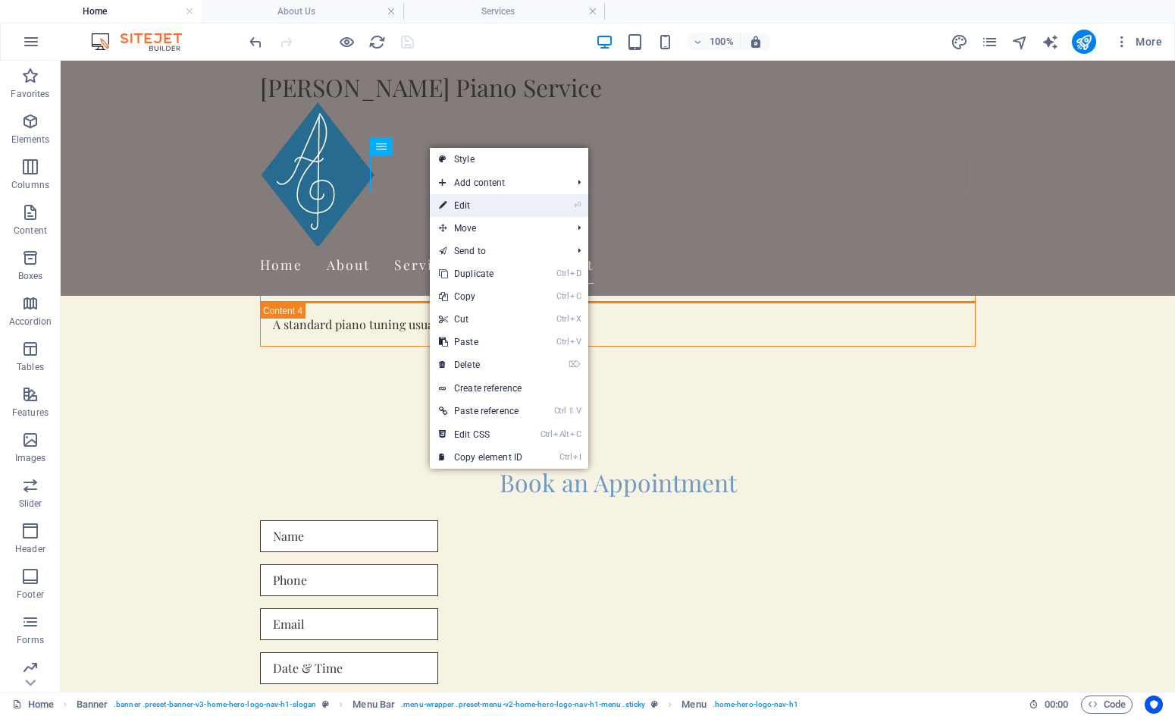
click at [473, 204] on link "⏎ Edit" at bounding box center [481, 205] width 102 height 23
select select
select select "2"
select select
select select "3"
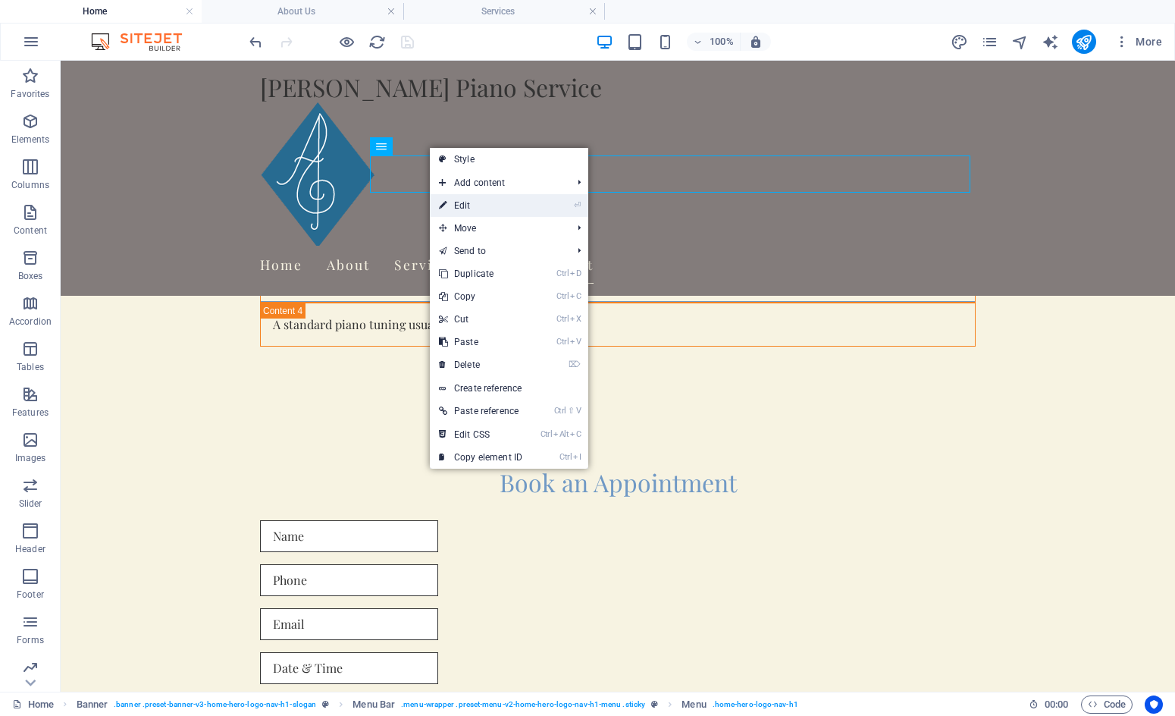
select select
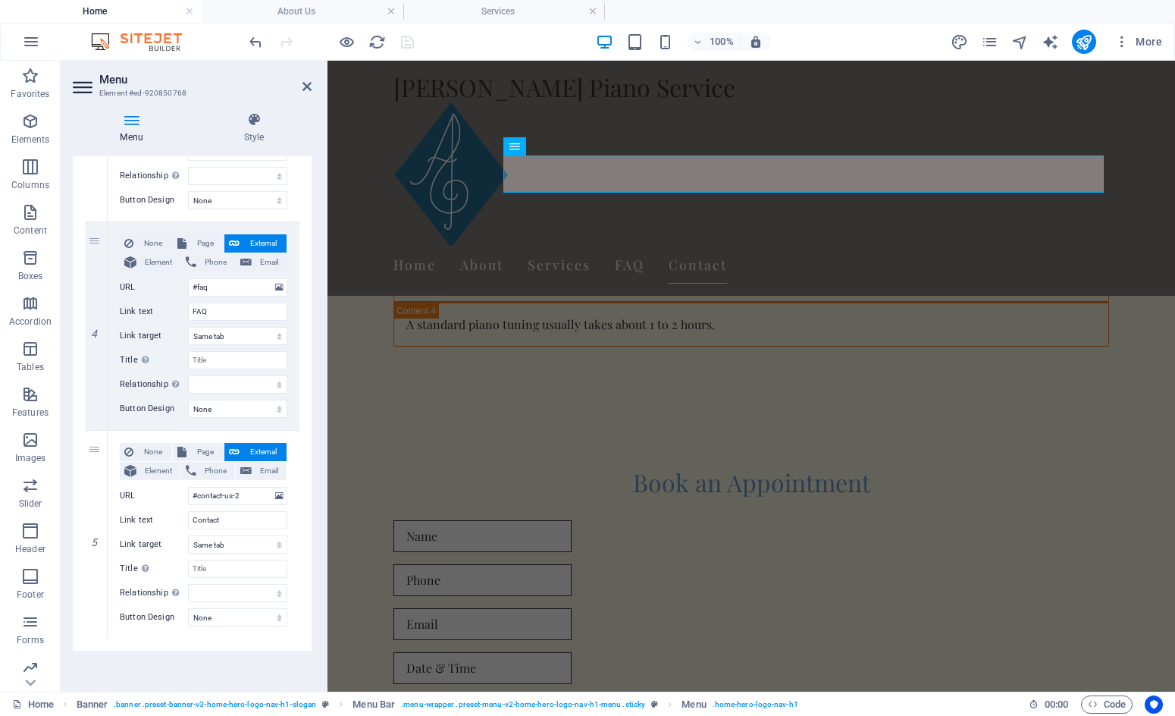
scroll to position [705, 0]
click at [95, 635] on icon at bounding box center [96, 637] width 8 height 11
select select
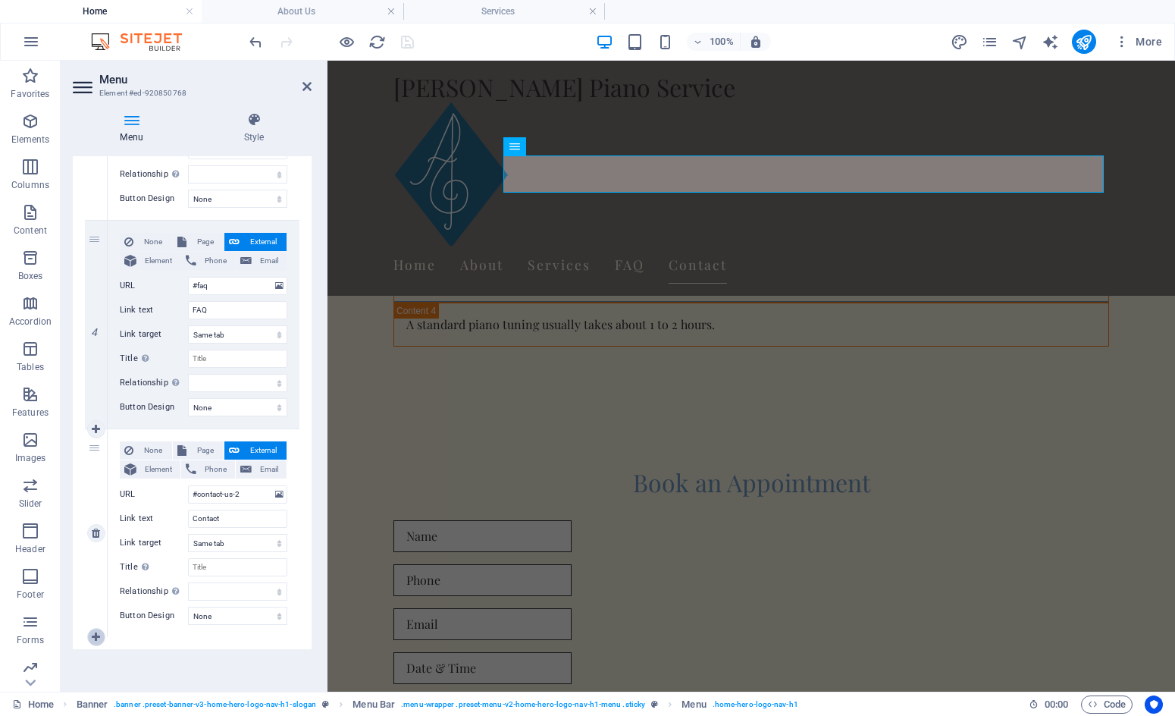
select select
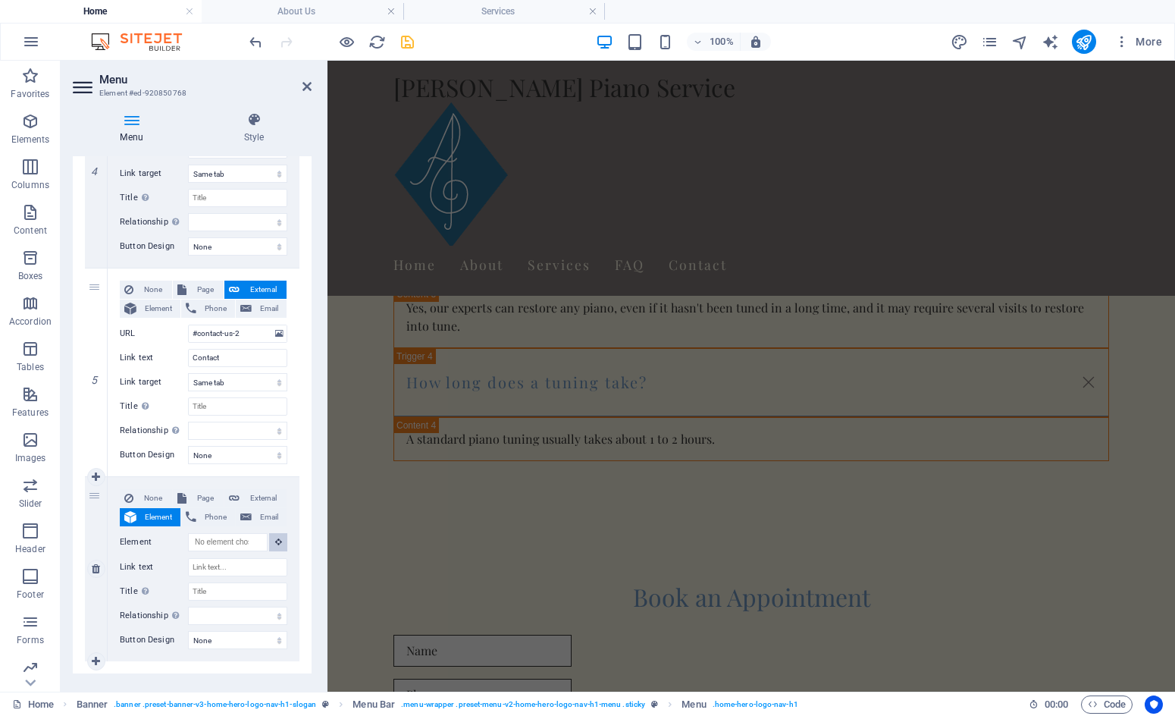
scroll to position [2352, 0]
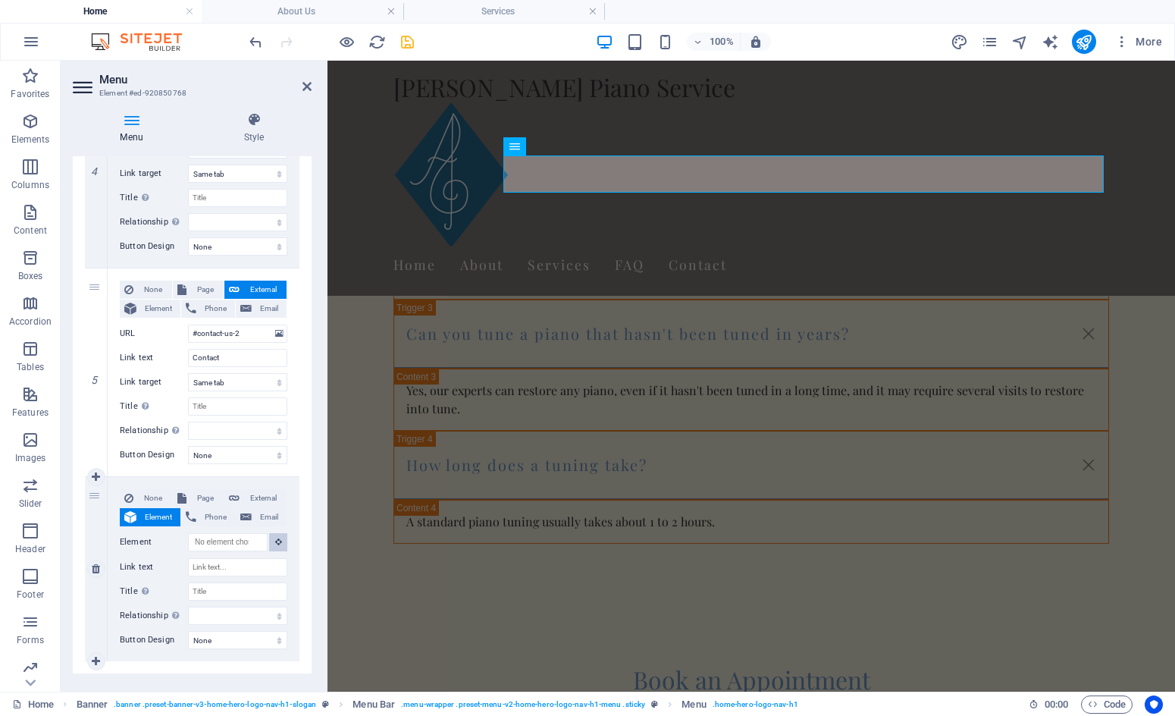
click at [278, 543] on icon at bounding box center [278, 542] width 7 height 8
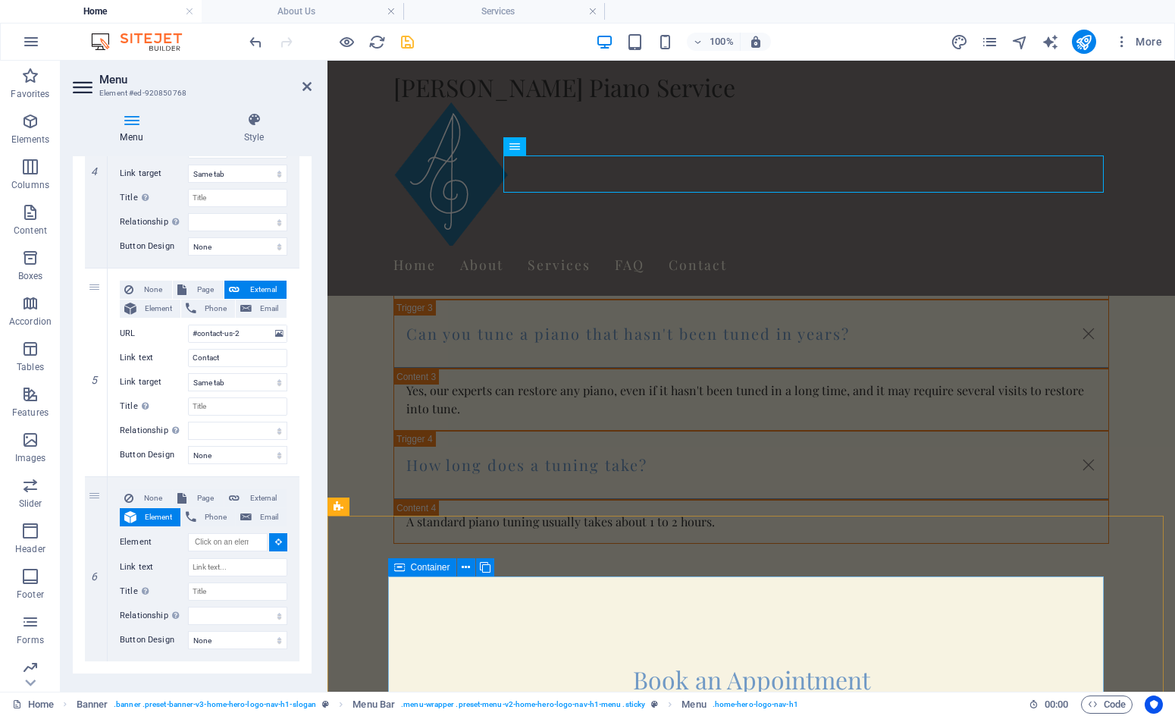
select select
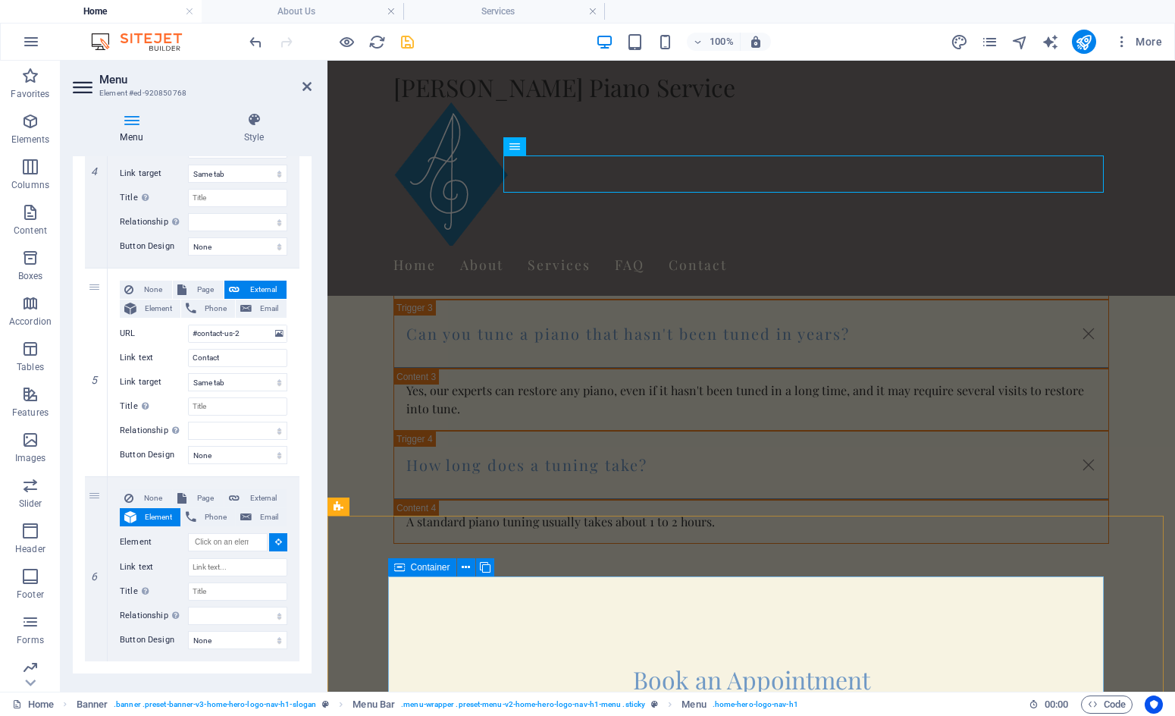
select select
type input "#ed-1021014462"
select select
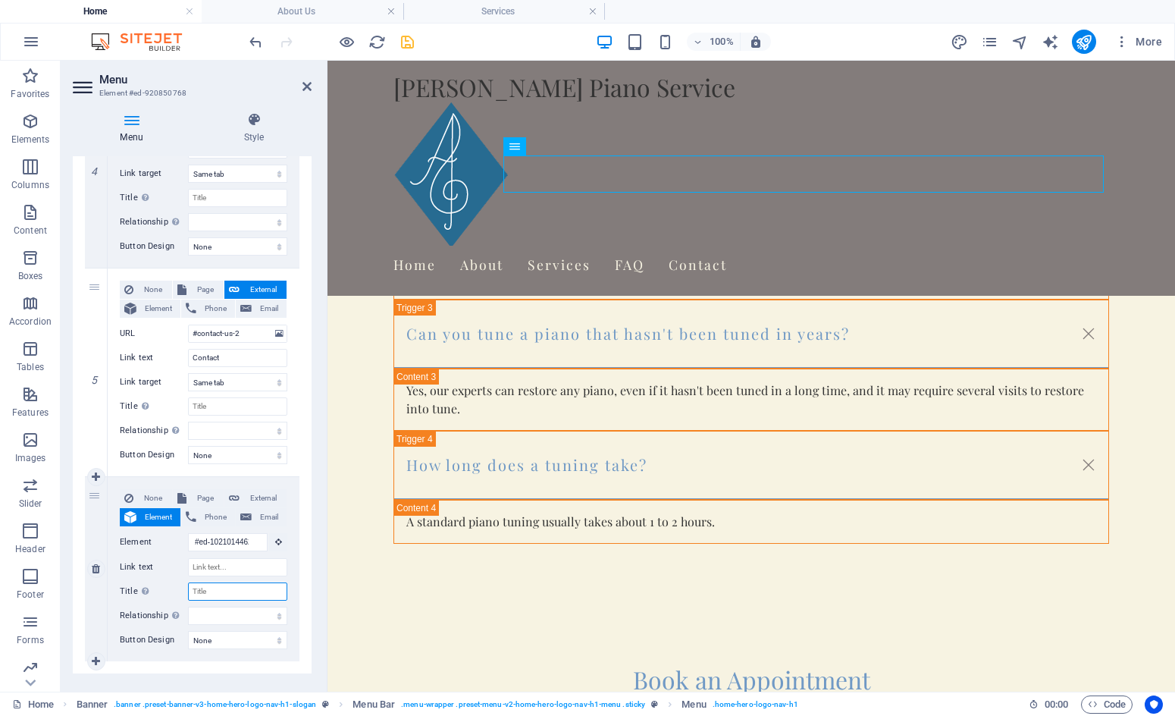
click at [233, 595] on input "Title Additional link description, should not be the same as the link text. The…" at bounding box center [237, 591] width 99 height 18
type input "H"
select select
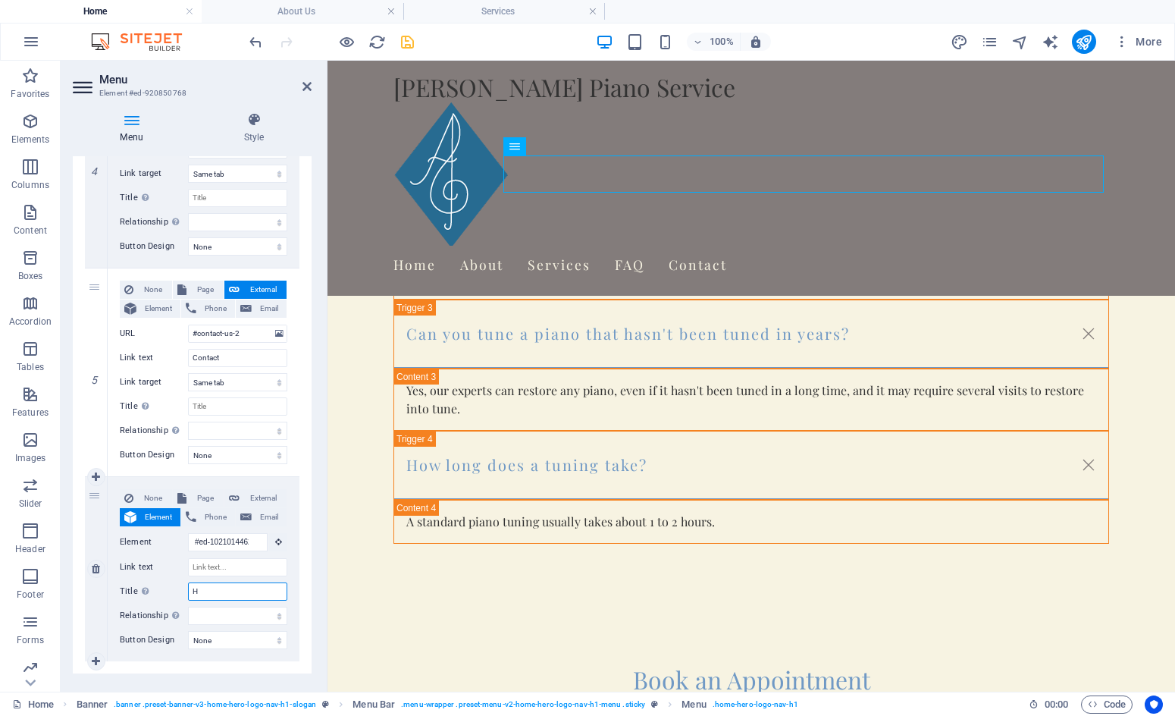
select select
type input "Hours"
select select
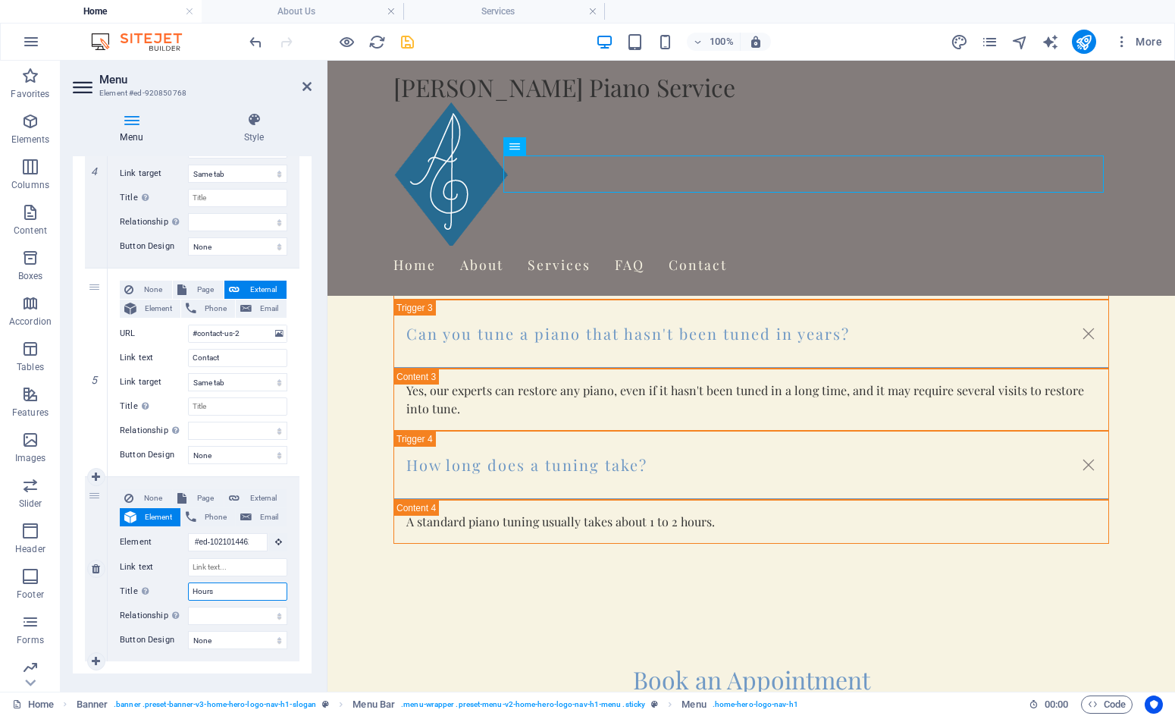
select select
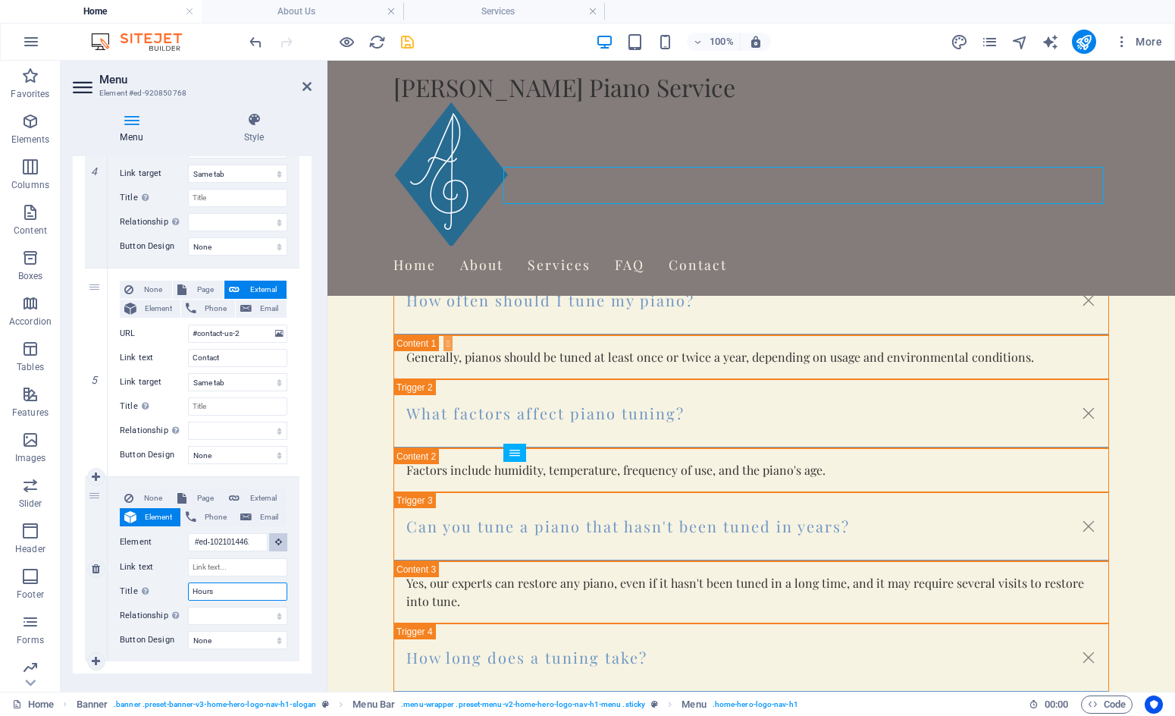
scroll to position [1761, 0]
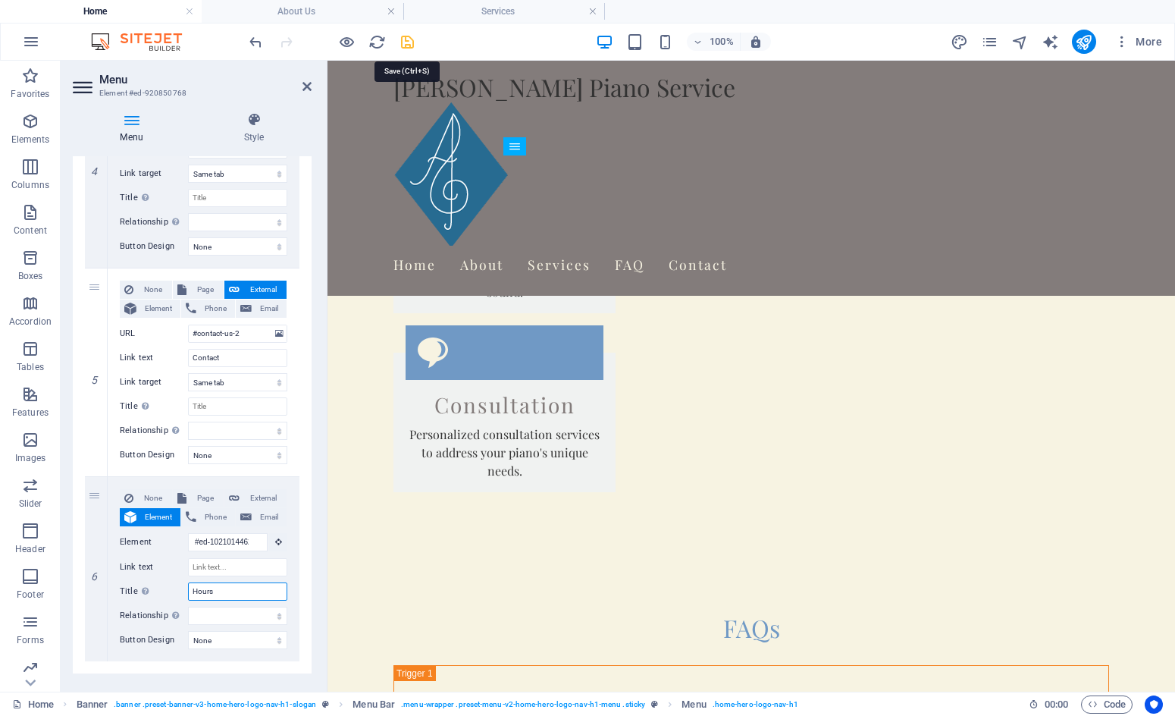
type input "Hours"
click at [408, 42] on icon "save" at bounding box center [407, 41] width 17 height 17
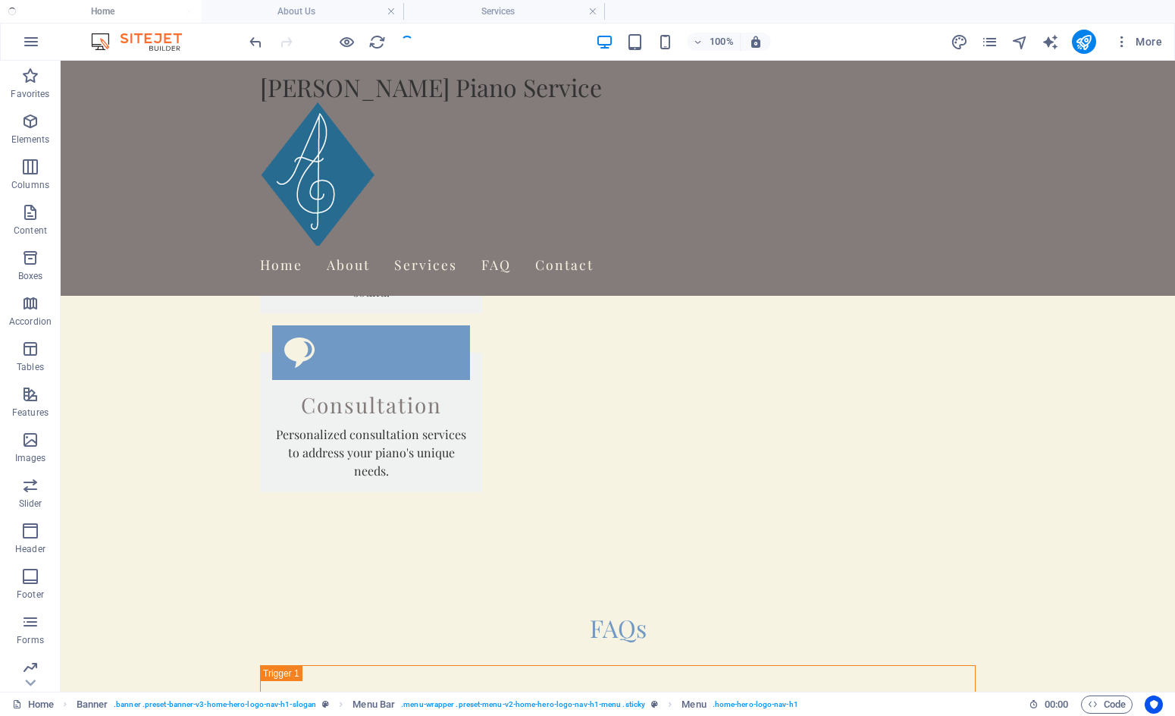
checkbox input "false"
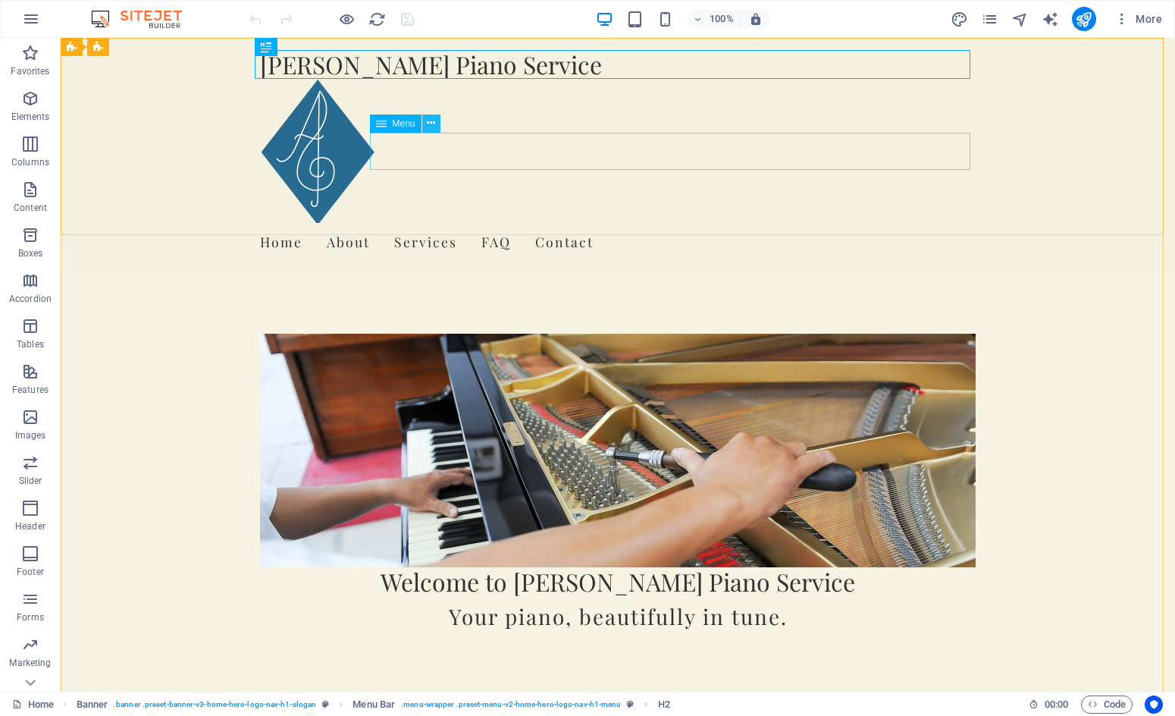
click at [429, 124] on icon at bounding box center [431, 123] width 8 height 16
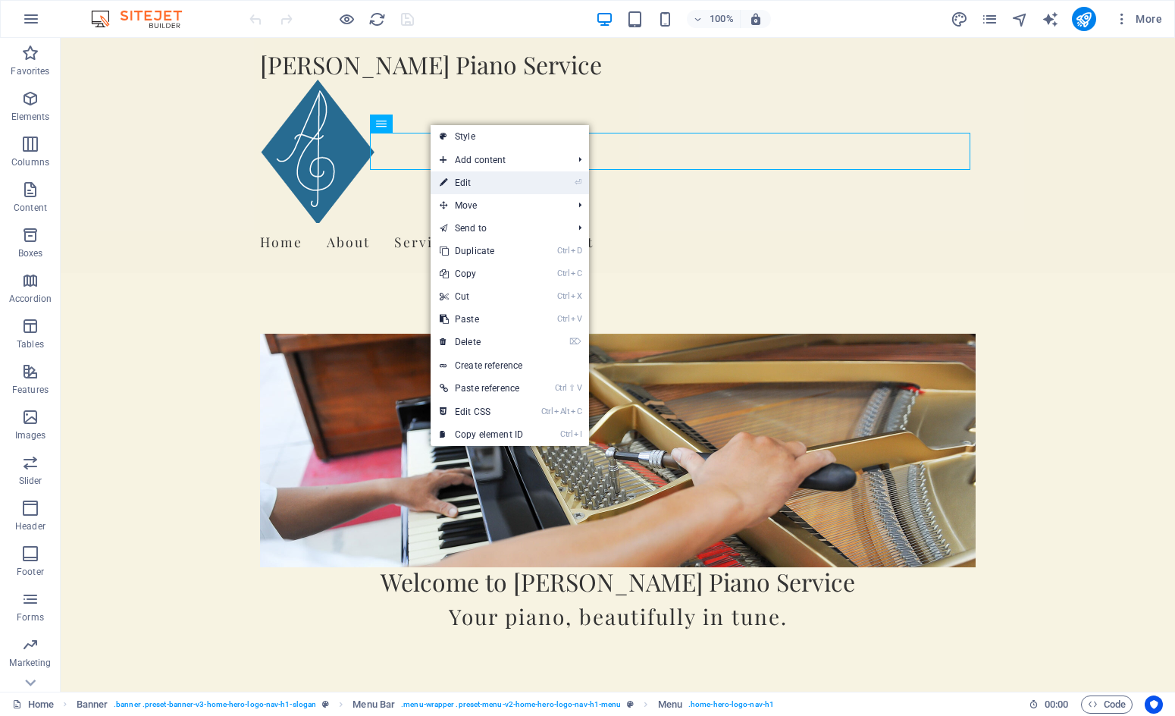
click at [481, 184] on link "⏎ Edit" at bounding box center [482, 182] width 102 height 23
select select
select select "2"
select select
select select "3"
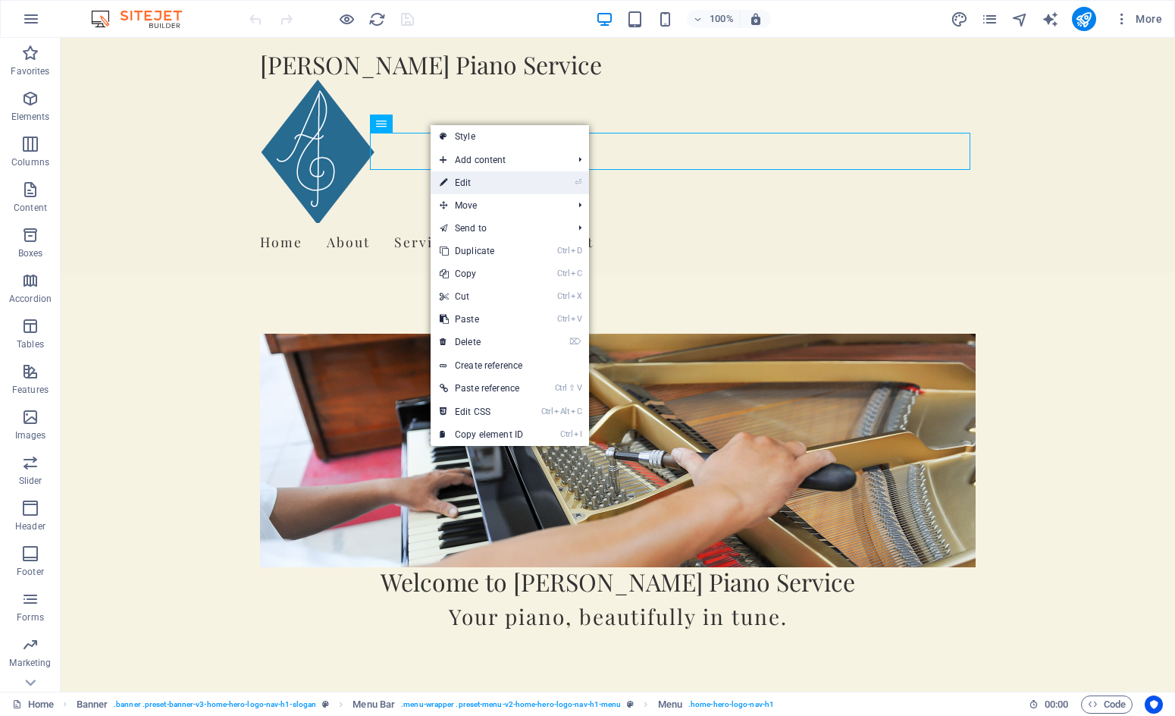
select select
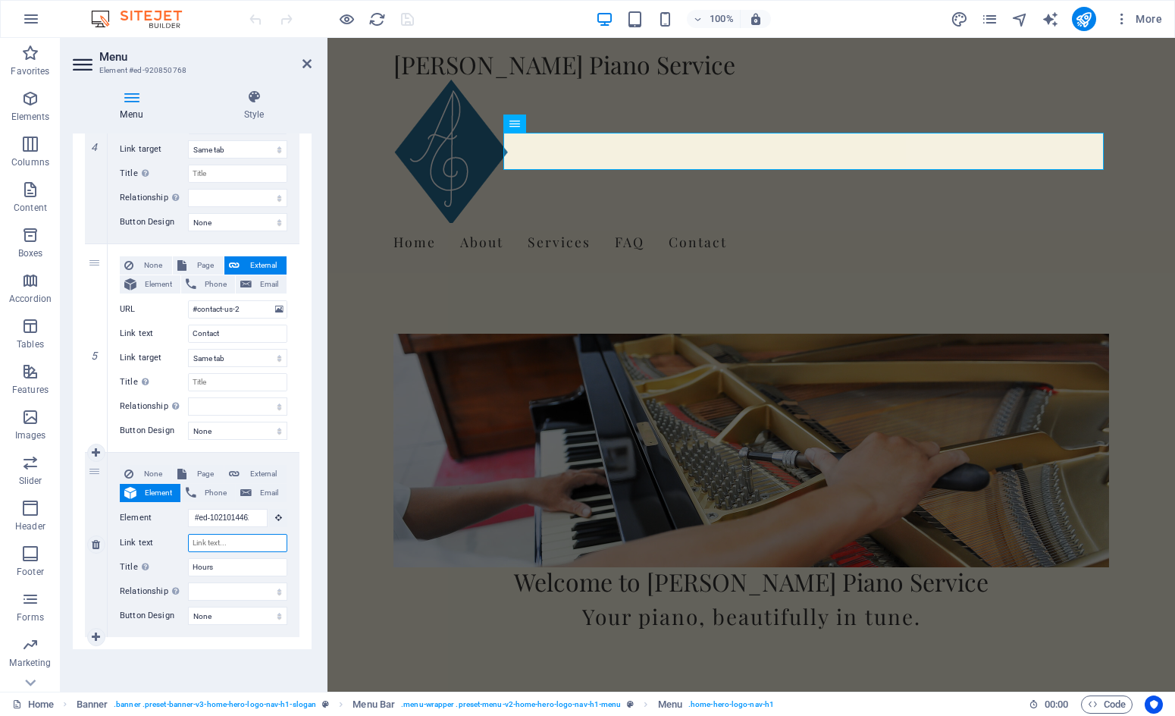
click at [250, 539] on input "Link text" at bounding box center [237, 543] width 99 height 18
type input "#"
select select
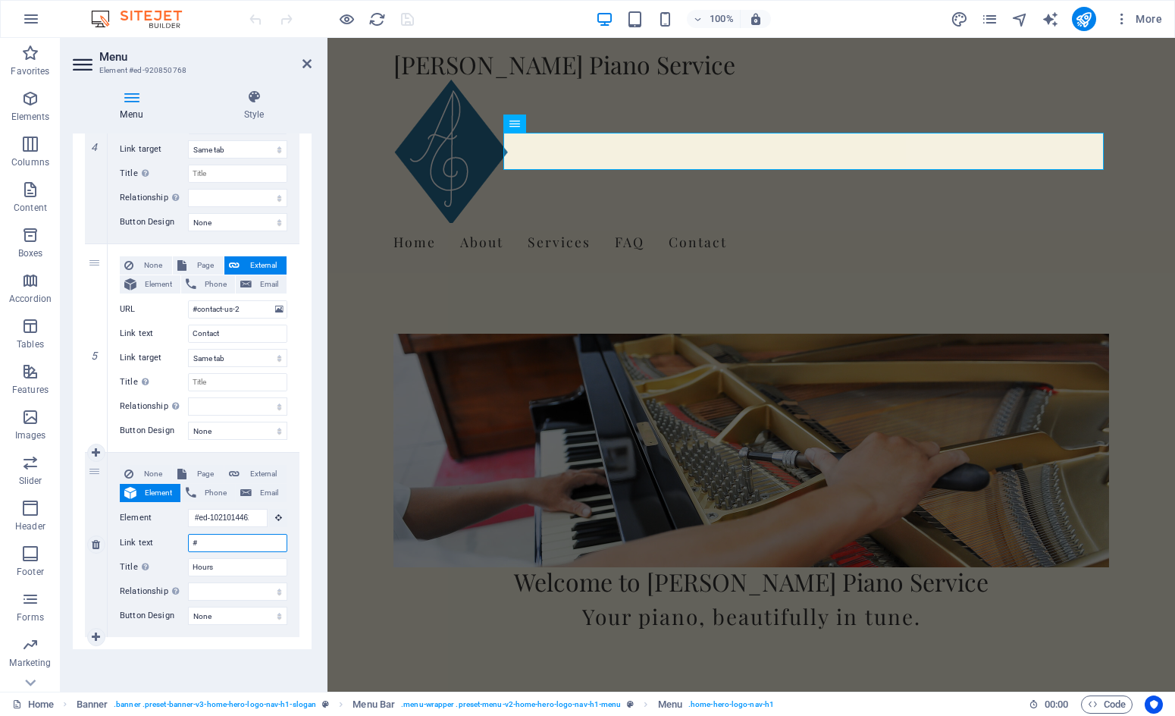
select select
type input "#h"
select select
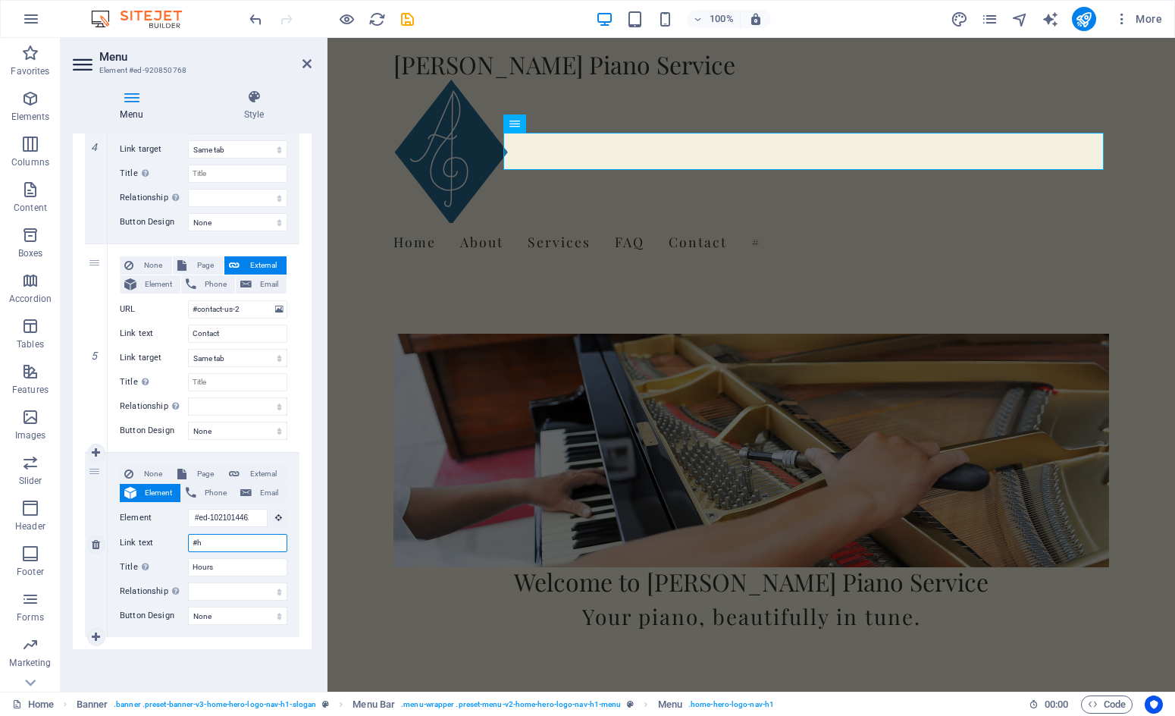
select select
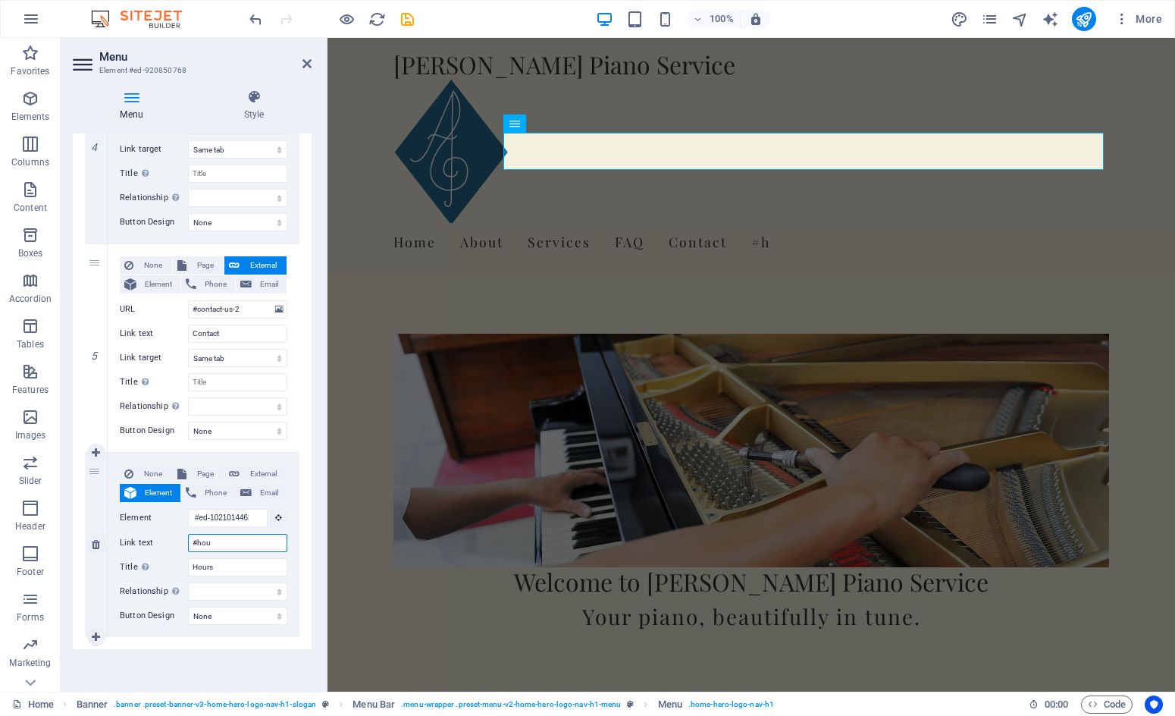
type input "#hour"
select select
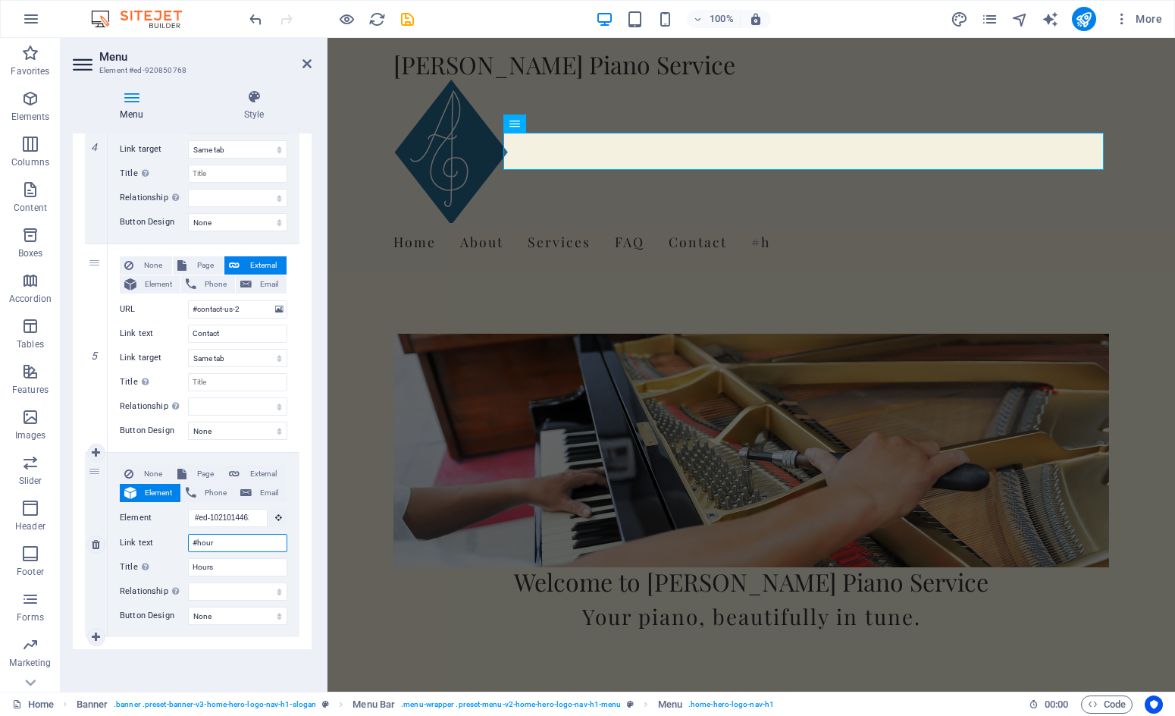
select select
type input "#hours"
select select
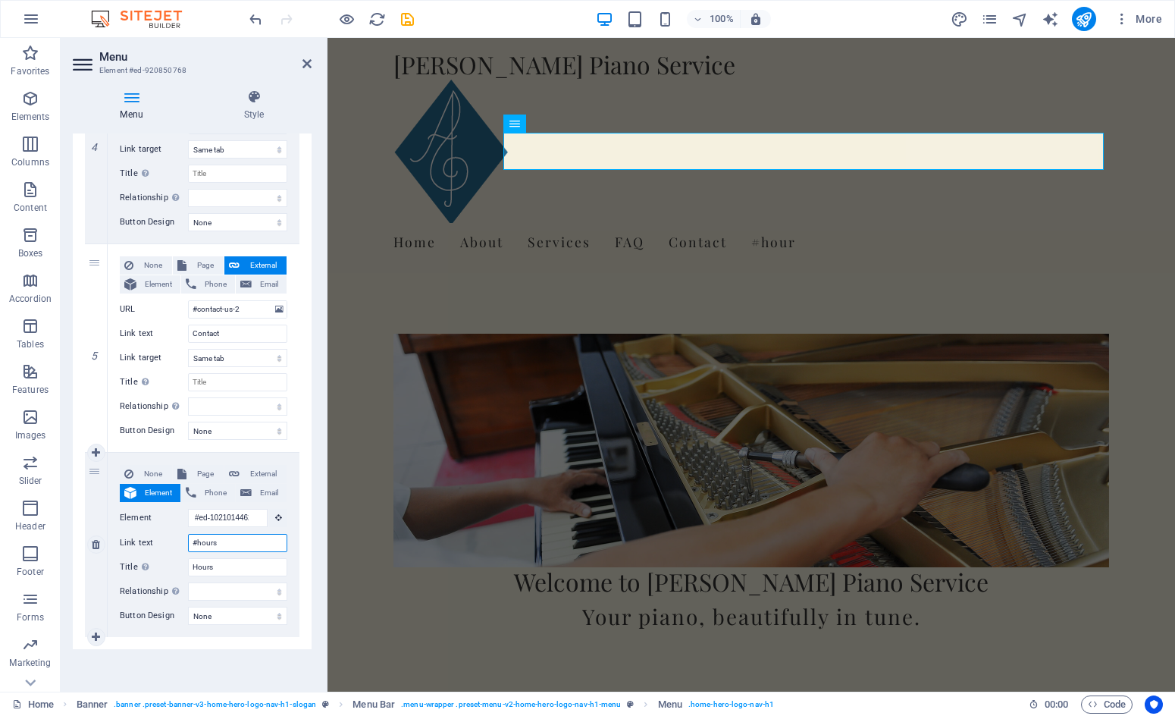
select select
type input "#hours"
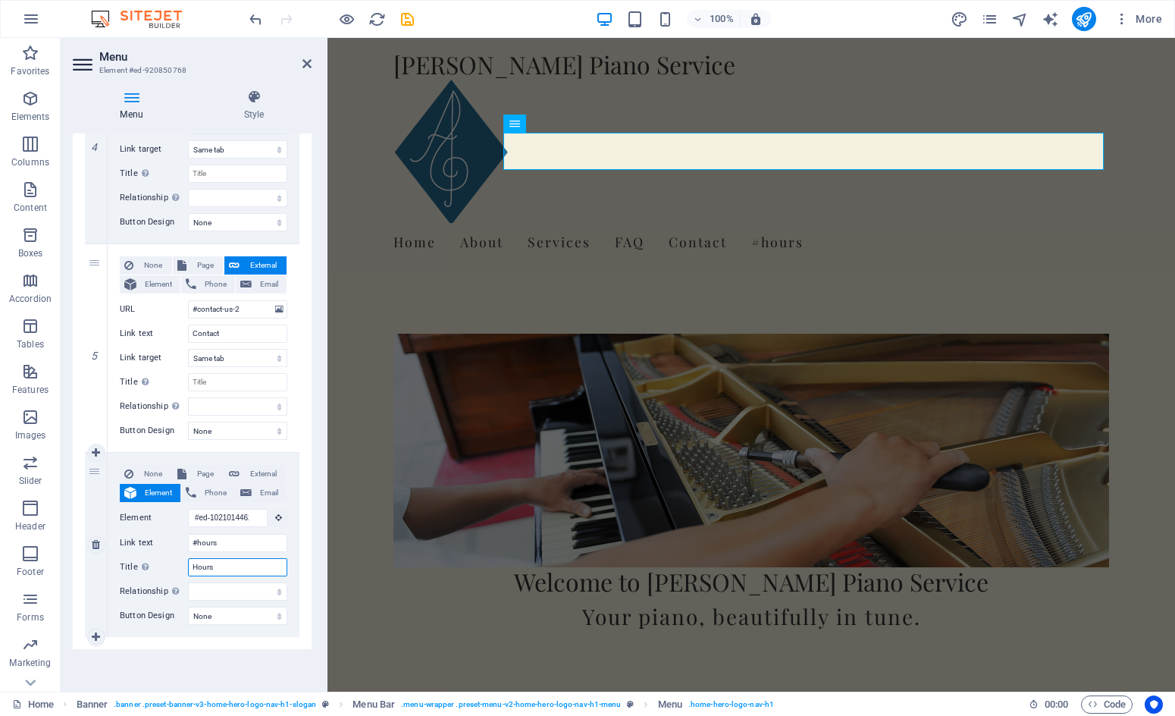
drag, startPoint x: 220, startPoint y: 568, endPoint x: 178, endPoint y: 566, distance: 41.7
click at [178, 566] on div "Title Additional link description, should not be the same as the link text. The…" at bounding box center [204, 567] width 168 height 18
select select
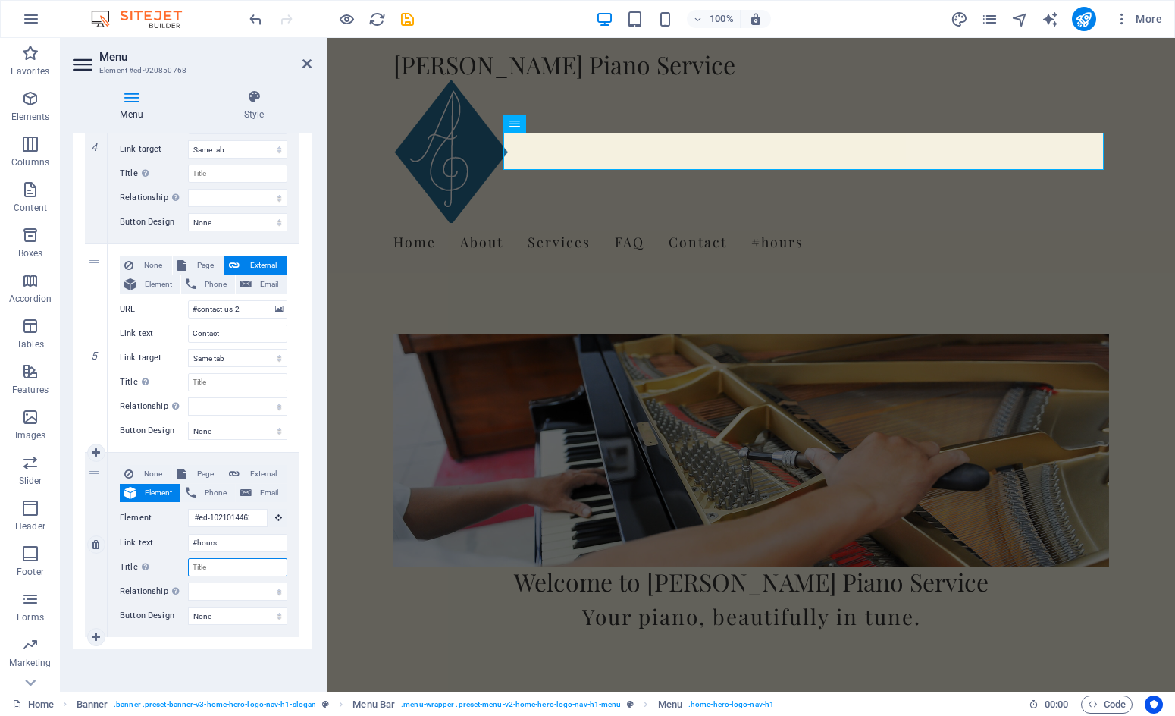
select select
click at [196, 541] on input "#hours" at bounding box center [237, 543] width 99 height 18
type input "#ours"
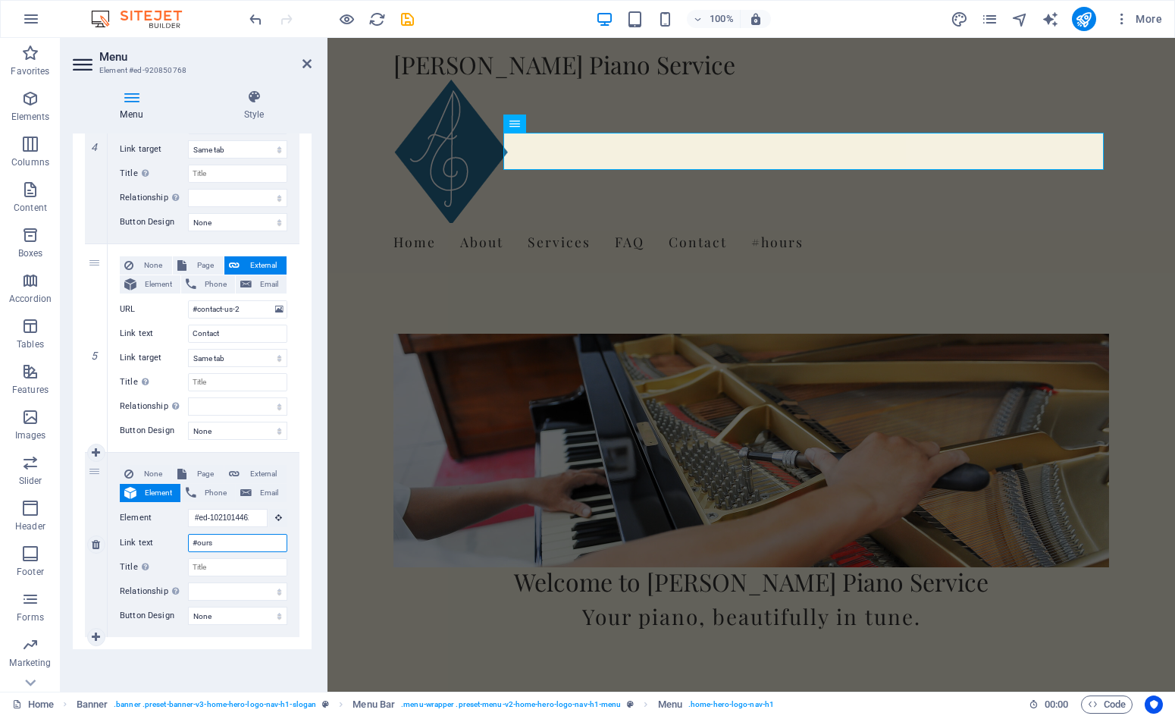
select select
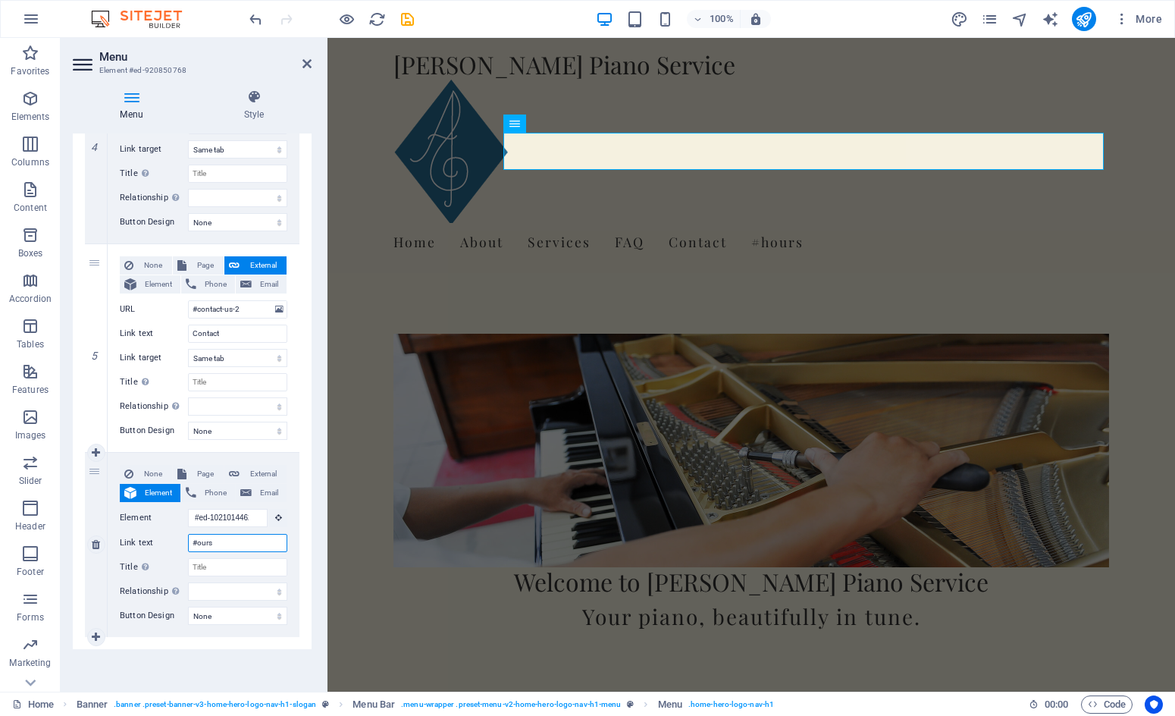
select select
type input "ours"
select select
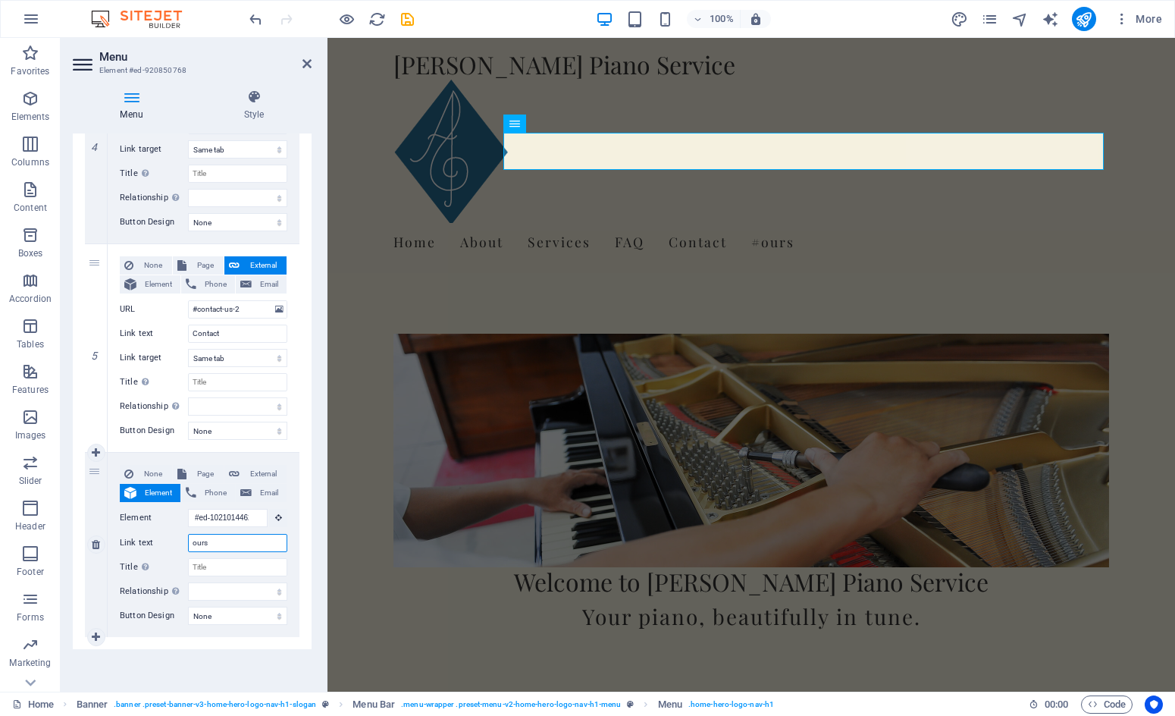
select select
type input "Hours"
select select
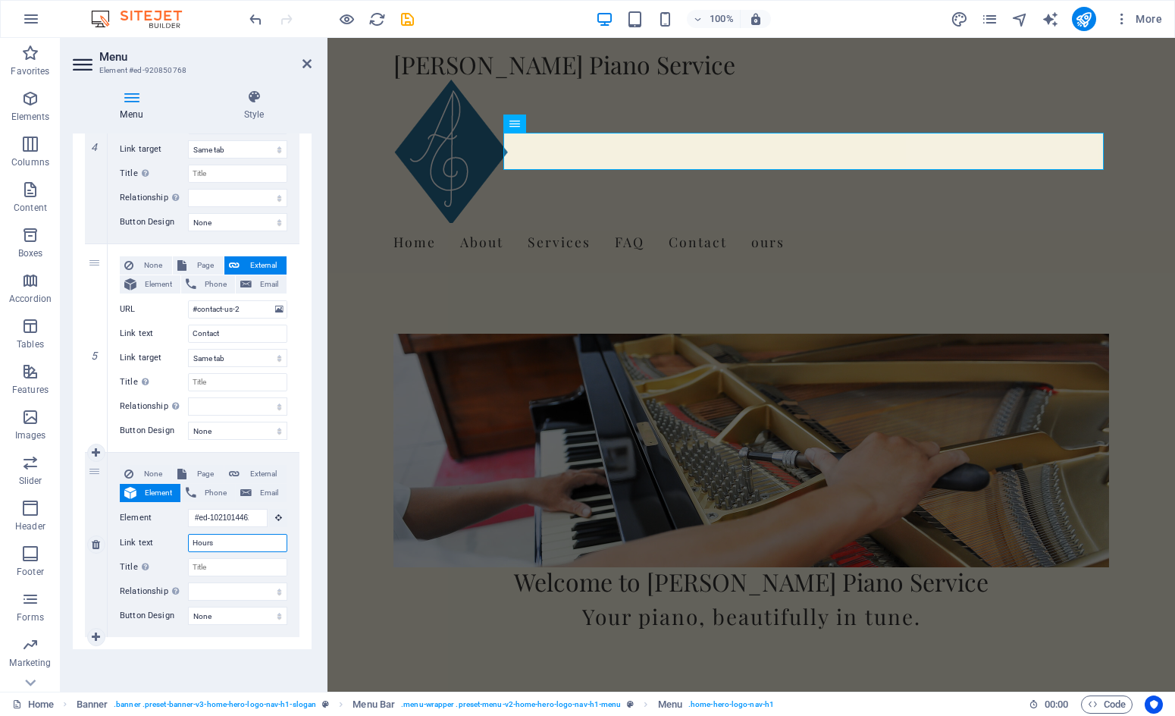
select select
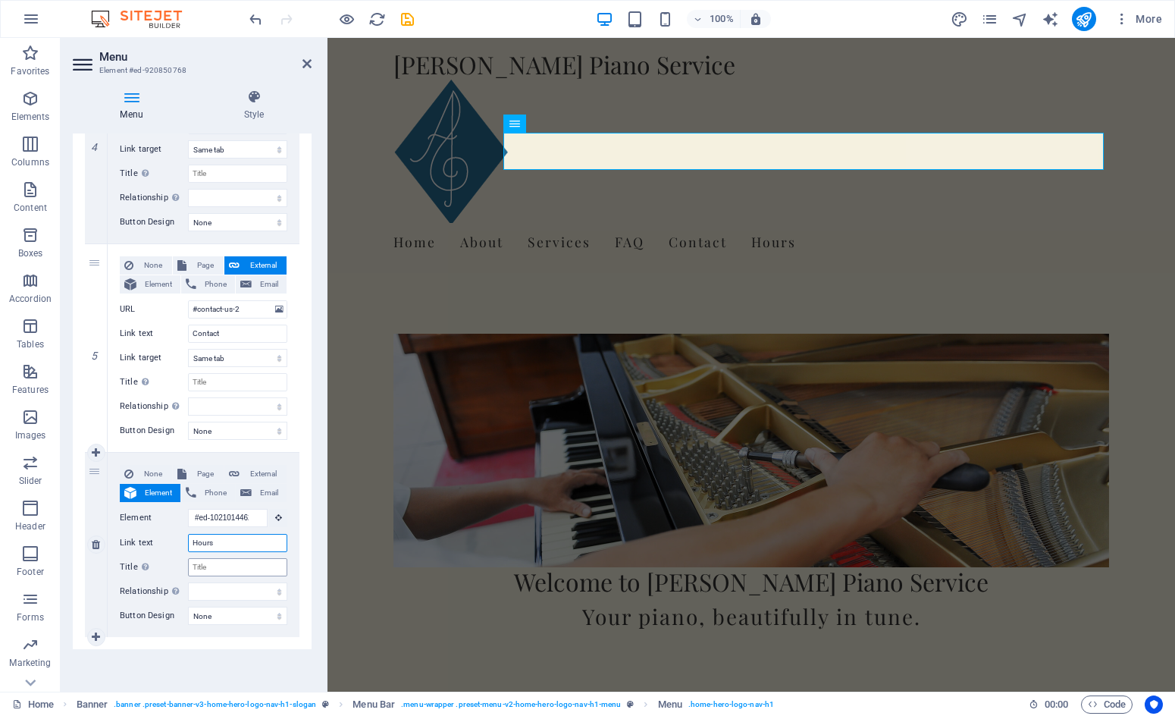
type input "Hours"
click at [215, 568] on input "Title Additional link description, should not be the same as the link text. The…" at bounding box center [237, 567] width 99 height 18
click at [307, 538] on div "1 None Page External Element Phone Email Page Home Subpage About Us Services Le…" at bounding box center [192, 23] width 239 height 1251
click at [410, 17] on icon "save" at bounding box center [407, 19] width 17 height 17
checkbox input "false"
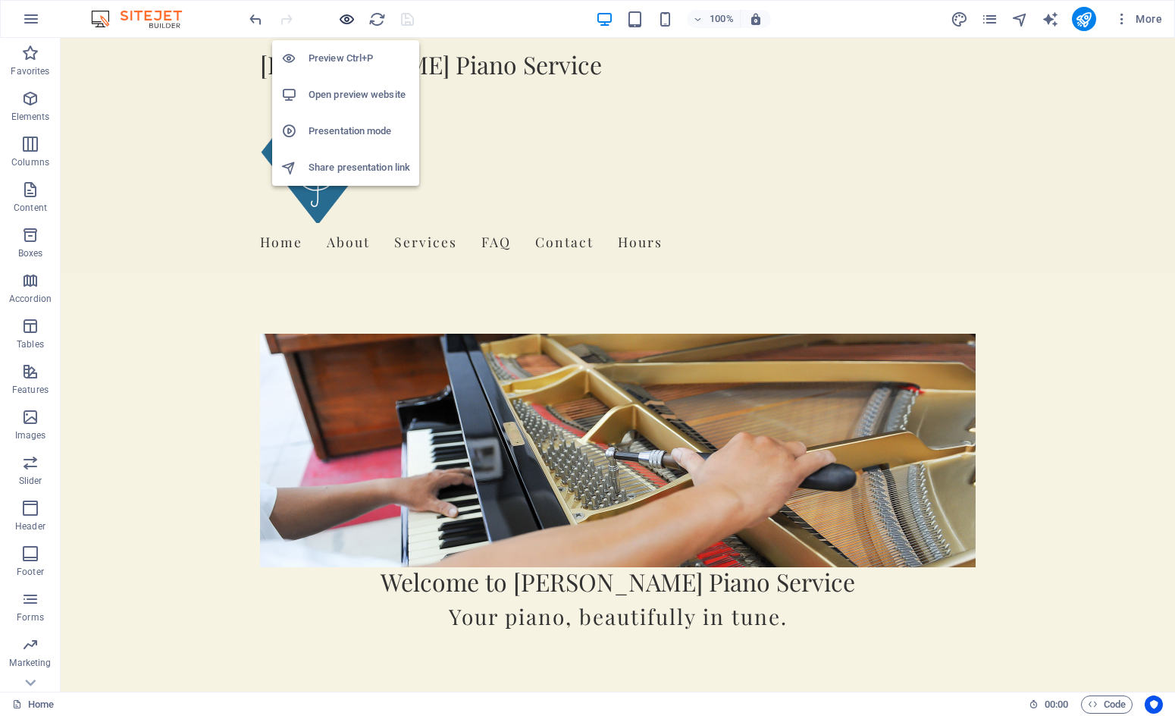
click at [349, 24] on icon "button" at bounding box center [346, 19] width 17 height 17
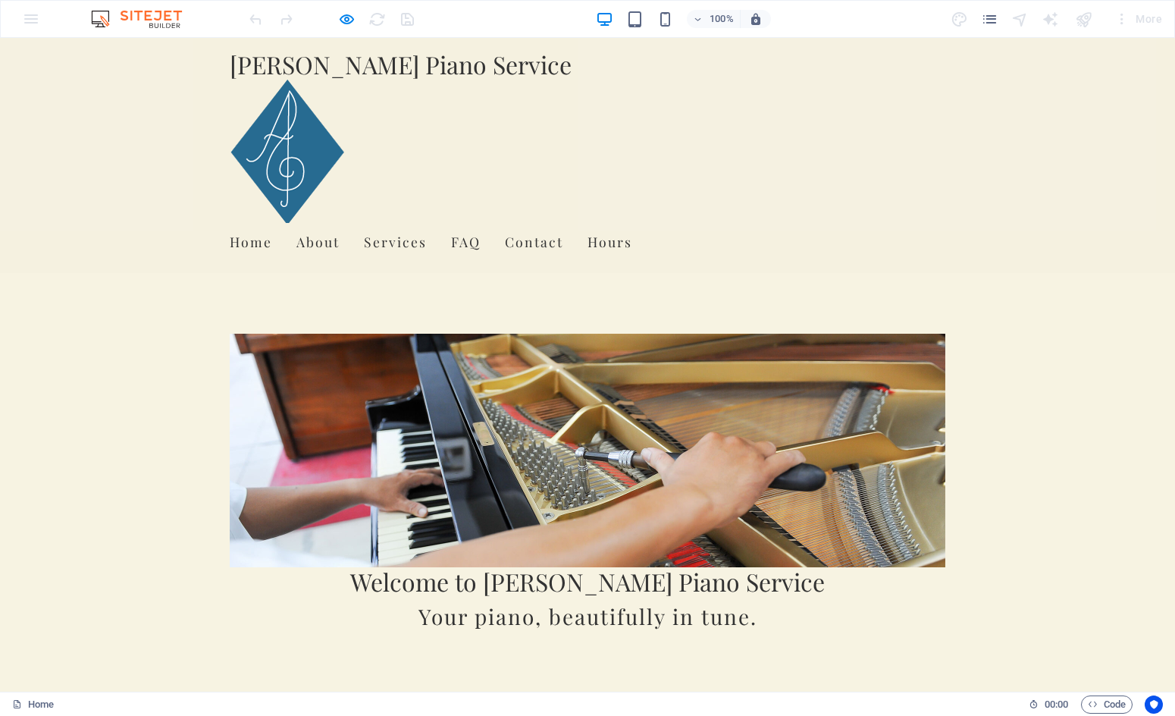
click at [632, 223] on link "Hours" at bounding box center [610, 242] width 45 height 38
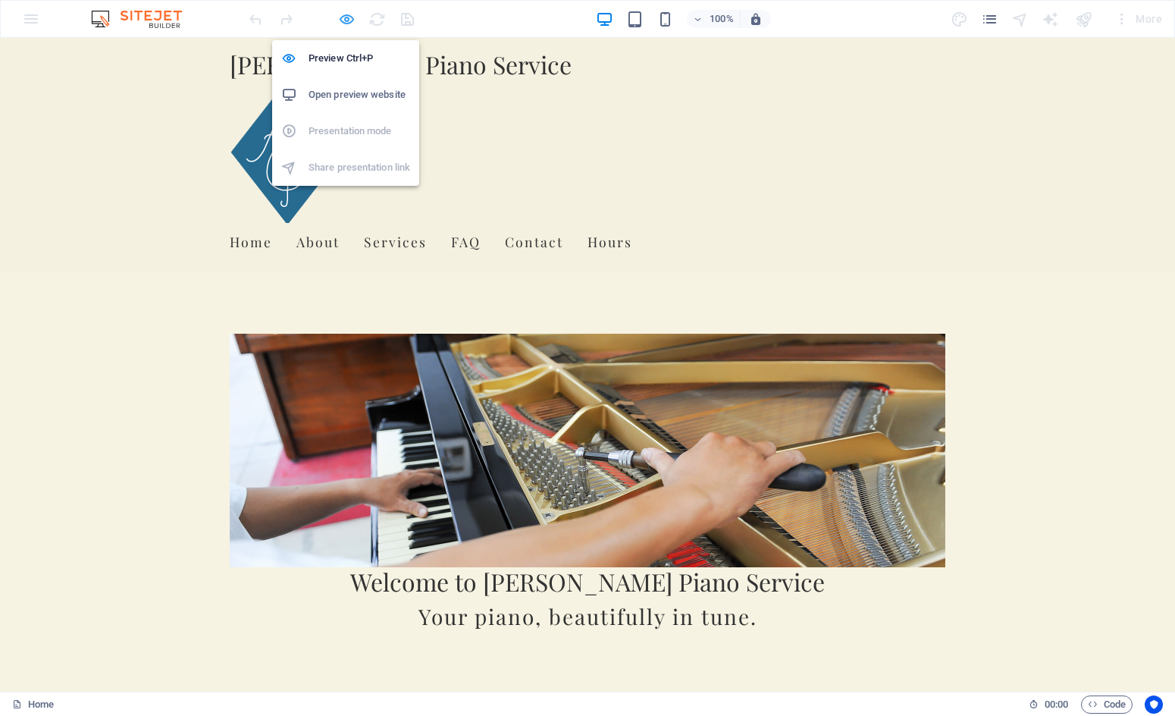
click at [347, 16] on icon "button" at bounding box center [346, 19] width 17 height 17
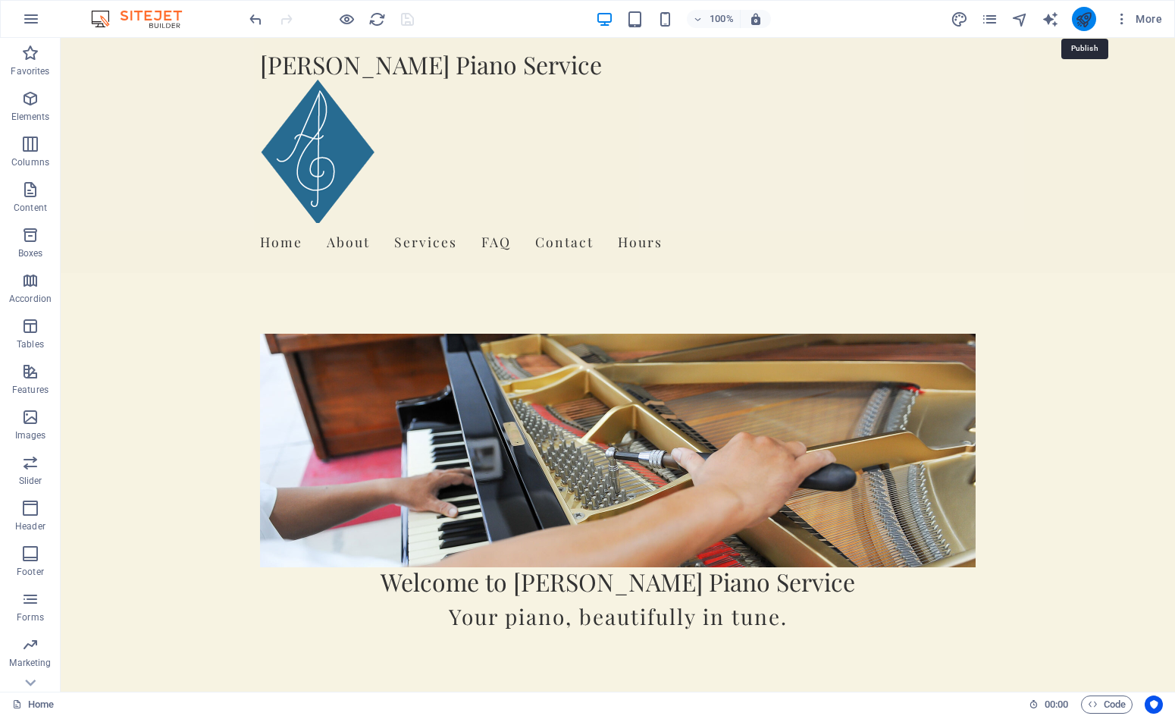
click at [1087, 17] on icon "publish" at bounding box center [1083, 19] width 17 height 17
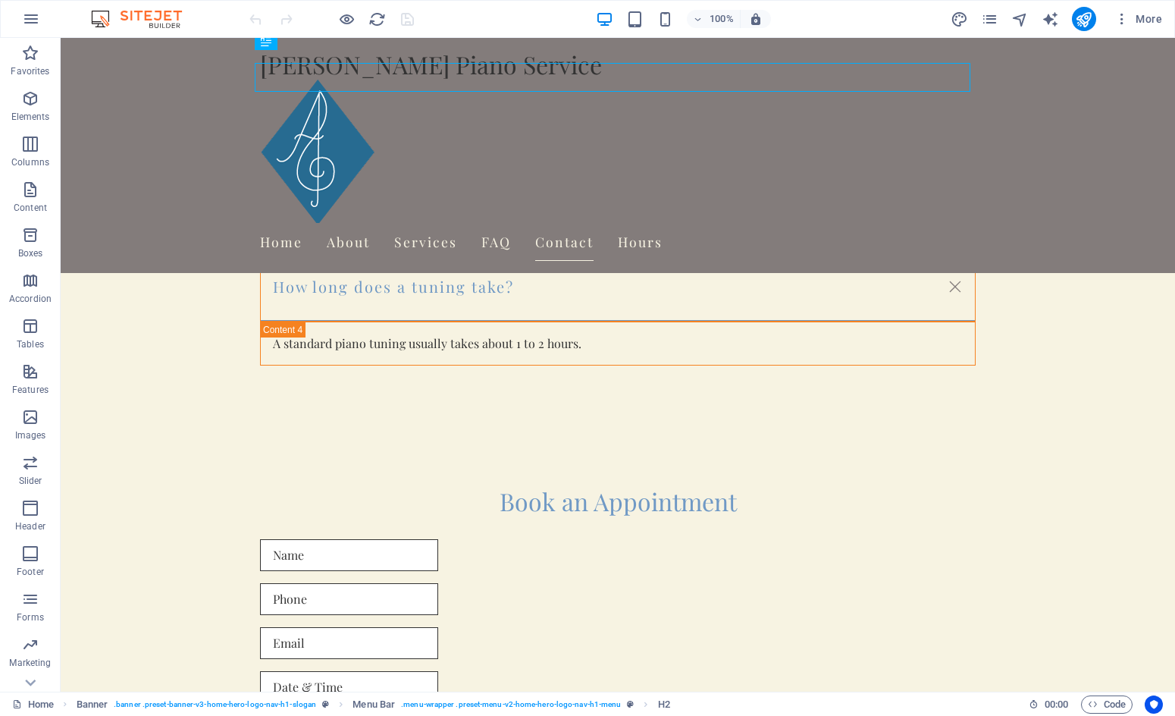
scroll to position [2499, 0]
